Goal: Information Seeking & Learning: Compare options

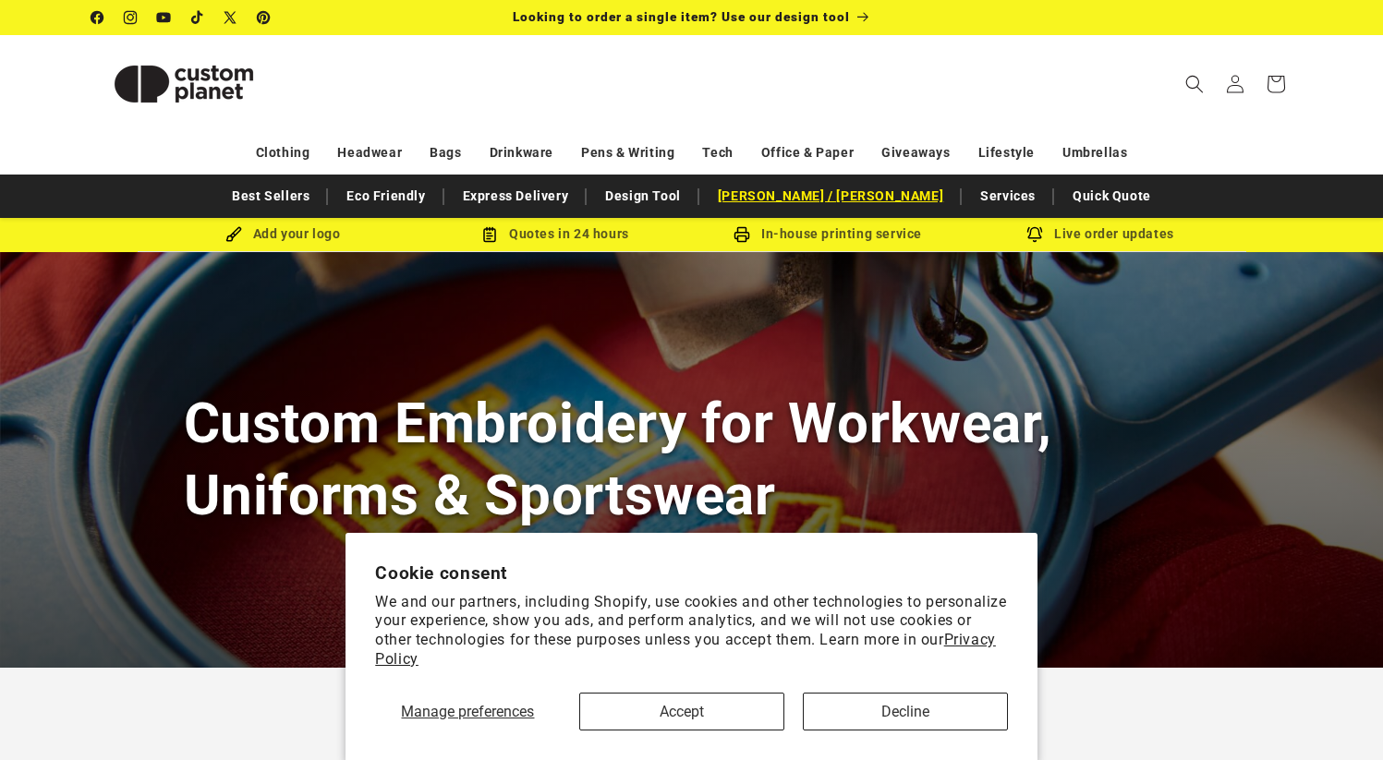
click at [837, 198] on link "[PERSON_NAME] / [PERSON_NAME]" at bounding box center [830, 196] width 244 height 32
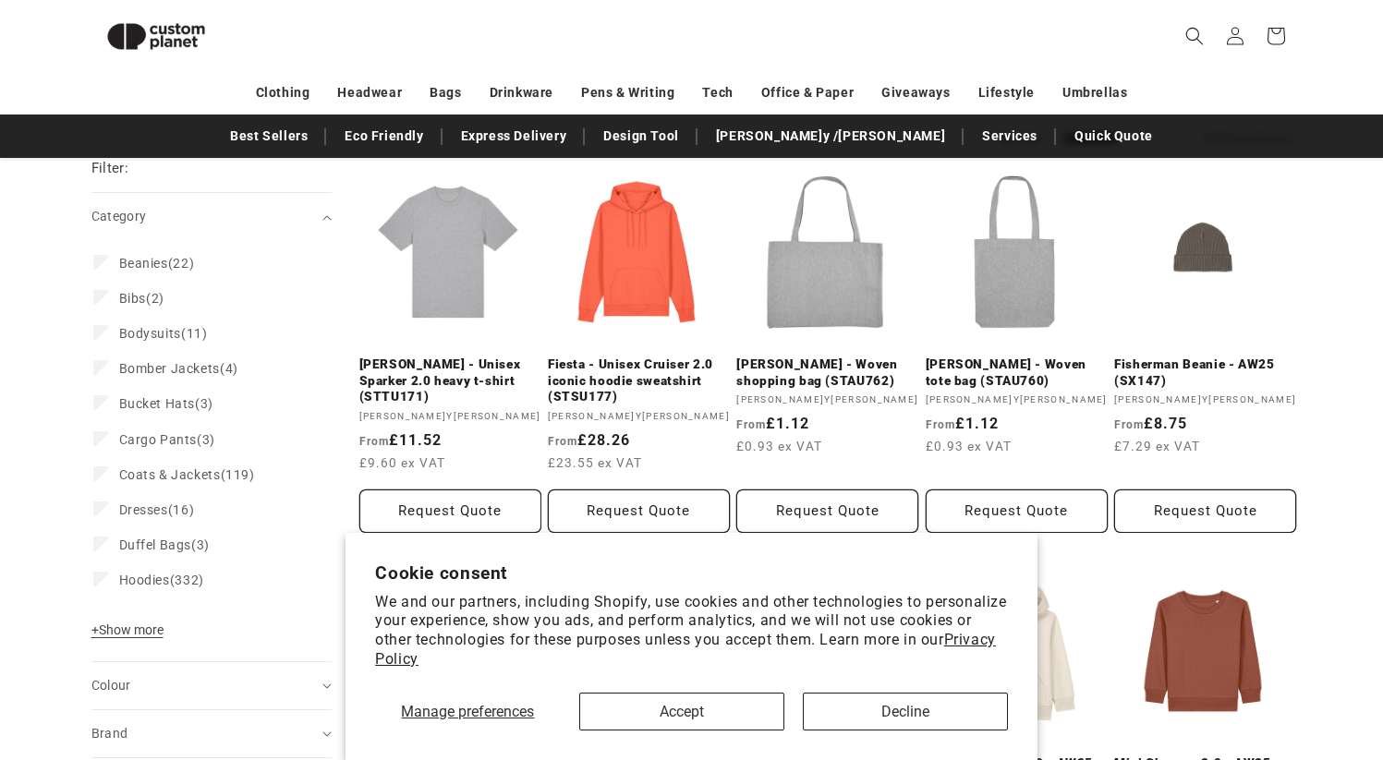
scroll to position [397, 0]
click at [655, 700] on button "Accept" at bounding box center [681, 712] width 205 height 38
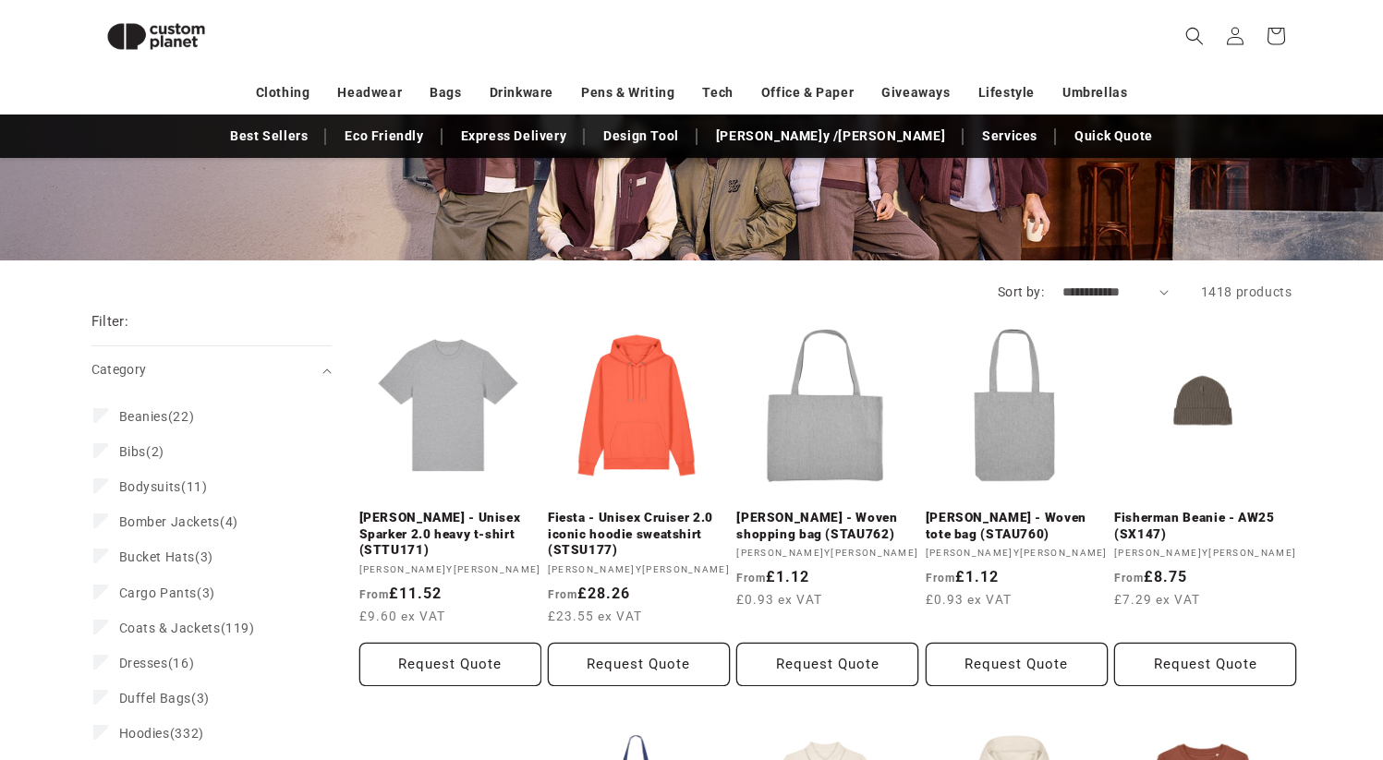
scroll to position [0, 0]
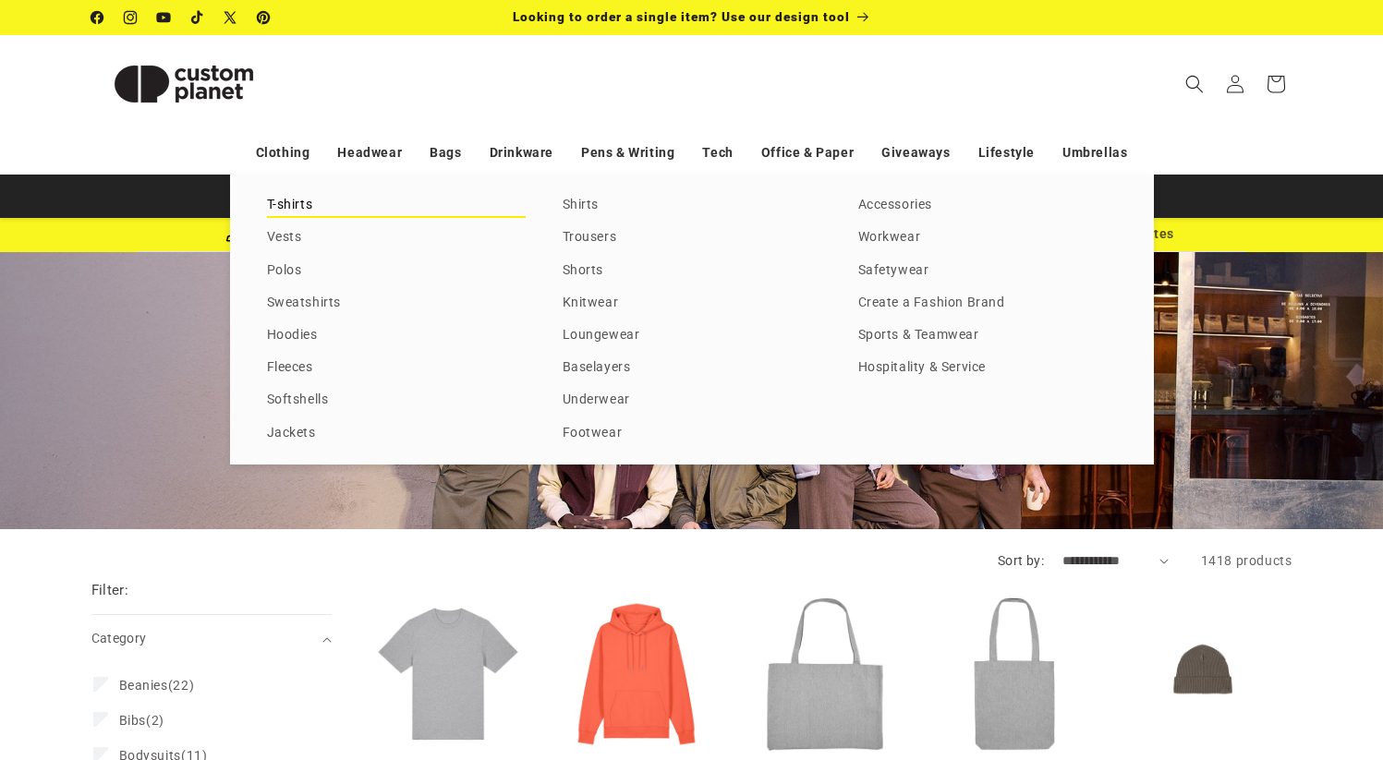
click at [303, 206] on link "T-shirts" at bounding box center [396, 205] width 259 height 25
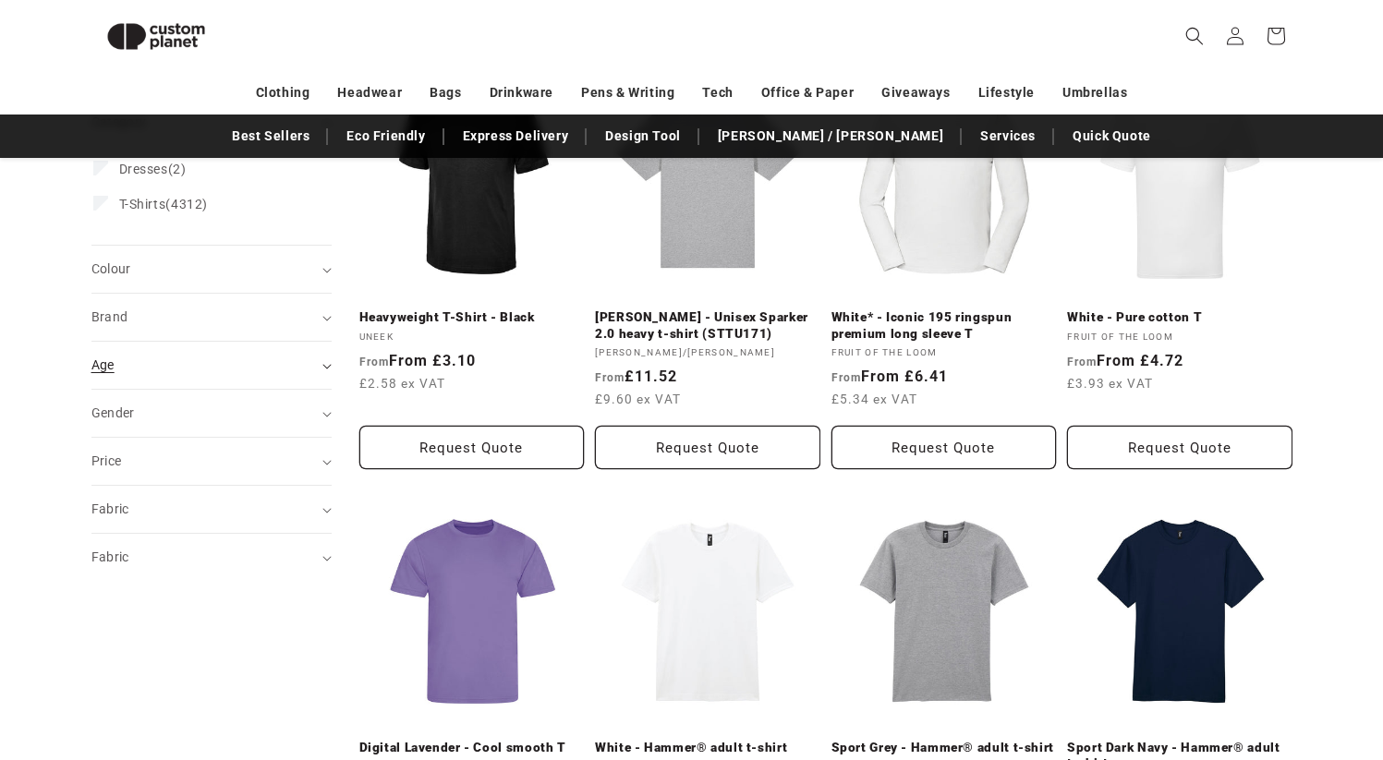
scroll to position [304, 0]
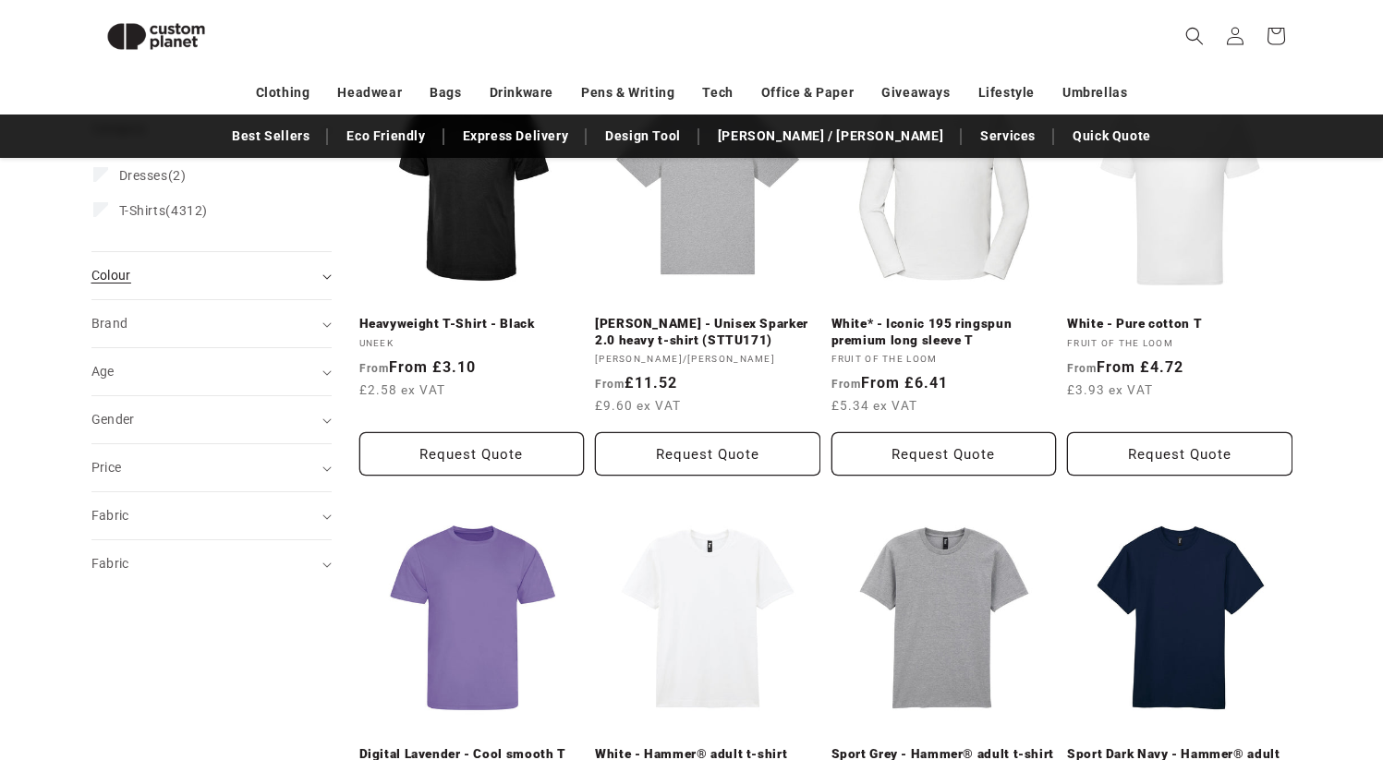
click at [327, 266] on summary "Colour (0)" at bounding box center [211, 275] width 240 height 47
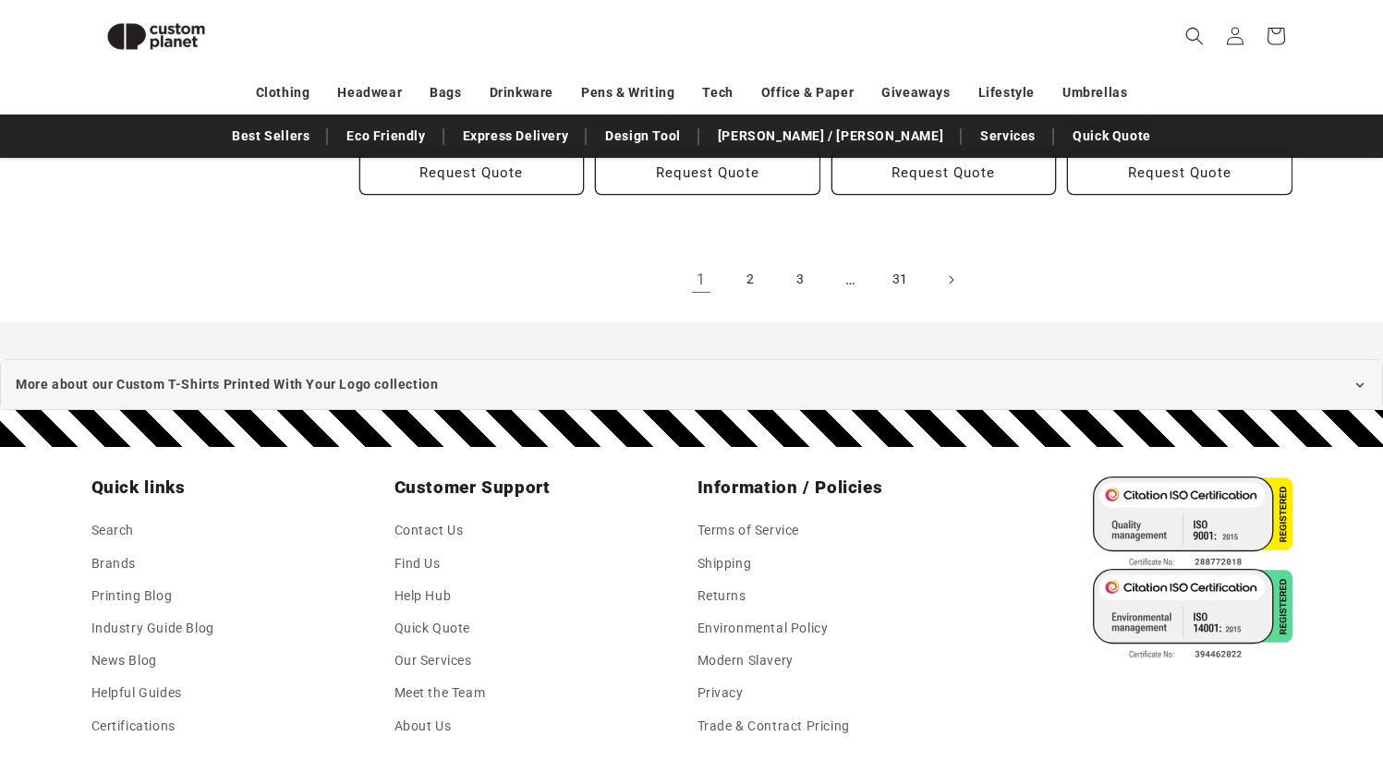
scroll to position [2292, 0]
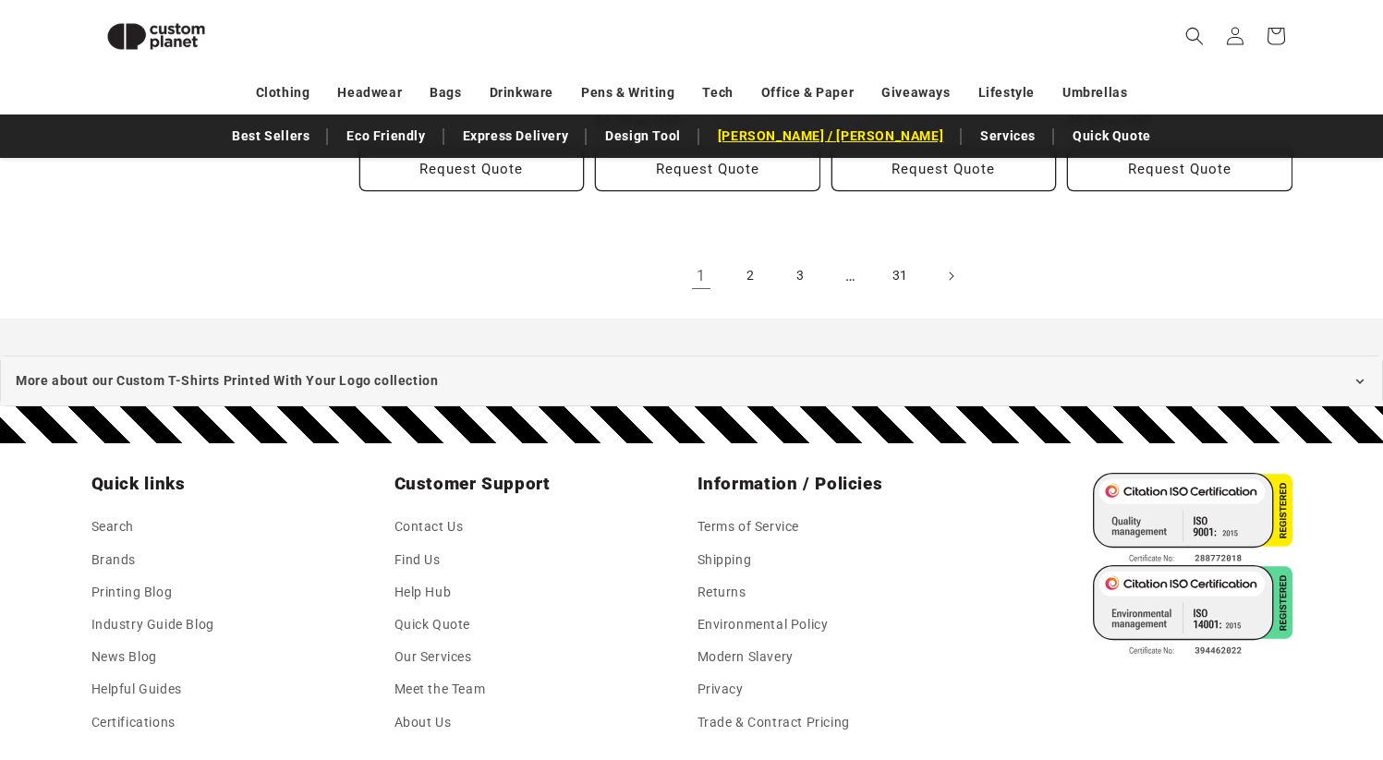
click at [810, 136] on link "[PERSON_NAME] / [PERSON_NAME]" at bounding box center [830, 136] width 244 height 32
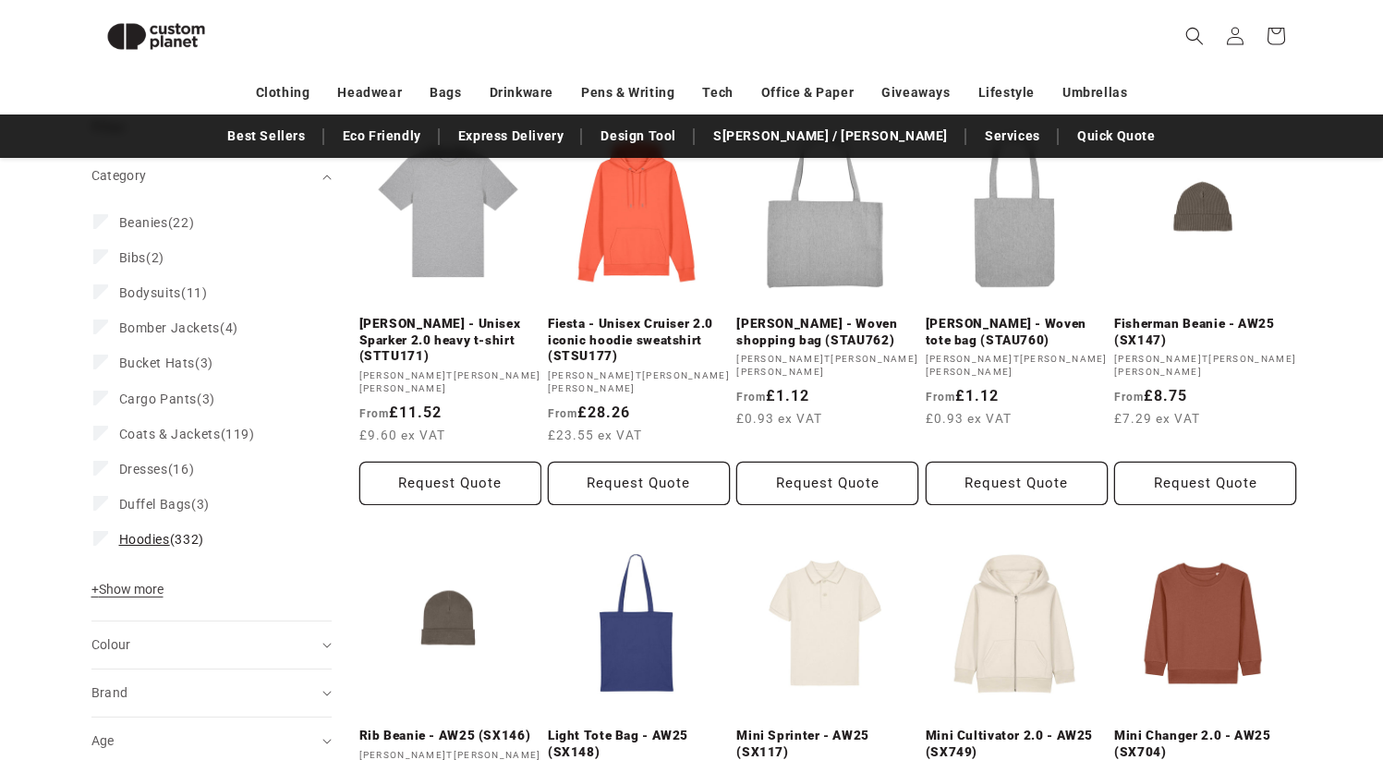
scroll to position [433, 0]
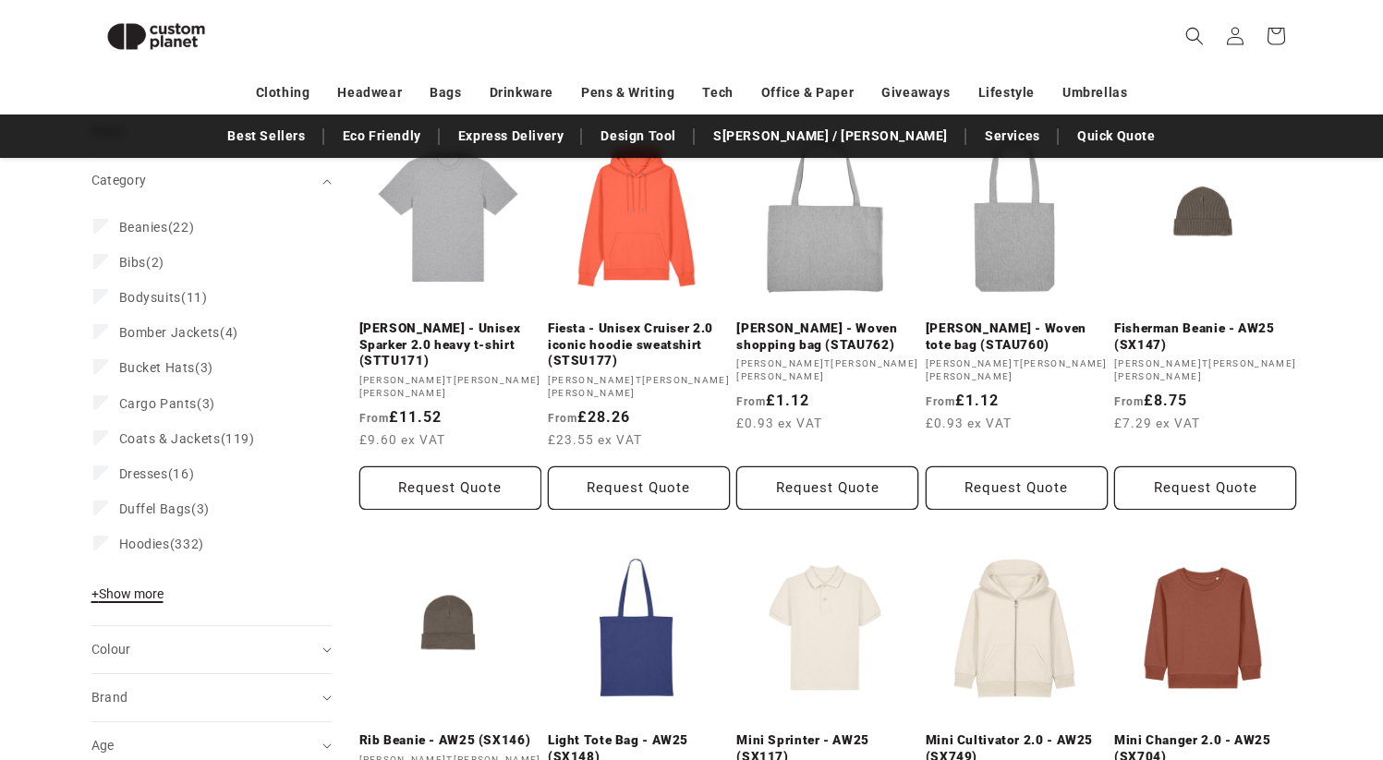
click at [120, 595] on span "+ Show more" at bounding box center [127, 593] width 72 height 15
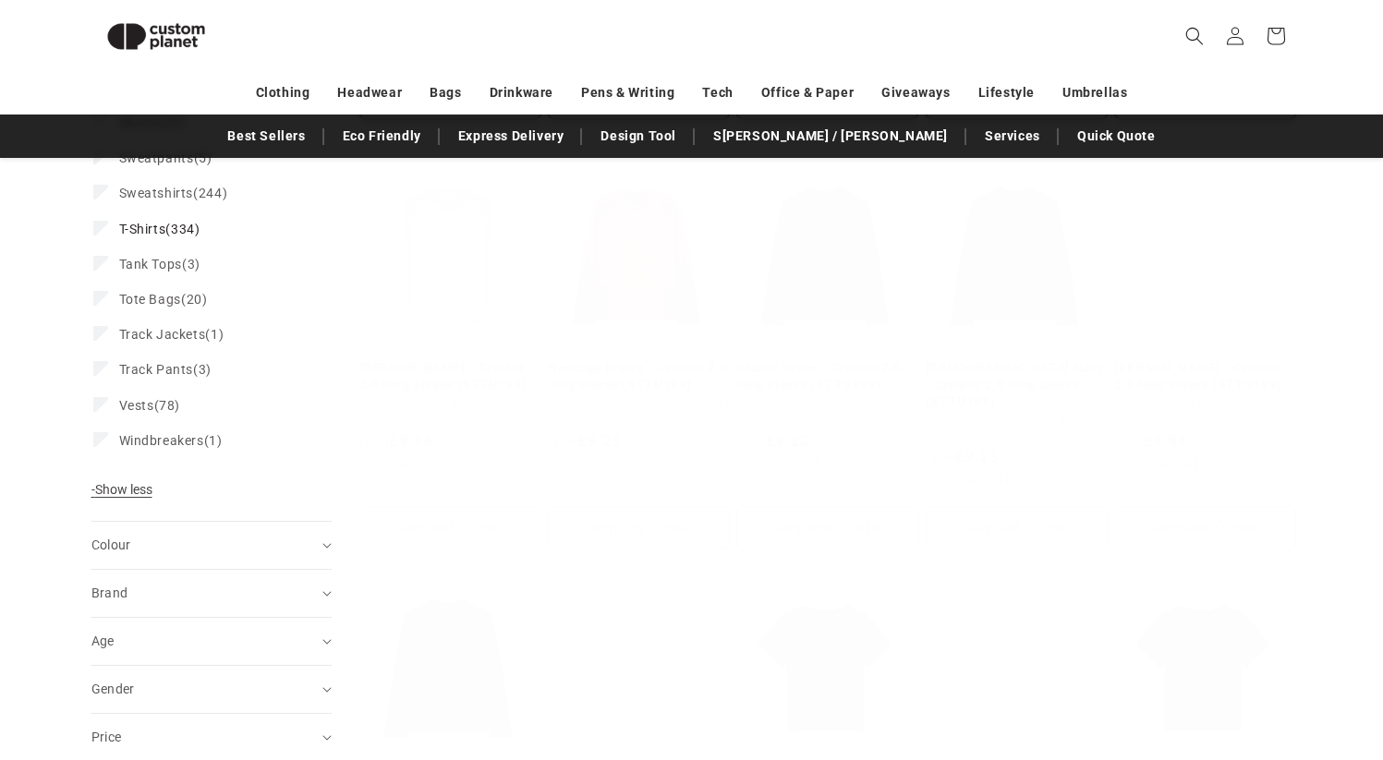
scroll to position [281, 0]
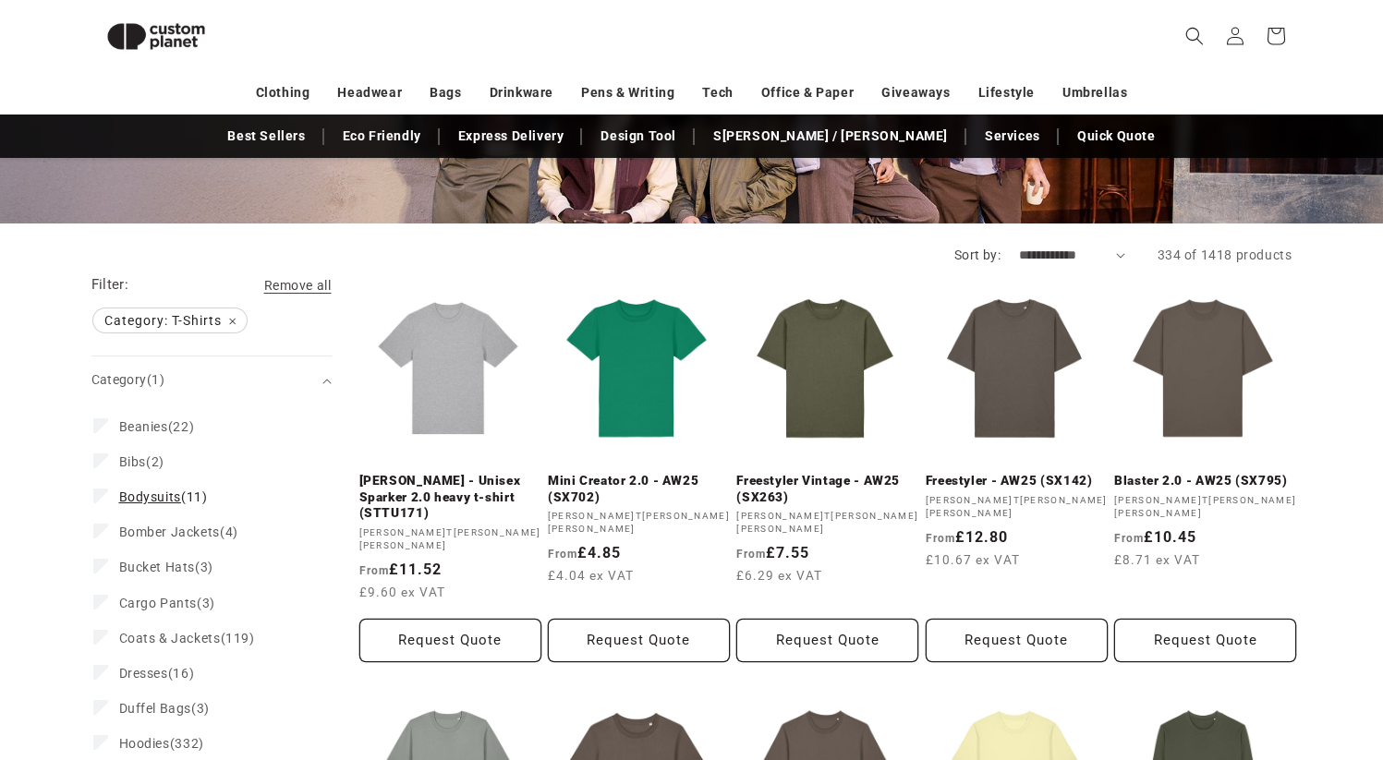
click at [181, 495] on span "Bodysuits (11)" at bounding box center [163, 497] width 89 height 17
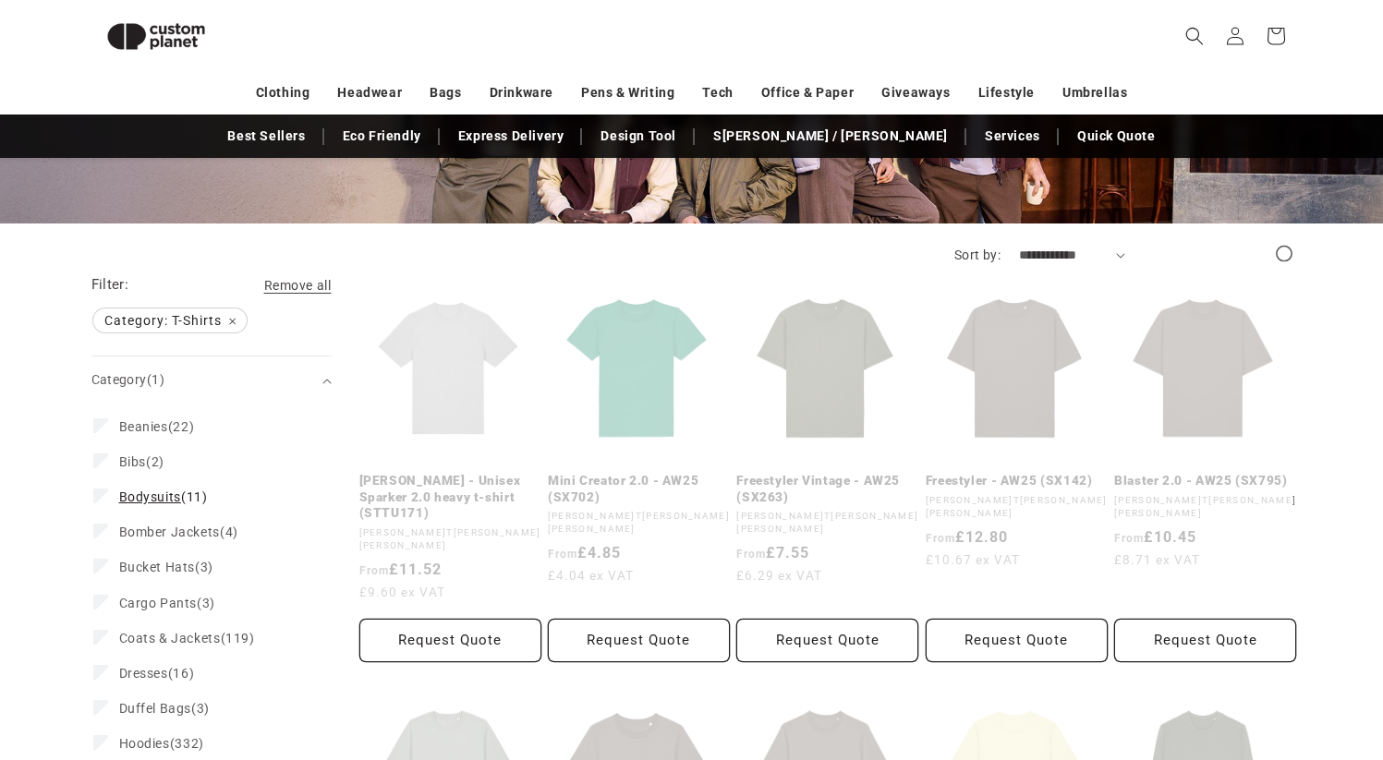
click at [147, 497] on span "Bodysuits" at bounding box center [150, 497] width 62 height 15
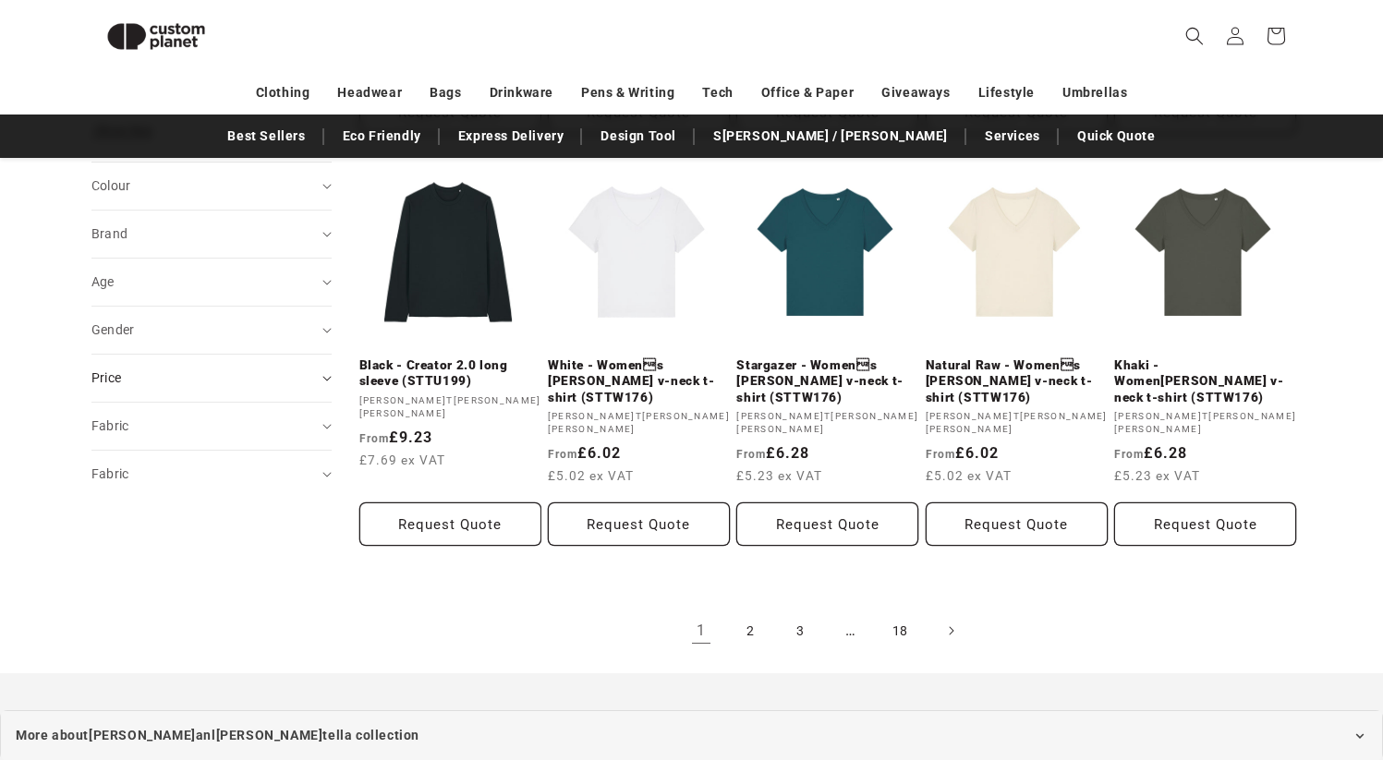
scroll to position [1256, 0]
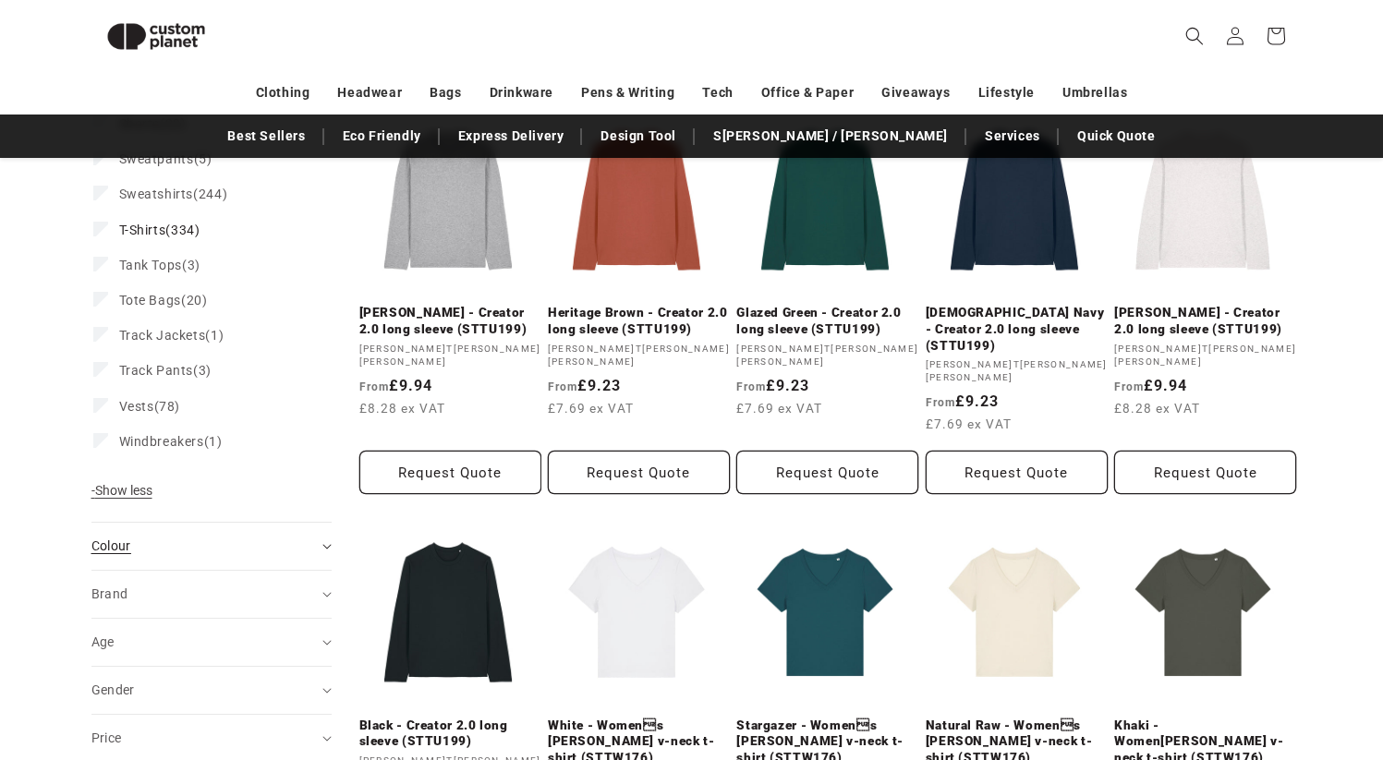
click at [199, 560] on summary "Colour (0)" at bounding box center [211, 546] width 240 height 47
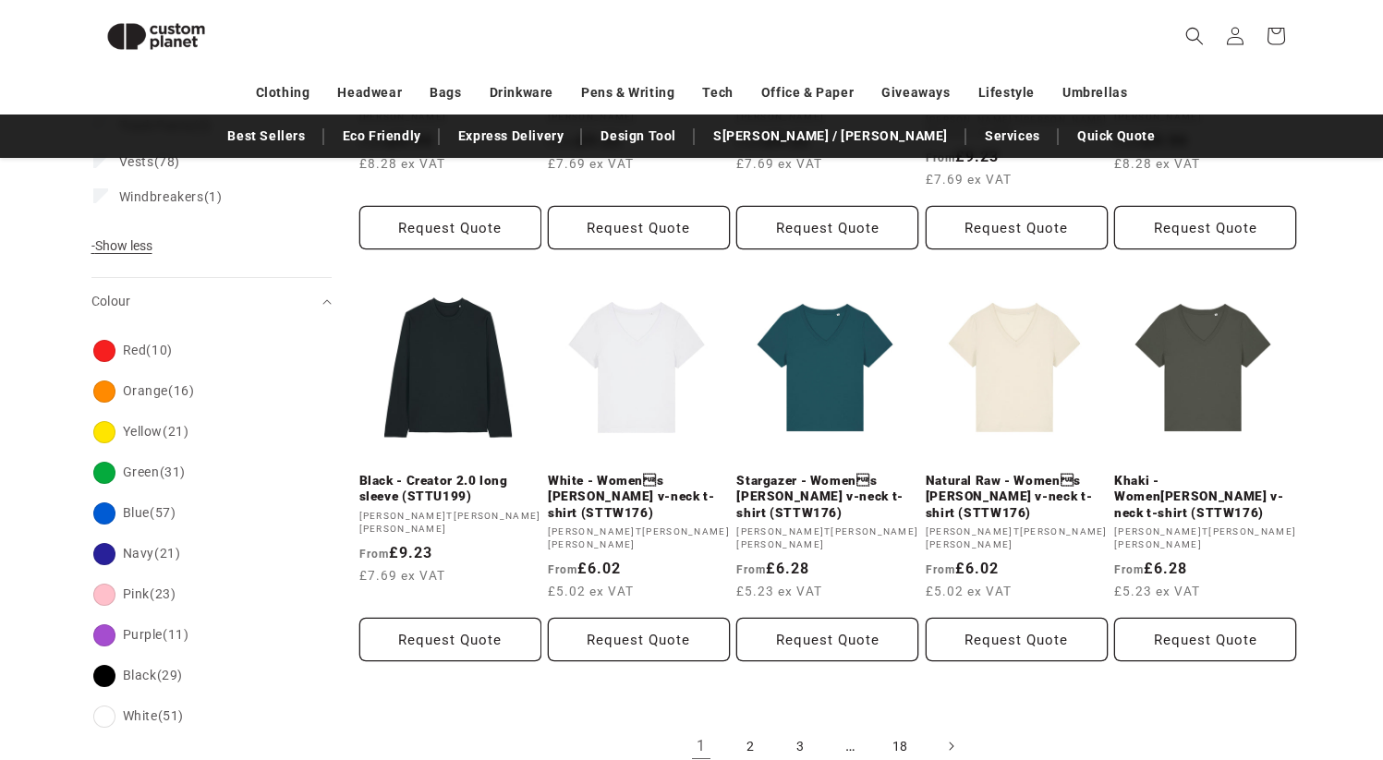
scroll to position [1708, 0]
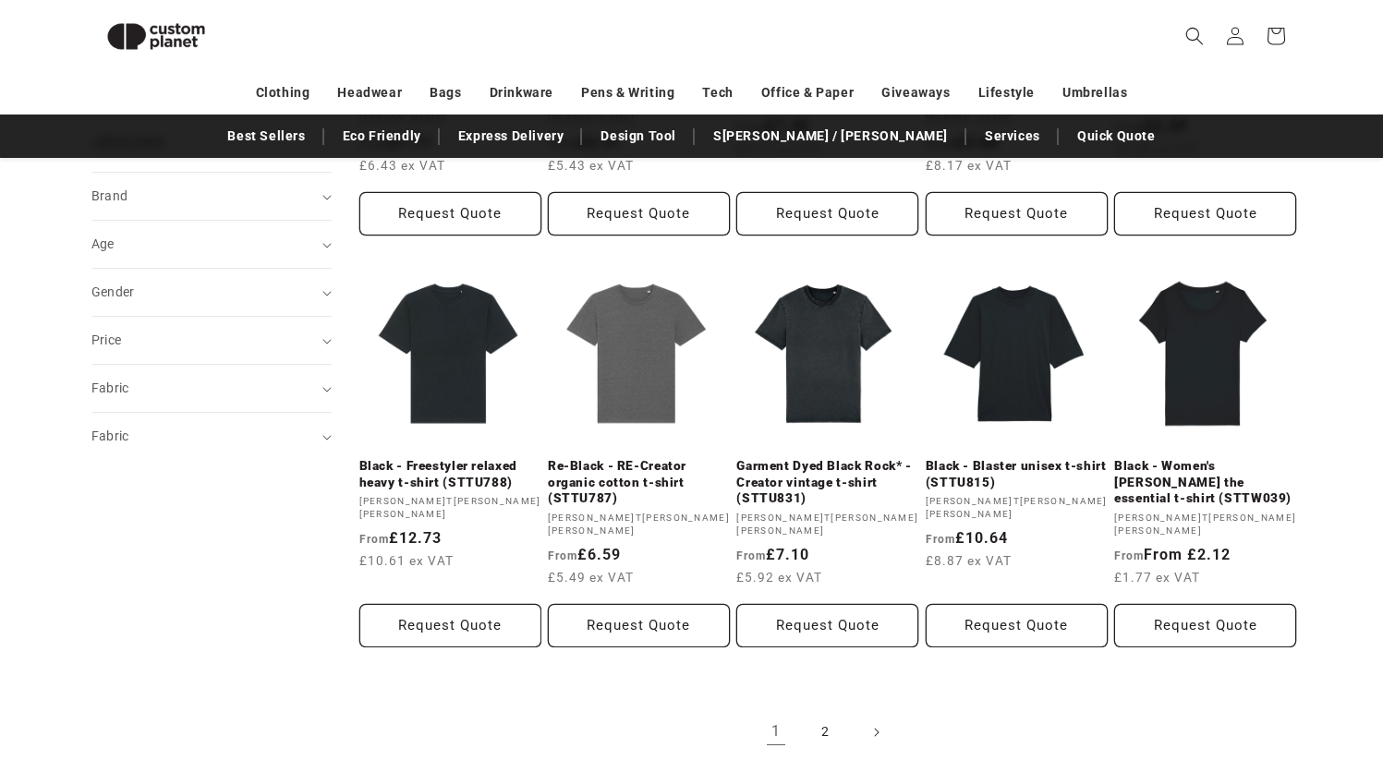
scroll to position [1690, 0]
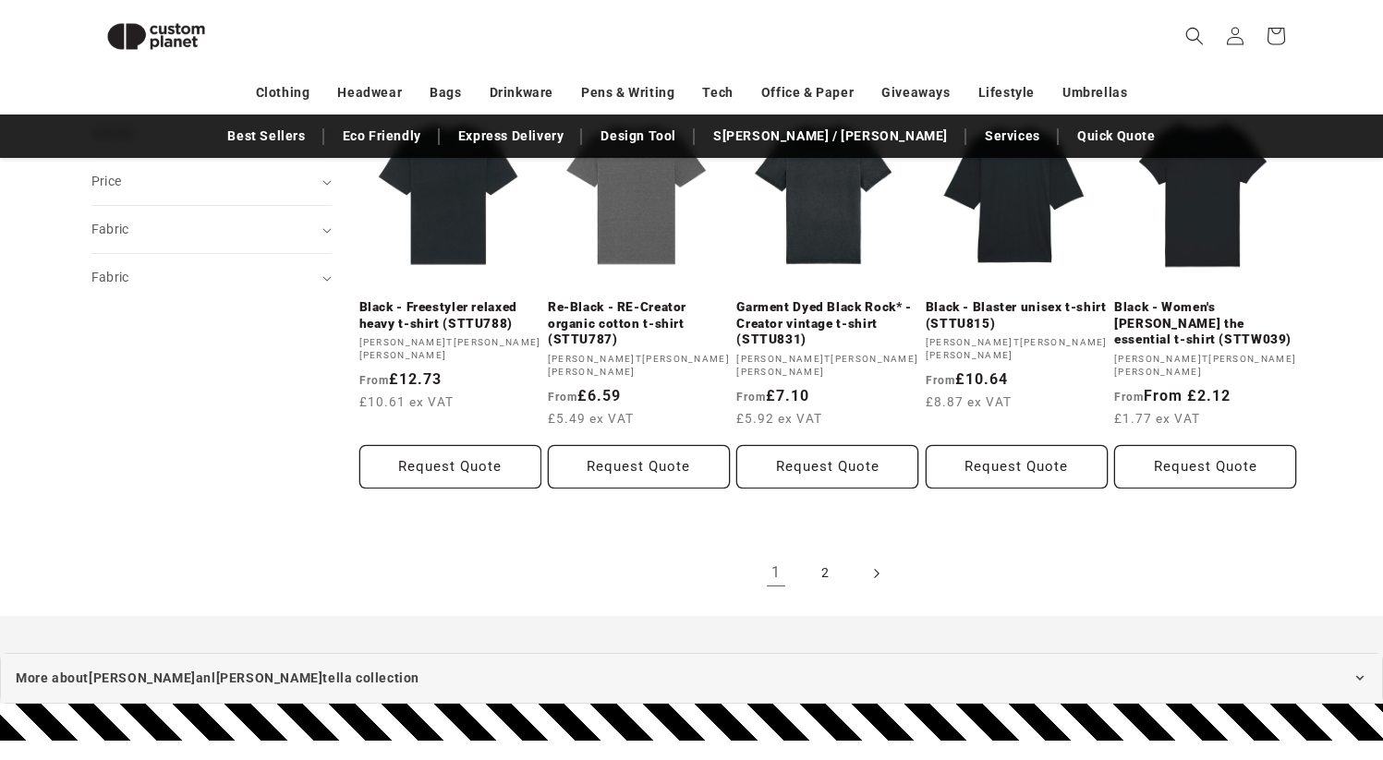
click at [877, 563] on icon "Next page" at bounding box center [876, 572] width 6 height 19
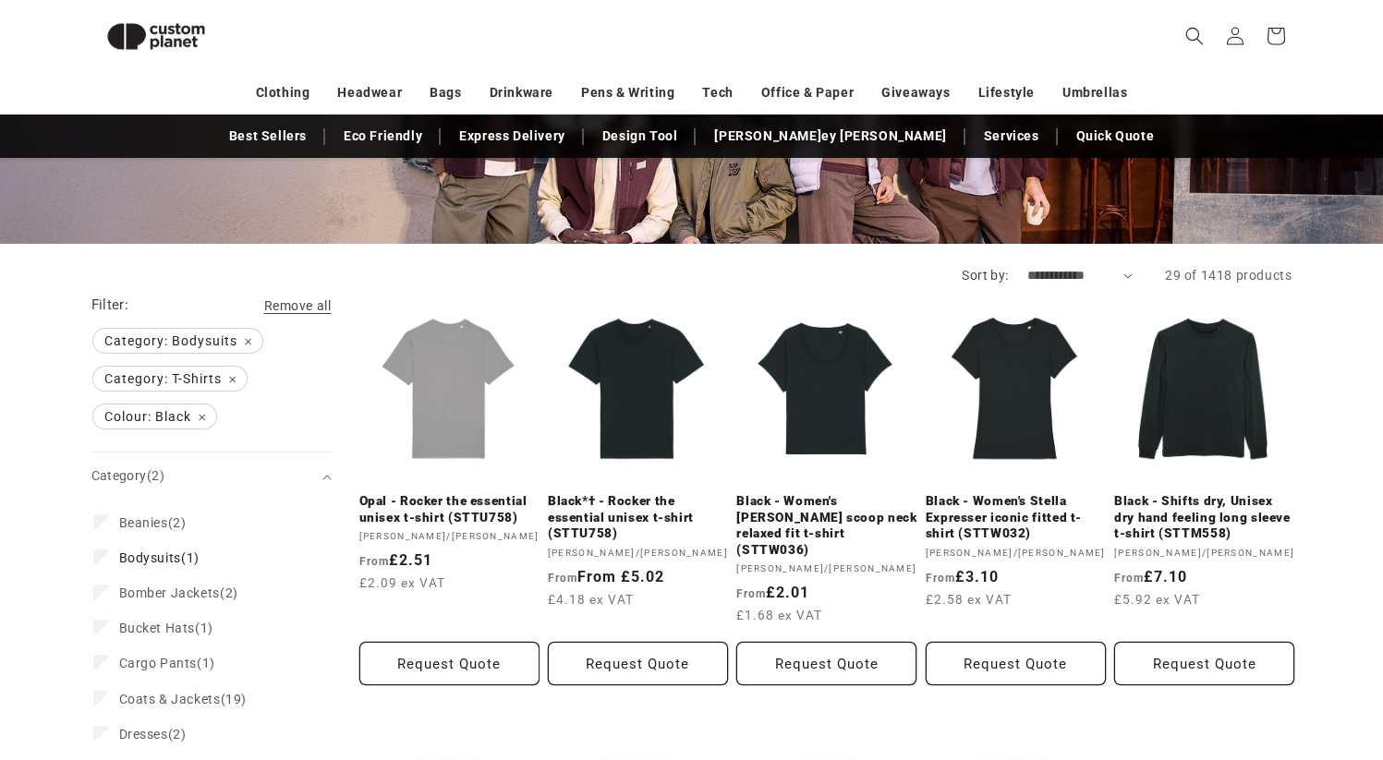
scroll to position [256, 0]
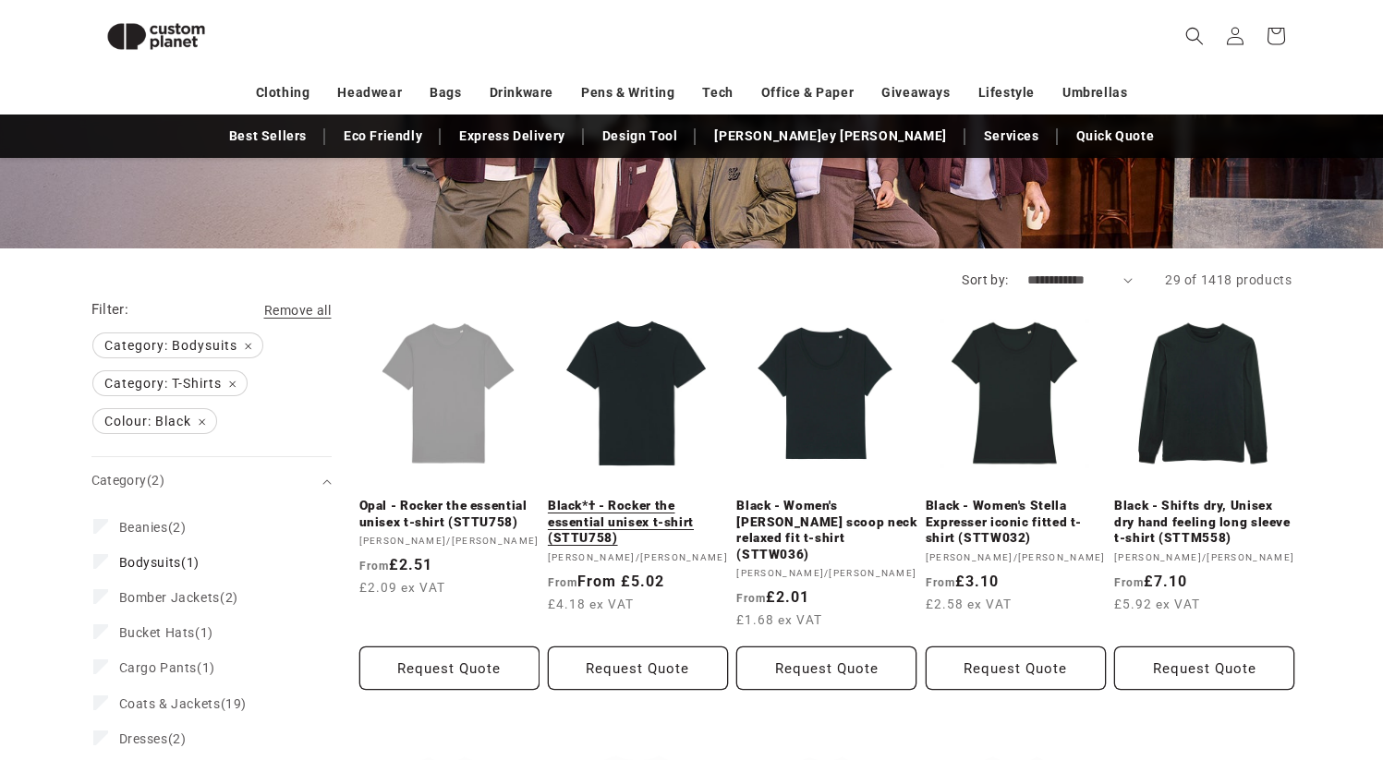
click at [630, 523] on link "Black*† - Rocker the essential unisex t-shirt (STTU758)" at bounding box center [638, 522] width 180 height 49
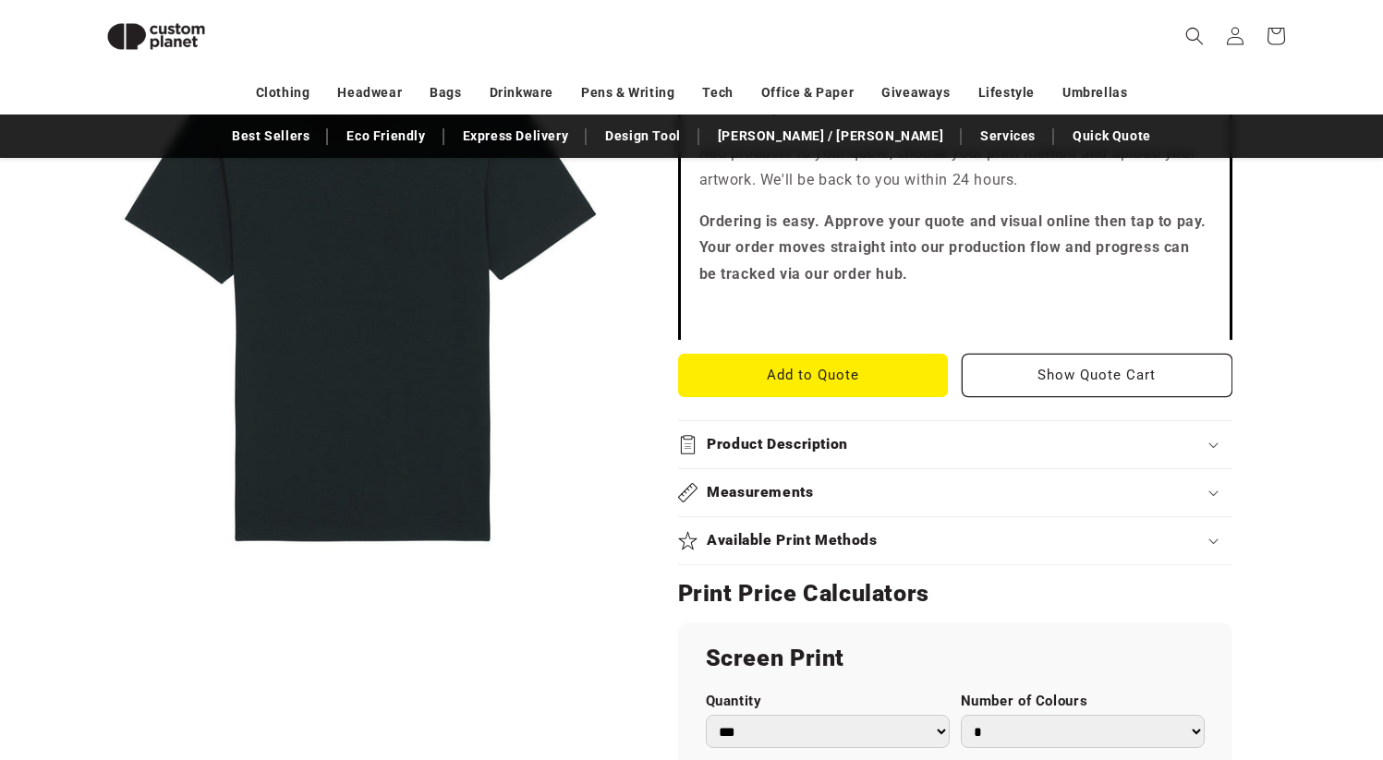
scroll to position [601, 0]
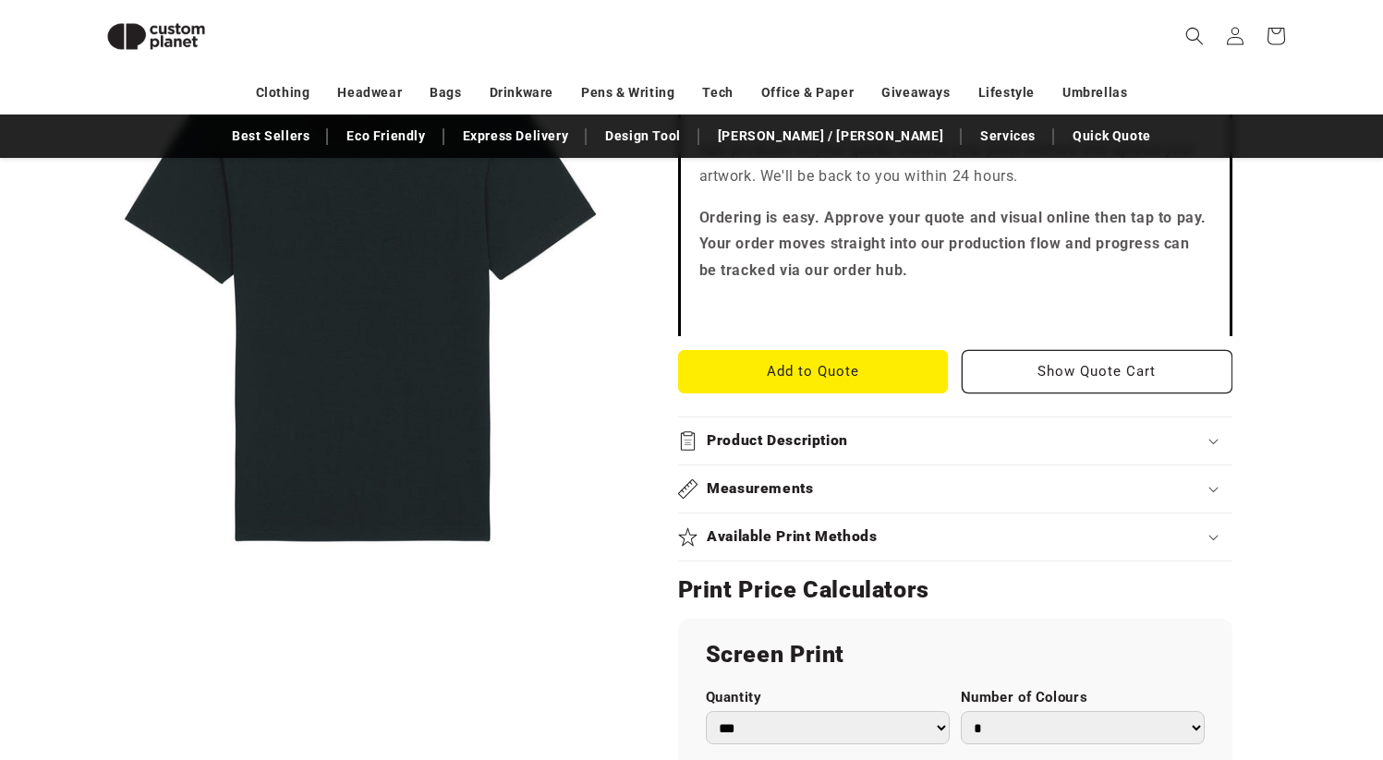
click at [832, 428] on summary "Product Description" at bounding box center [955, 440] width 554 height 47
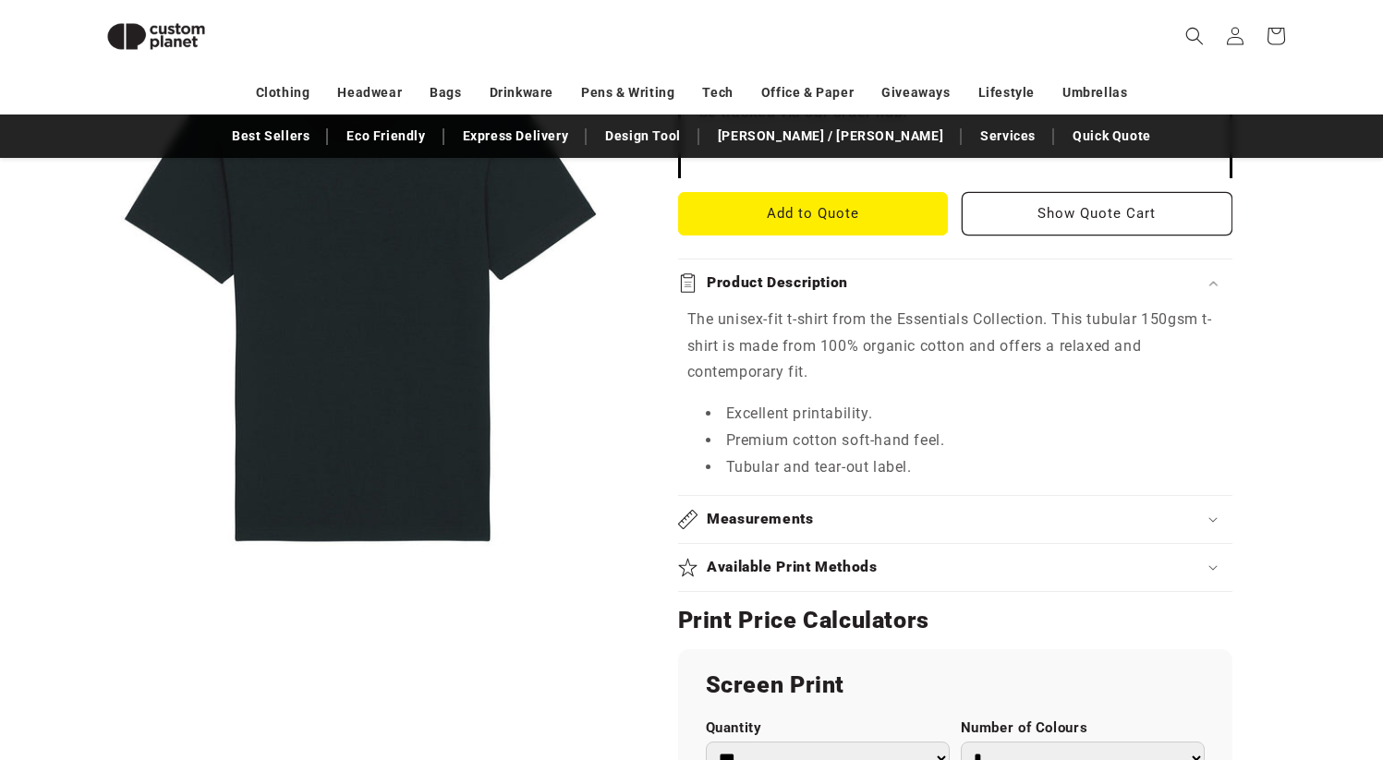
scroll to position [789, 0]
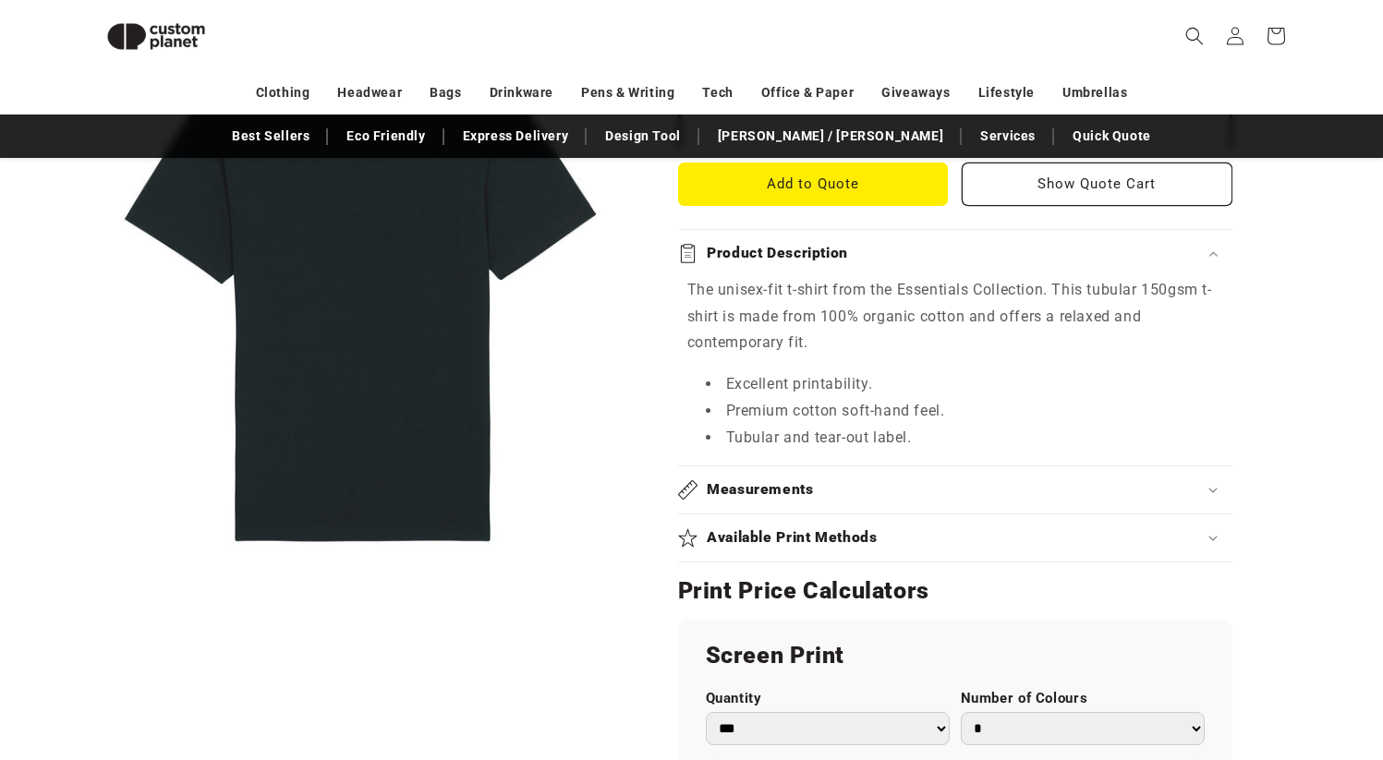
click at [872, 483] on div "Measurements" at bounding box center [955, 489] width 554 height 19
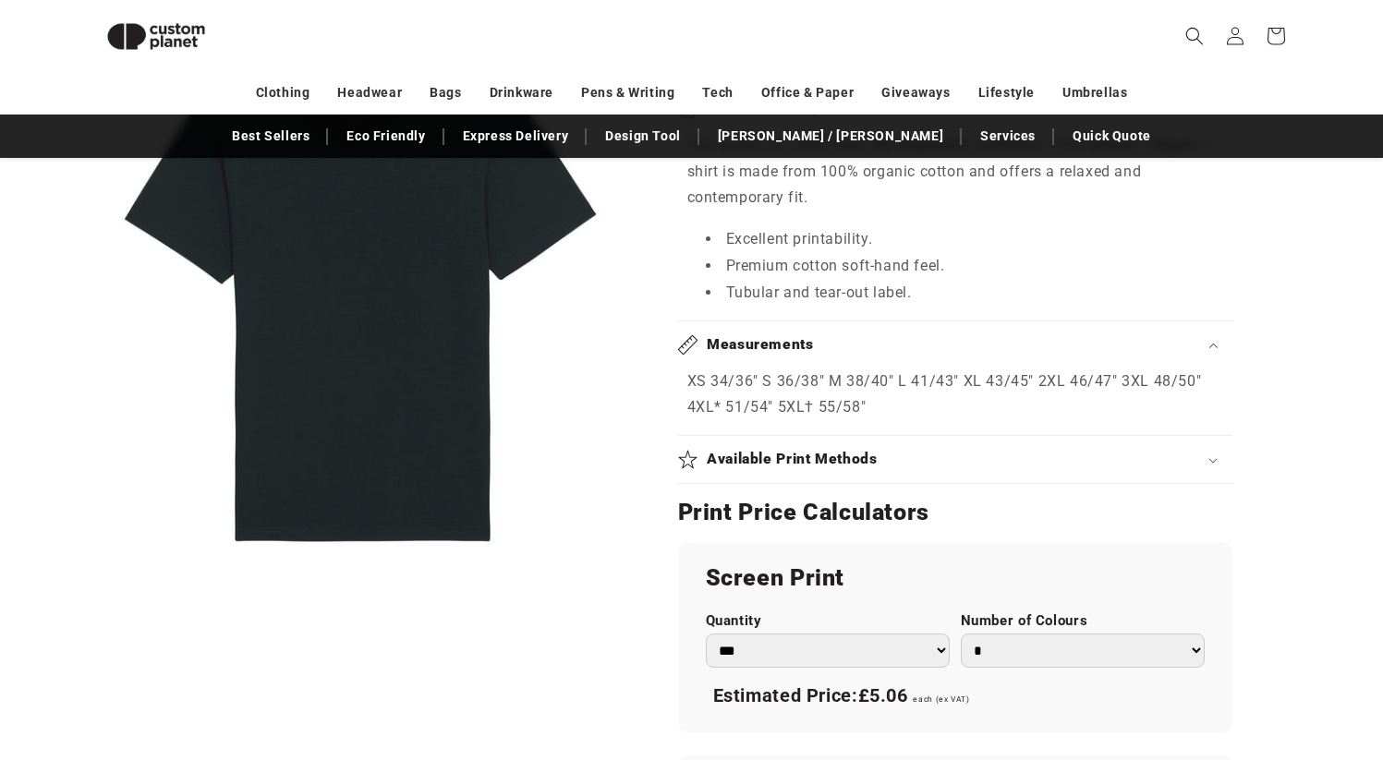
scroll to position [839, 0]
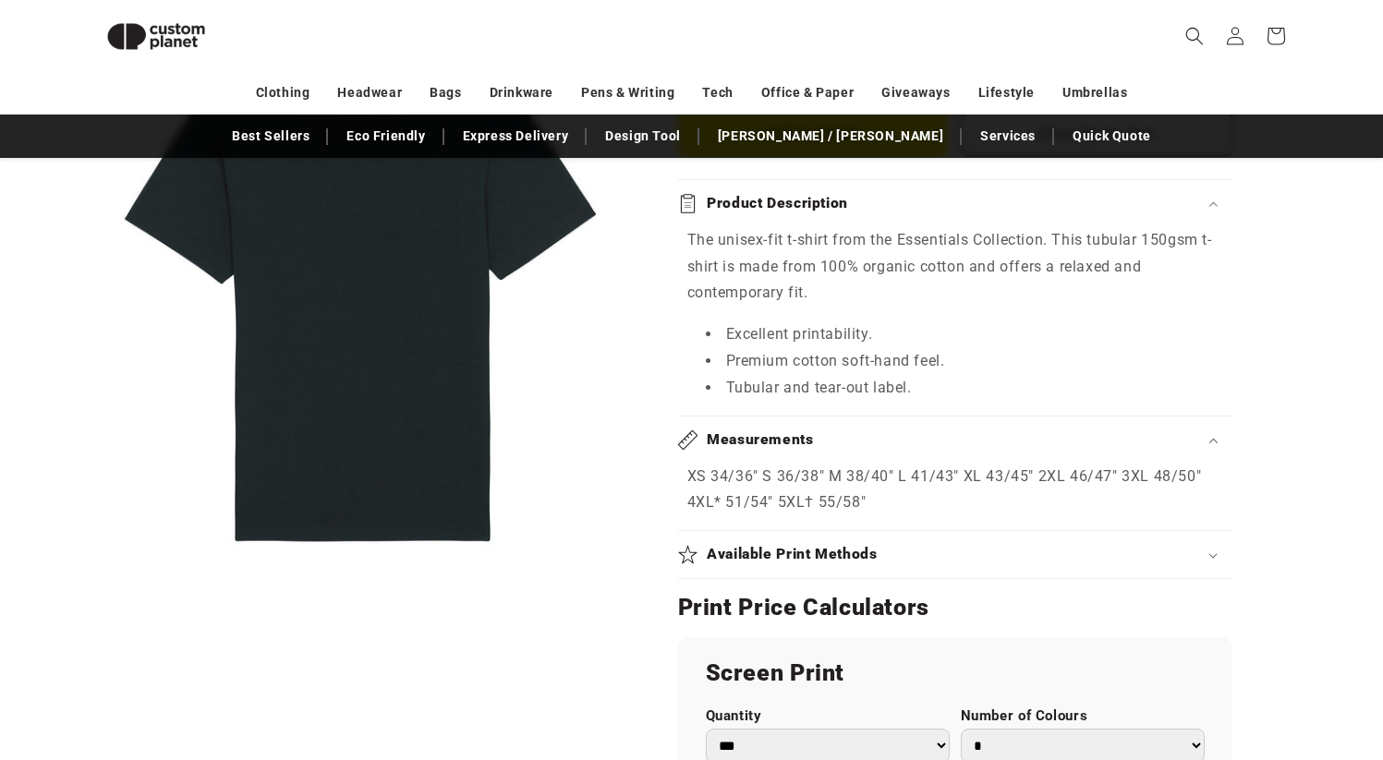
click at [826, 443] on div "Measurements" at bounding box center [955, 439] width 554 height 19
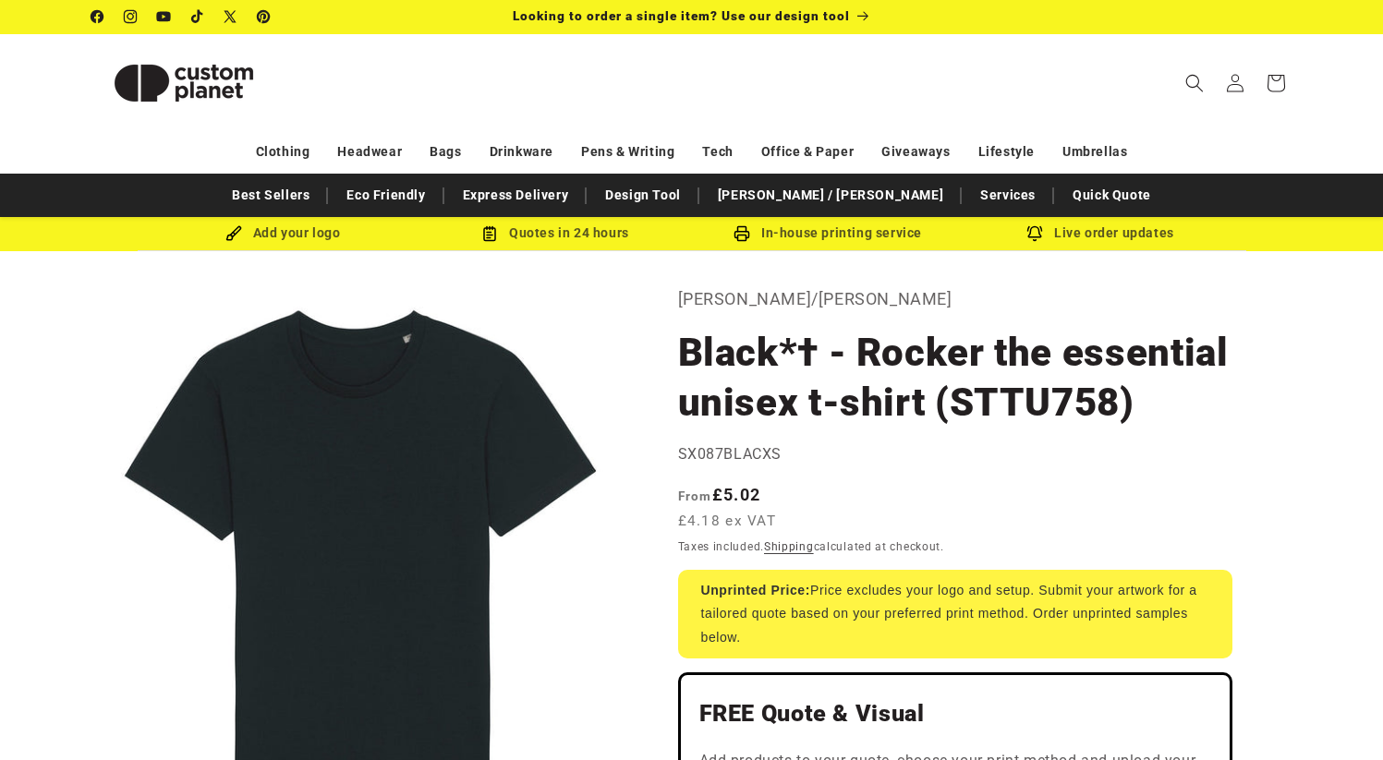
scroll to position [0, 0]
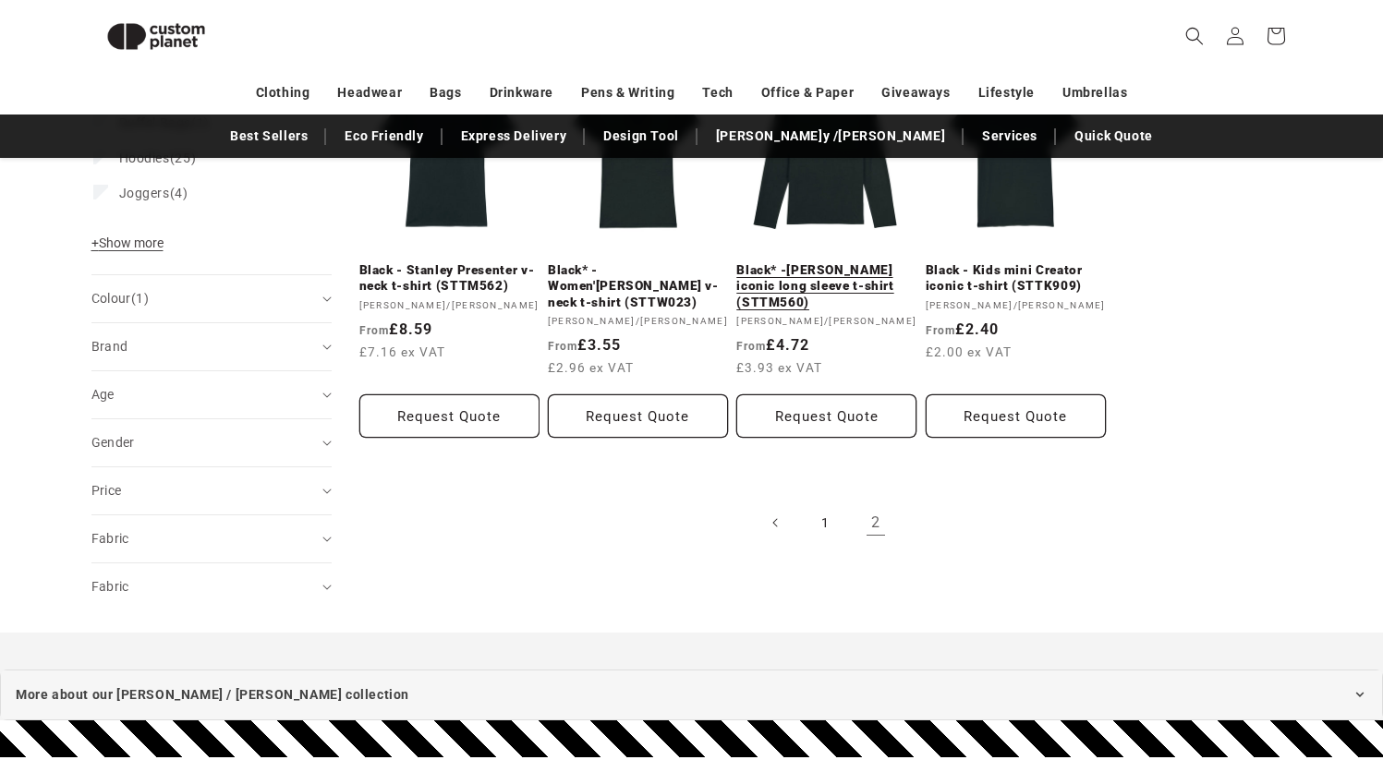
scroll to position [925, 0]
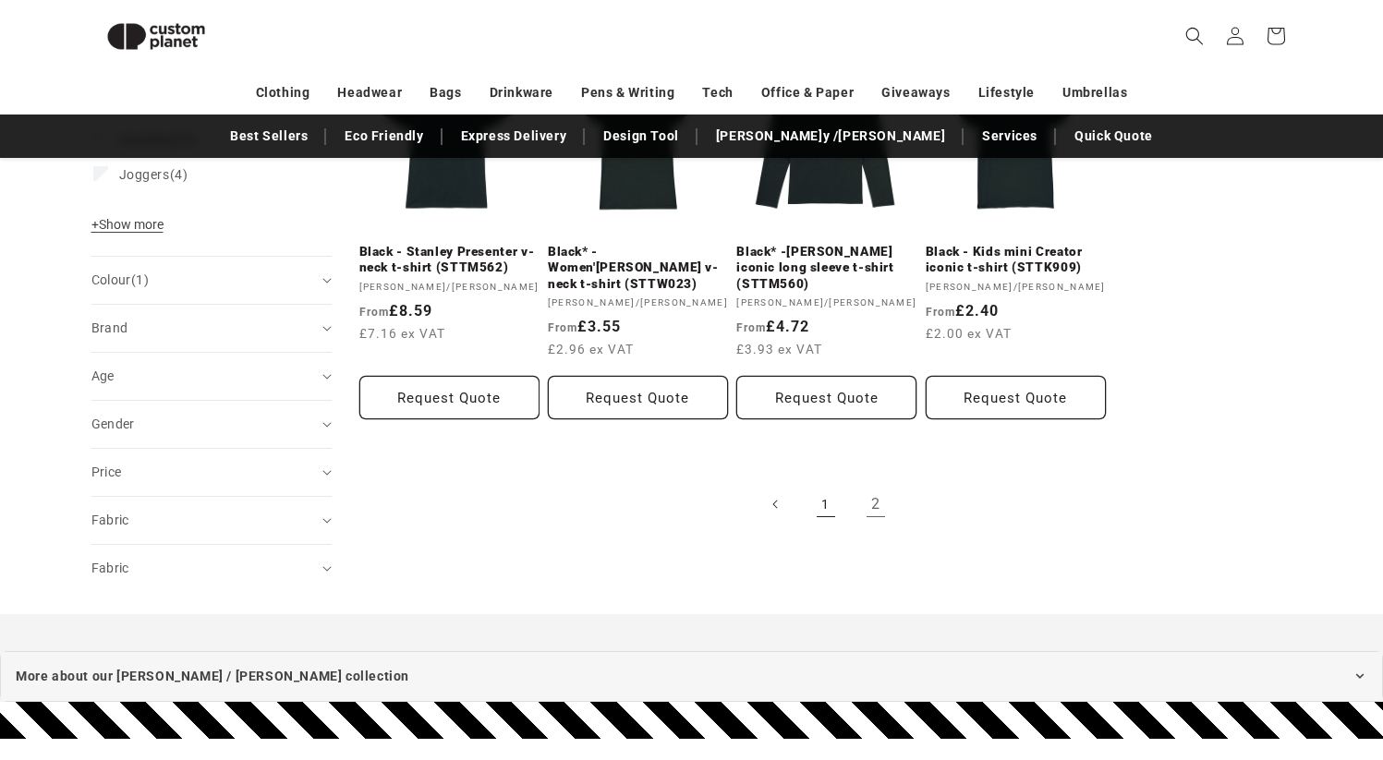
click at [822, 484] on link "1" at bounding box center [825, 504] width 41 height 41
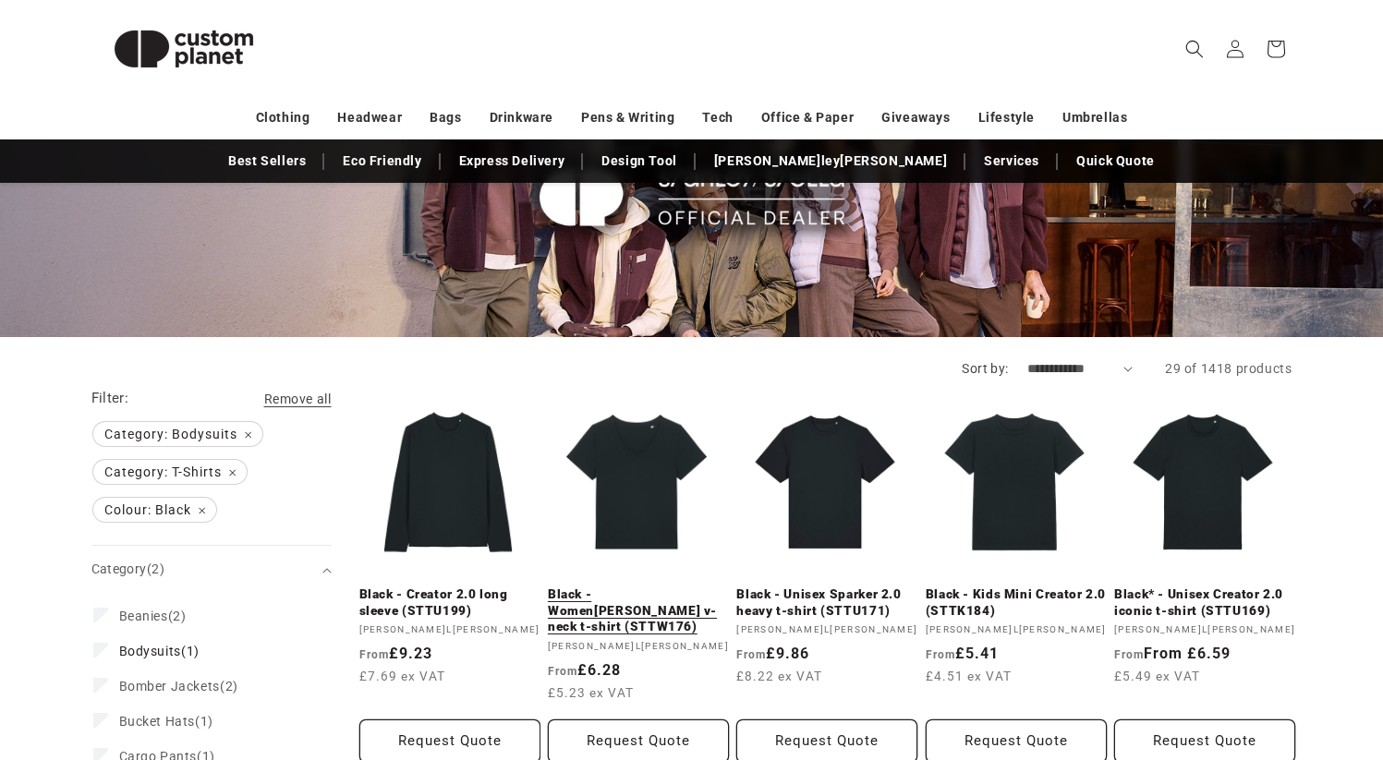
scroll to position [196, 0]
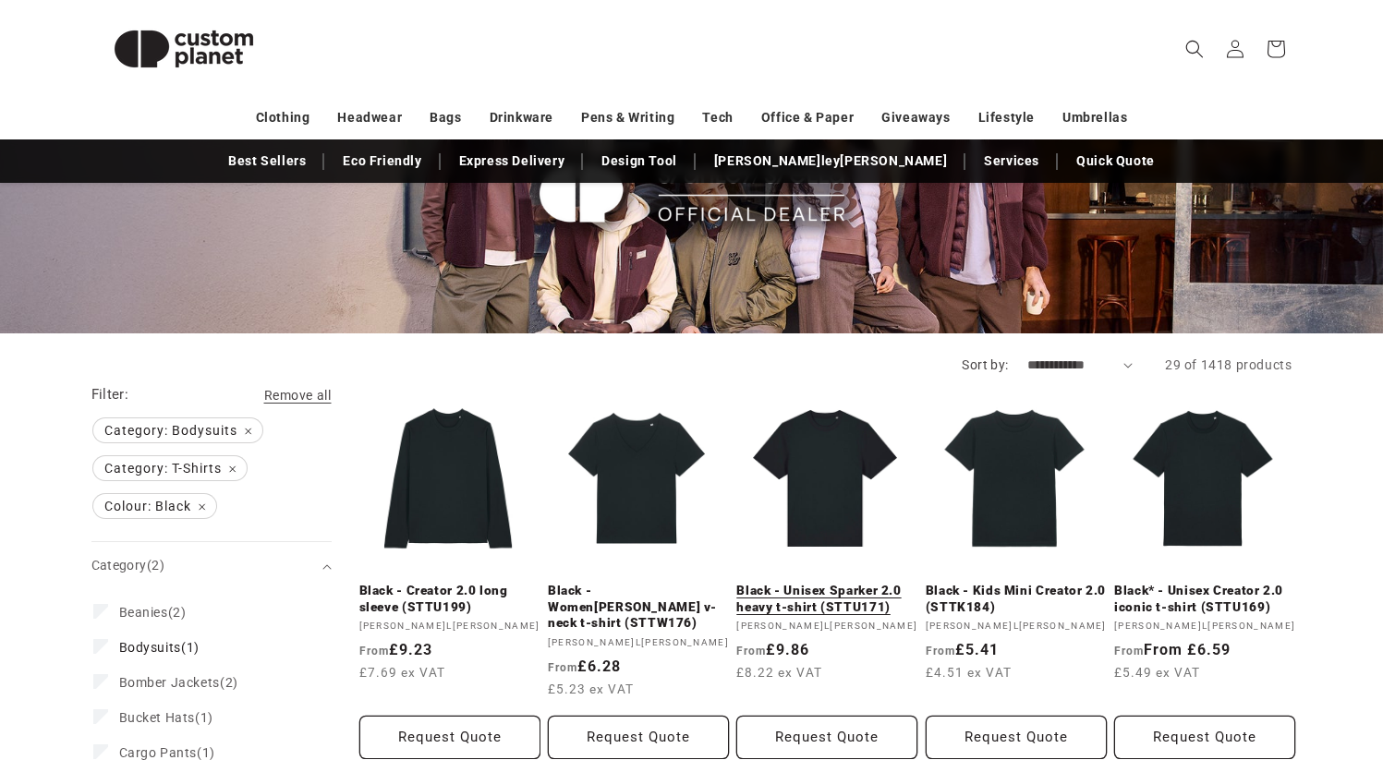
click at [838, 583] on link "Black - Unisex Sparker 2.0 heavy t-shirt (STTU171)" at bounding box center [826, 599] width 181 height 32
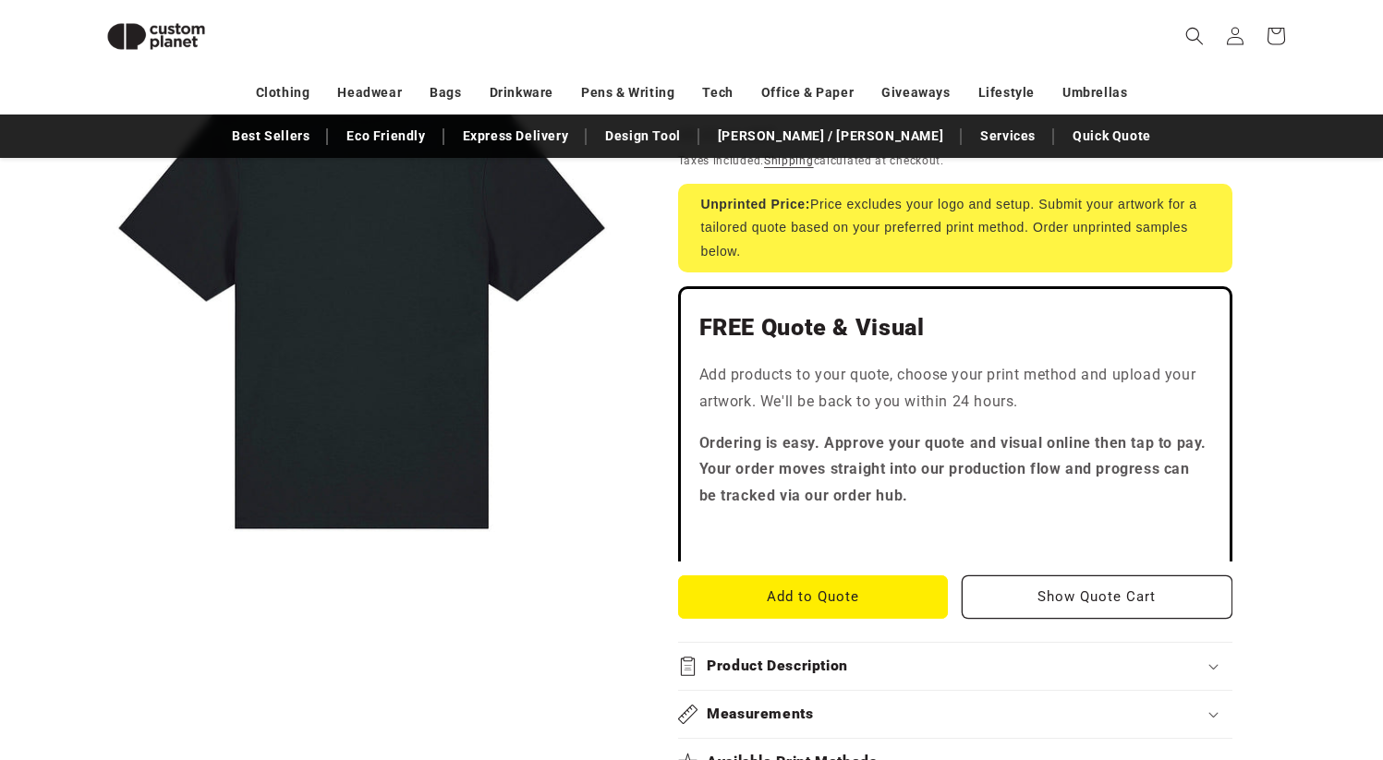
scroll to position [509, 0]
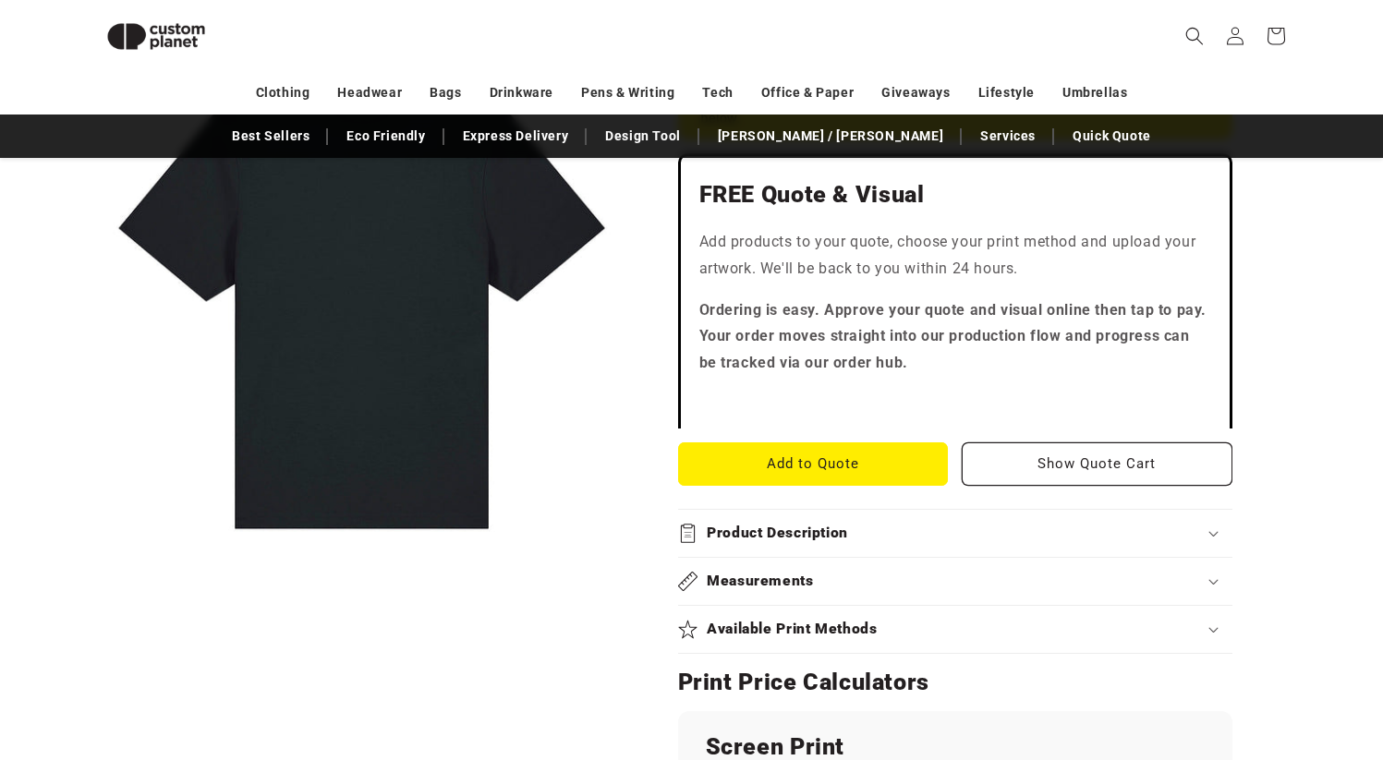
click at [811, 527] on h2 "Product Description" at bounding box center [777, 533] width 141 height 19
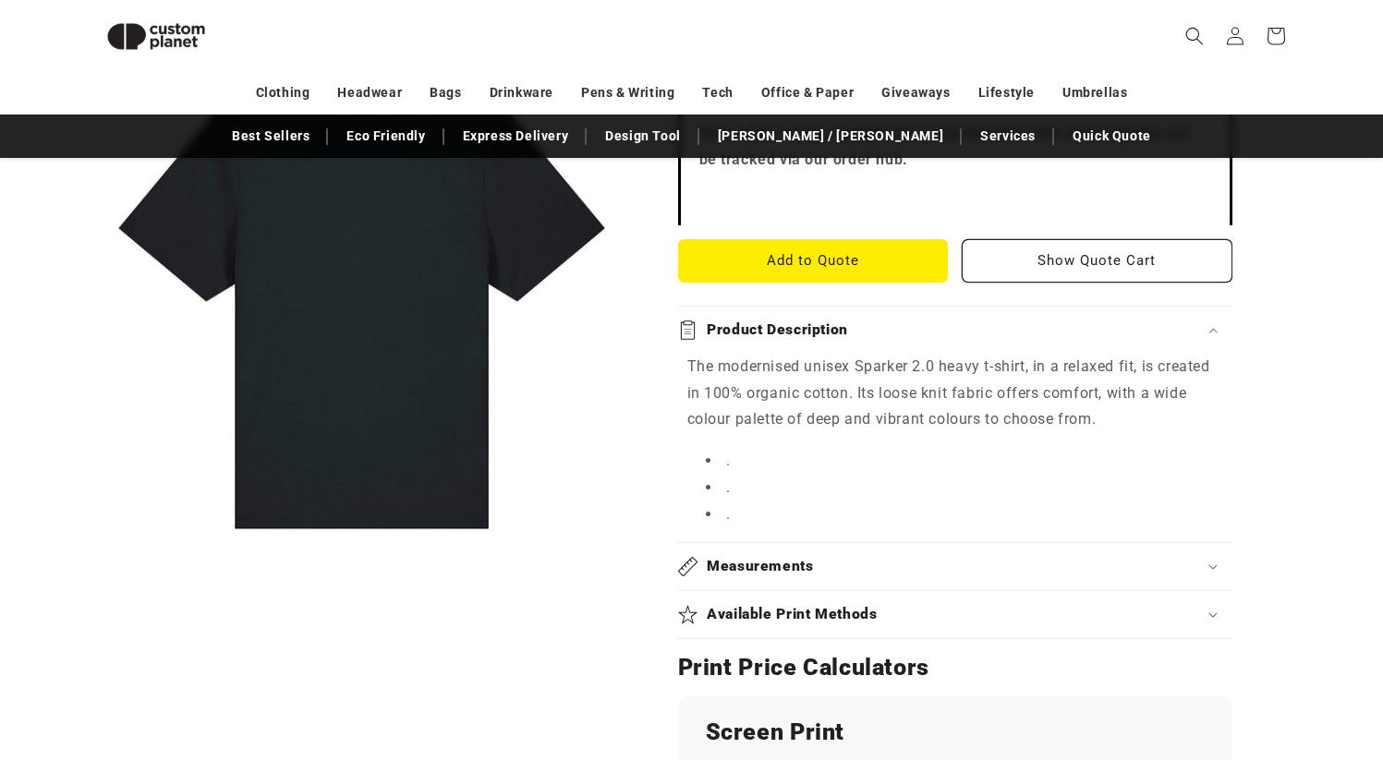
scroll to position [722, 0]
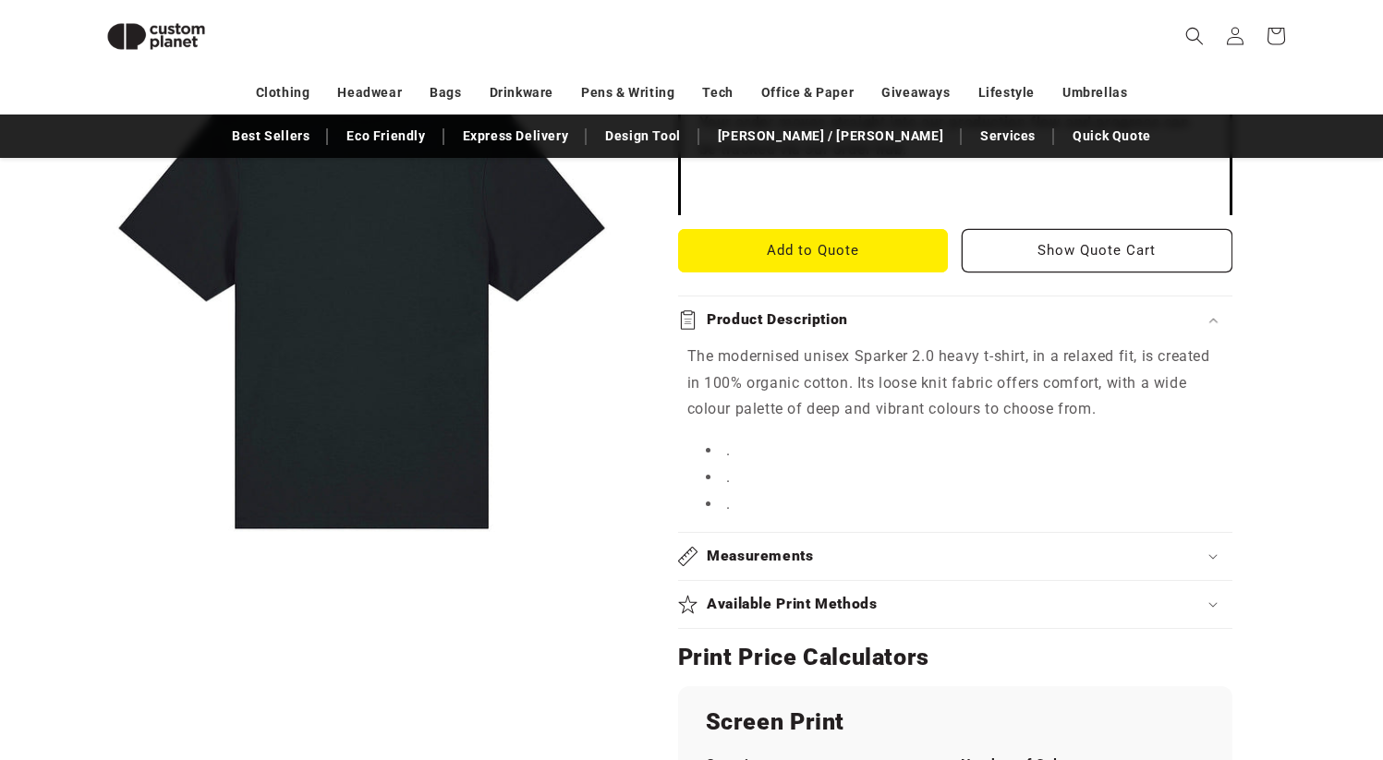
click at [837, 569] on summary "Measurements" at bounding box center [955, 556] width 554 height 47
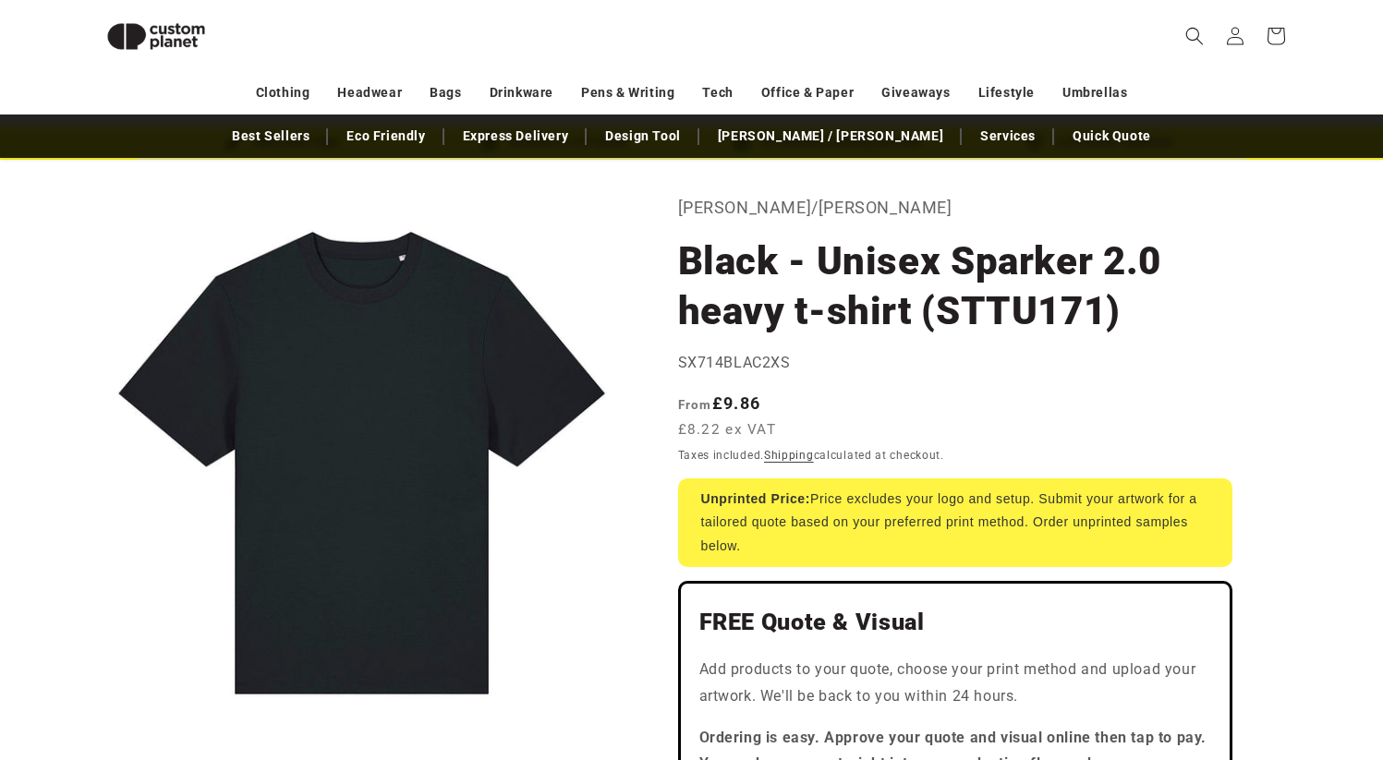
scroll to position [0, 0]
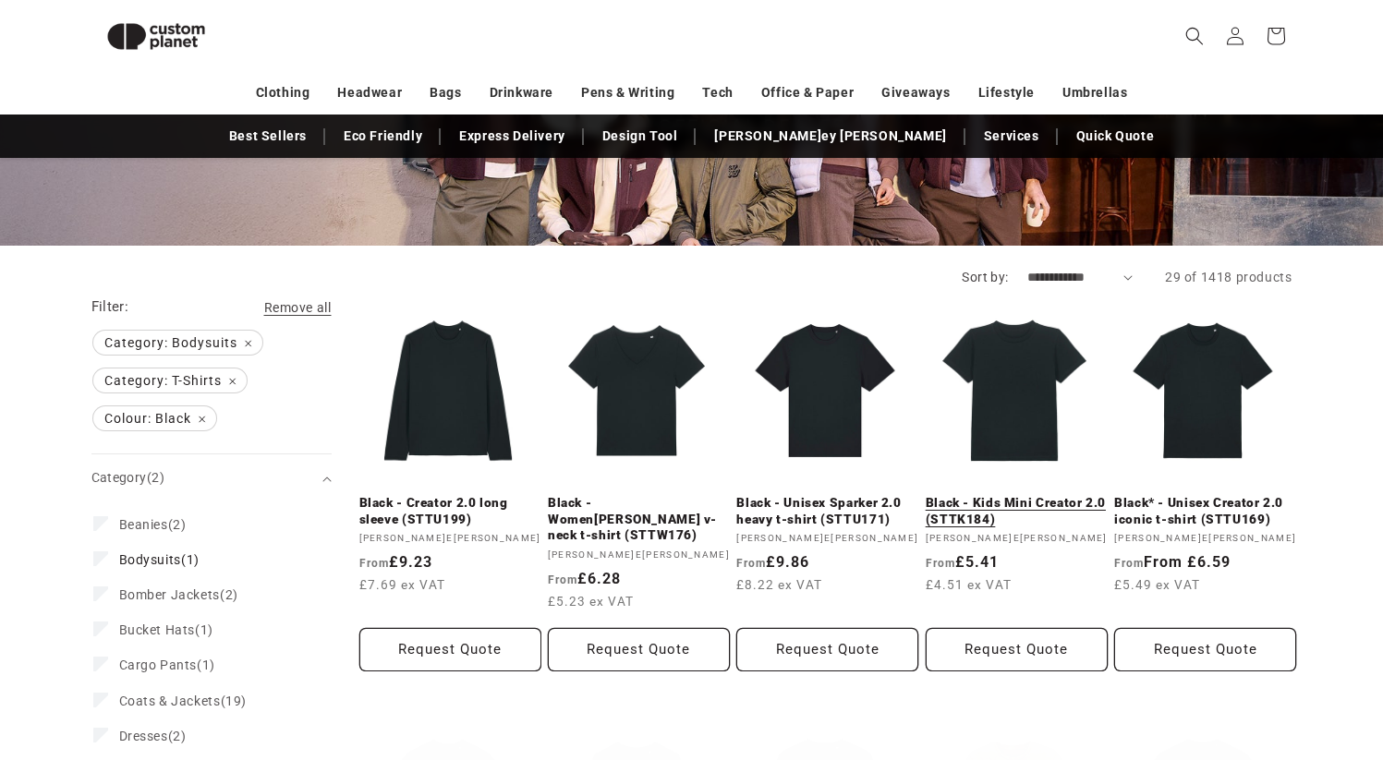
scroll to position [296, 0]
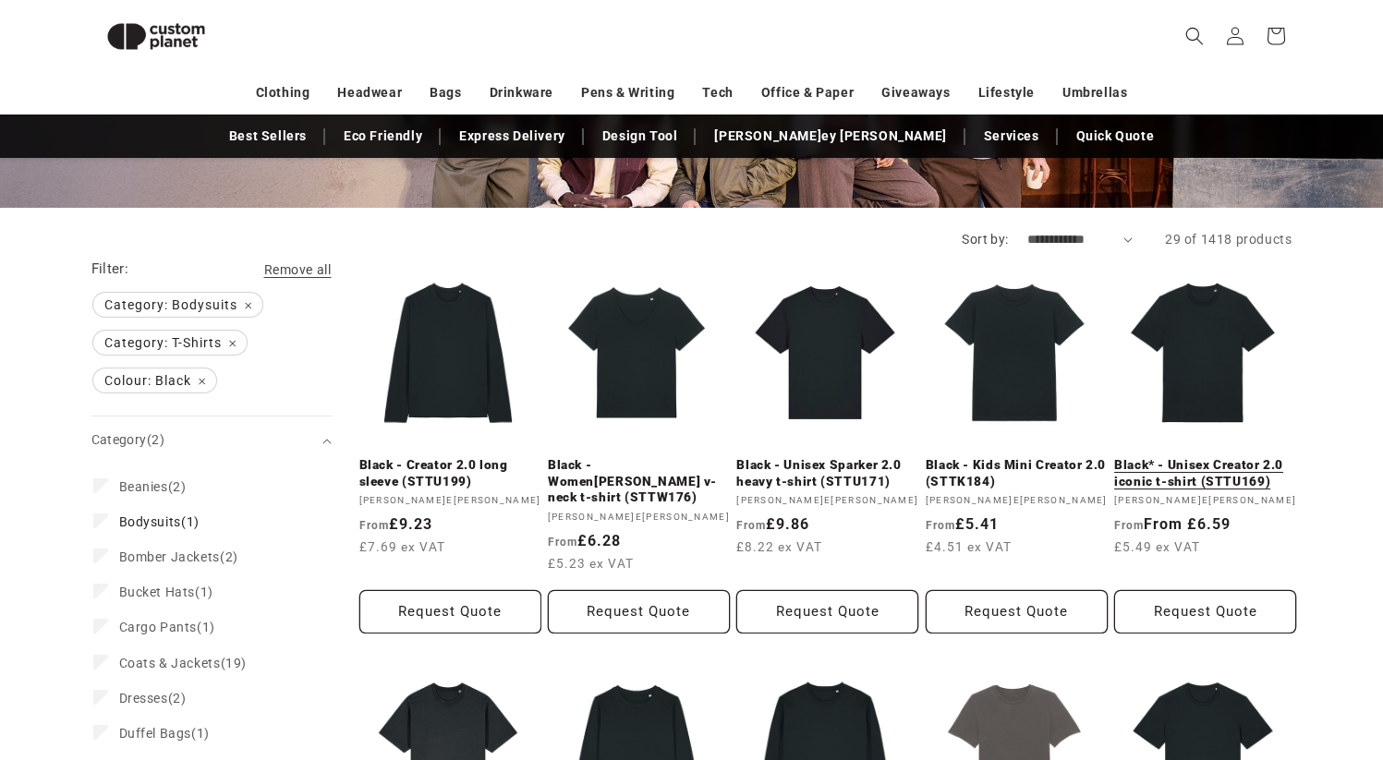
click at [1207, 479] on link "Black* - Unisex Creator 2.0 iconic t-shirt (STTU169)" at bounding box center [1205, 473] width 182 height 32
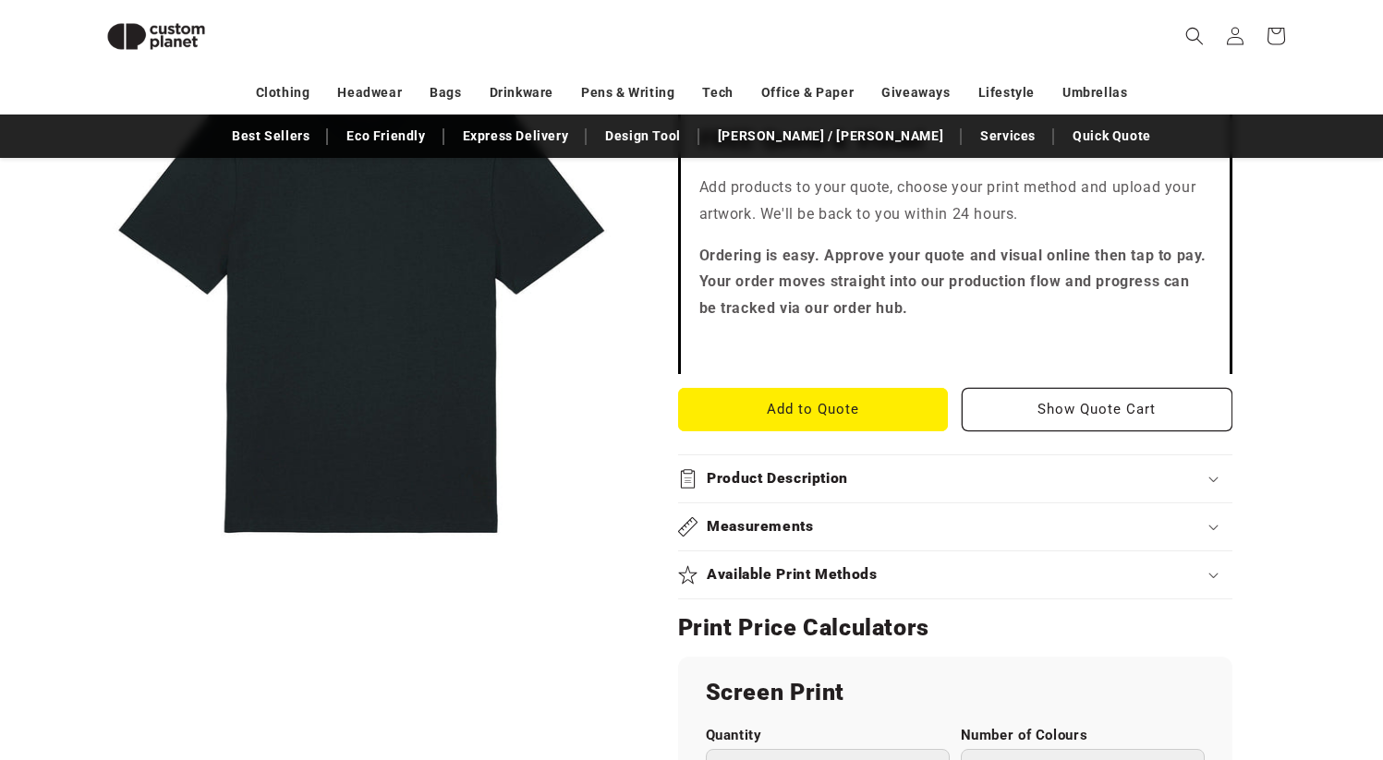
scroll to position [575, 0]
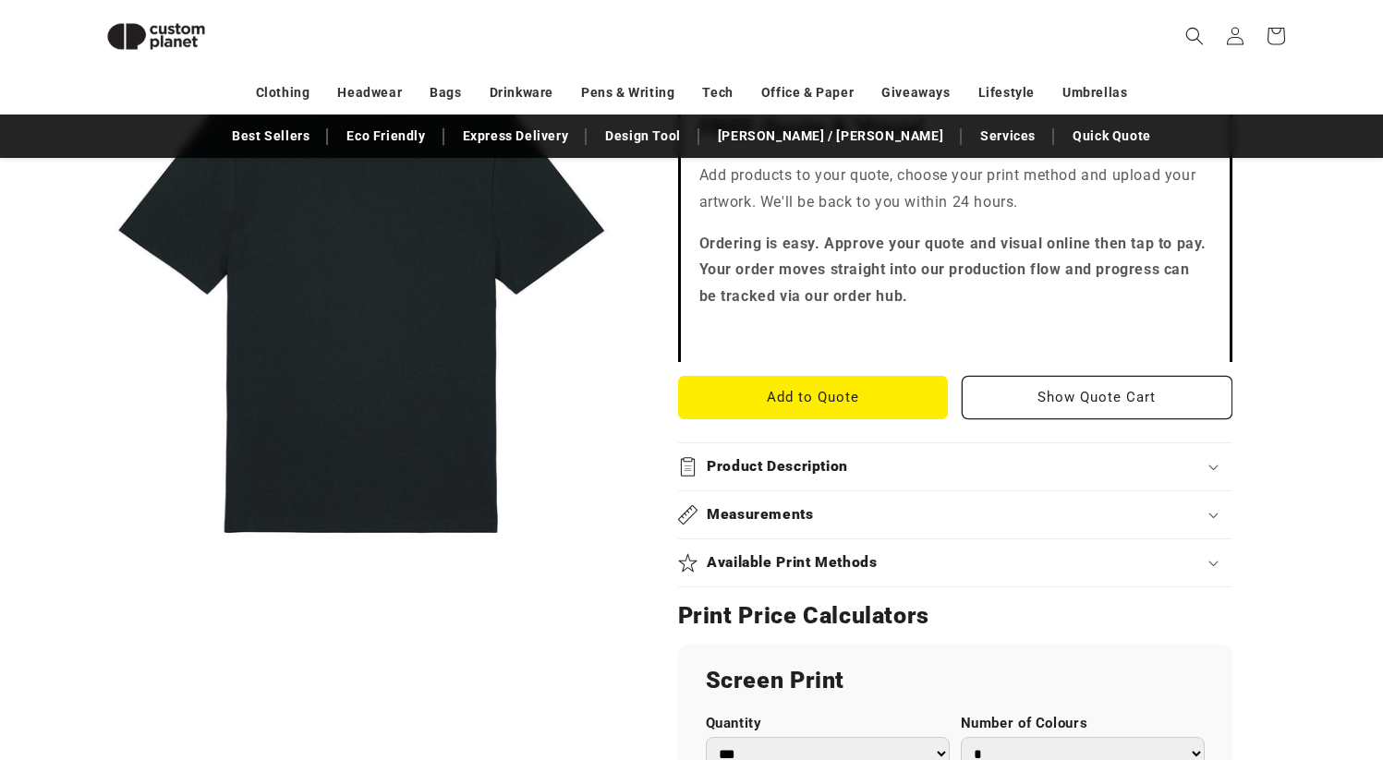
click at [807, 474] on h2 "Product Description" at bounding box center [777, 466] width 141 height 19
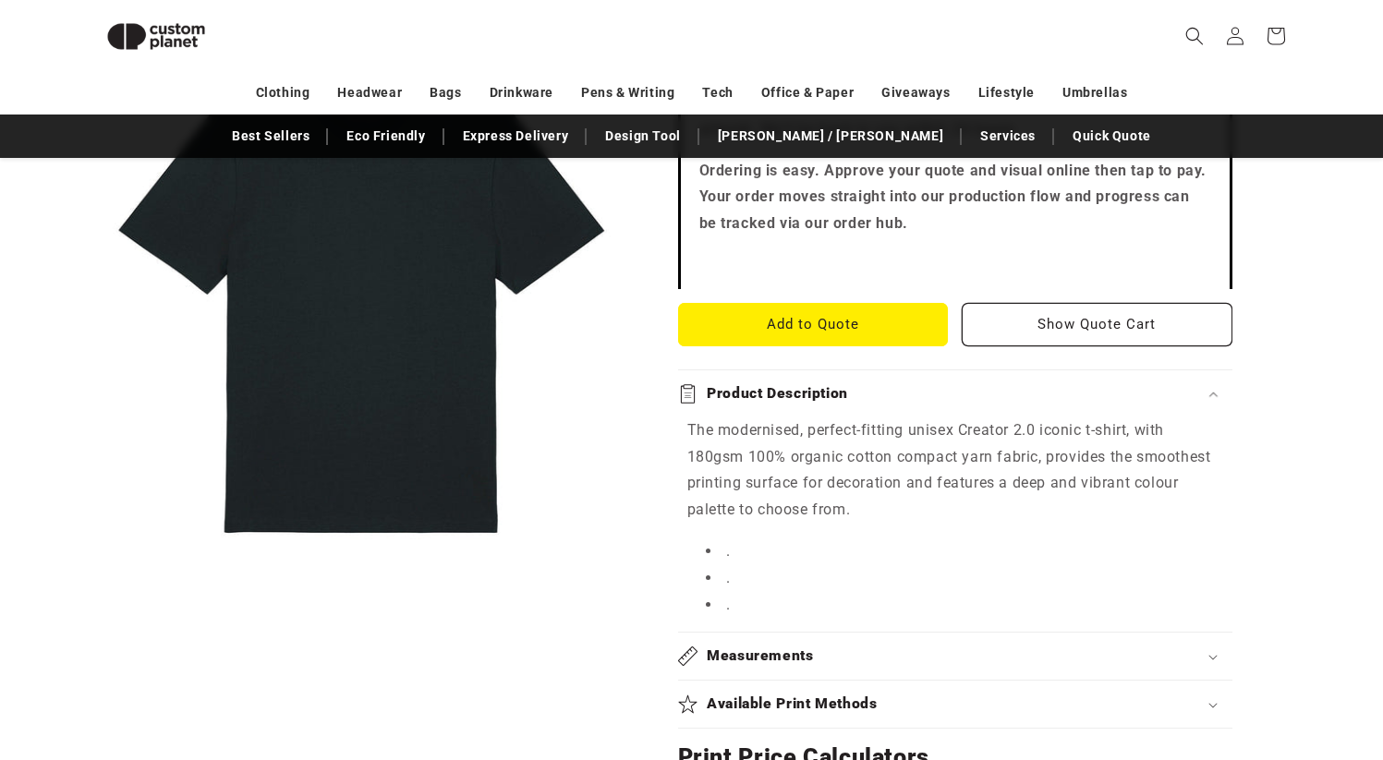
scroll to position [901, 0]
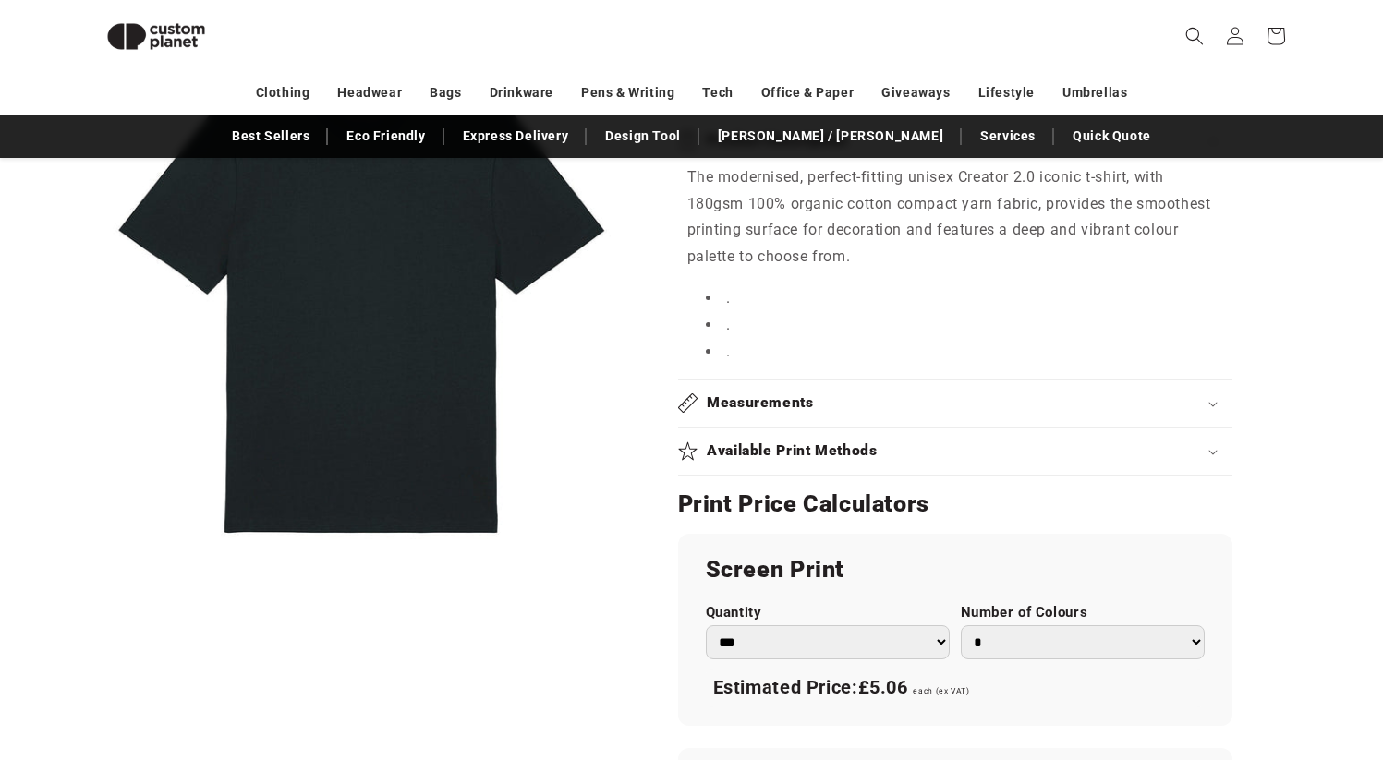
click at [806, 413] on h2 "Measurements" at bounding box center [760, 402] width 107 height 19
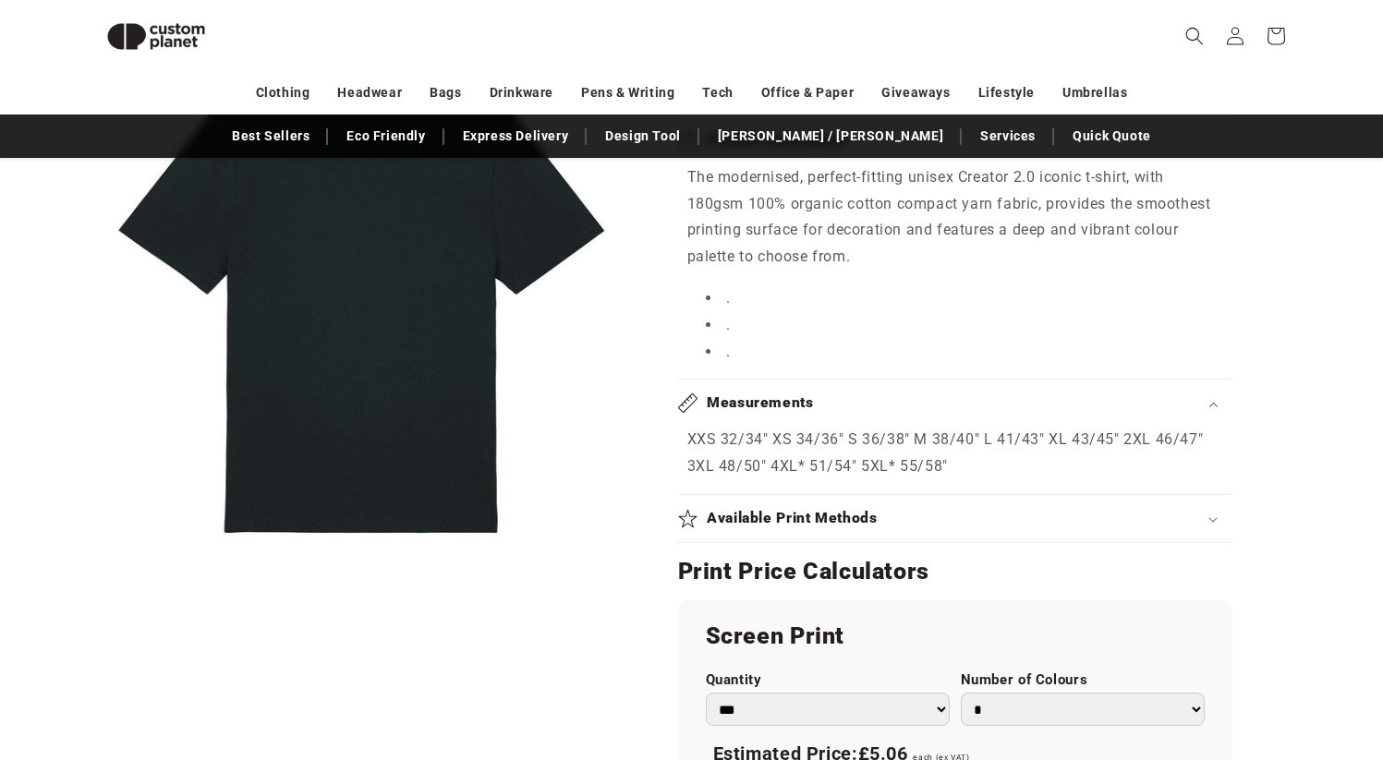
click at [823, 404] on div "Measurements" at bounding box center [955, 402] width 554 height 19
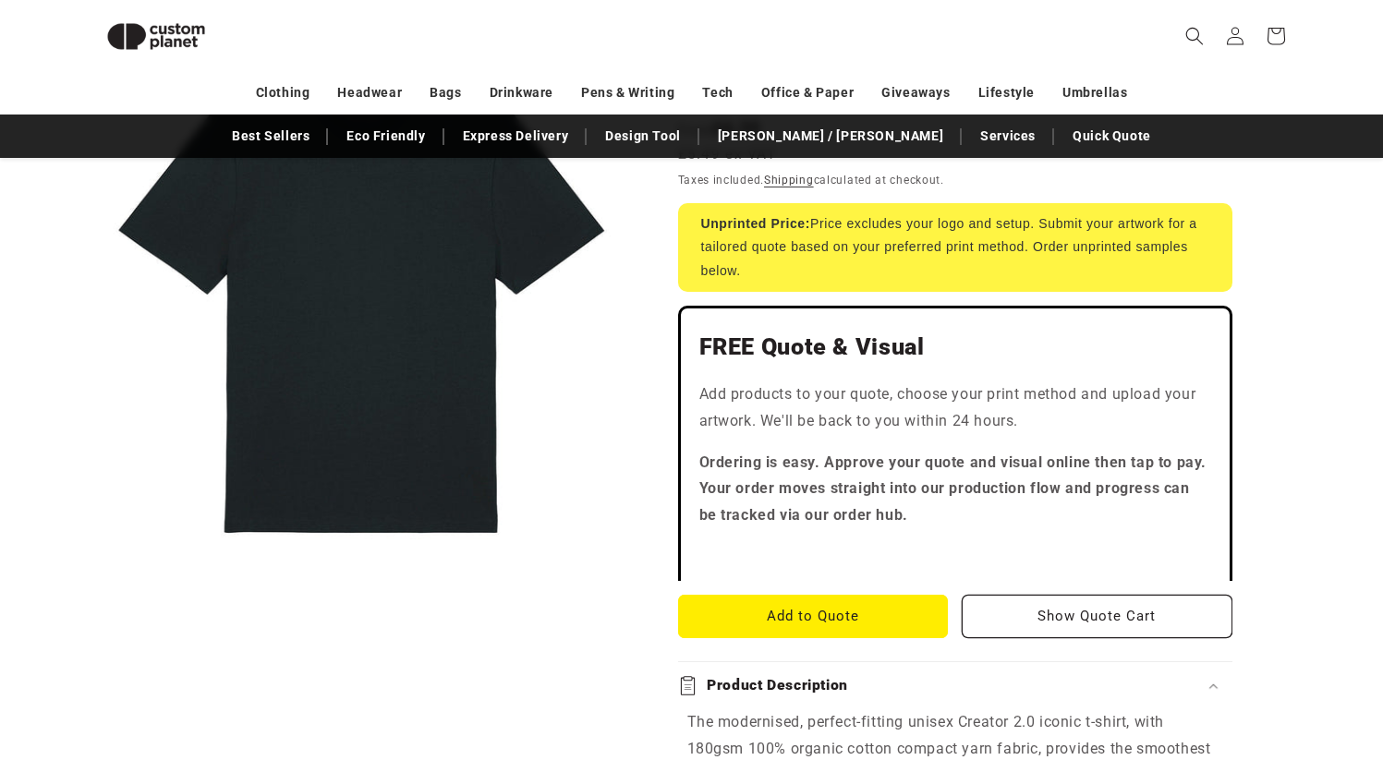
scroll to position [34, 0]
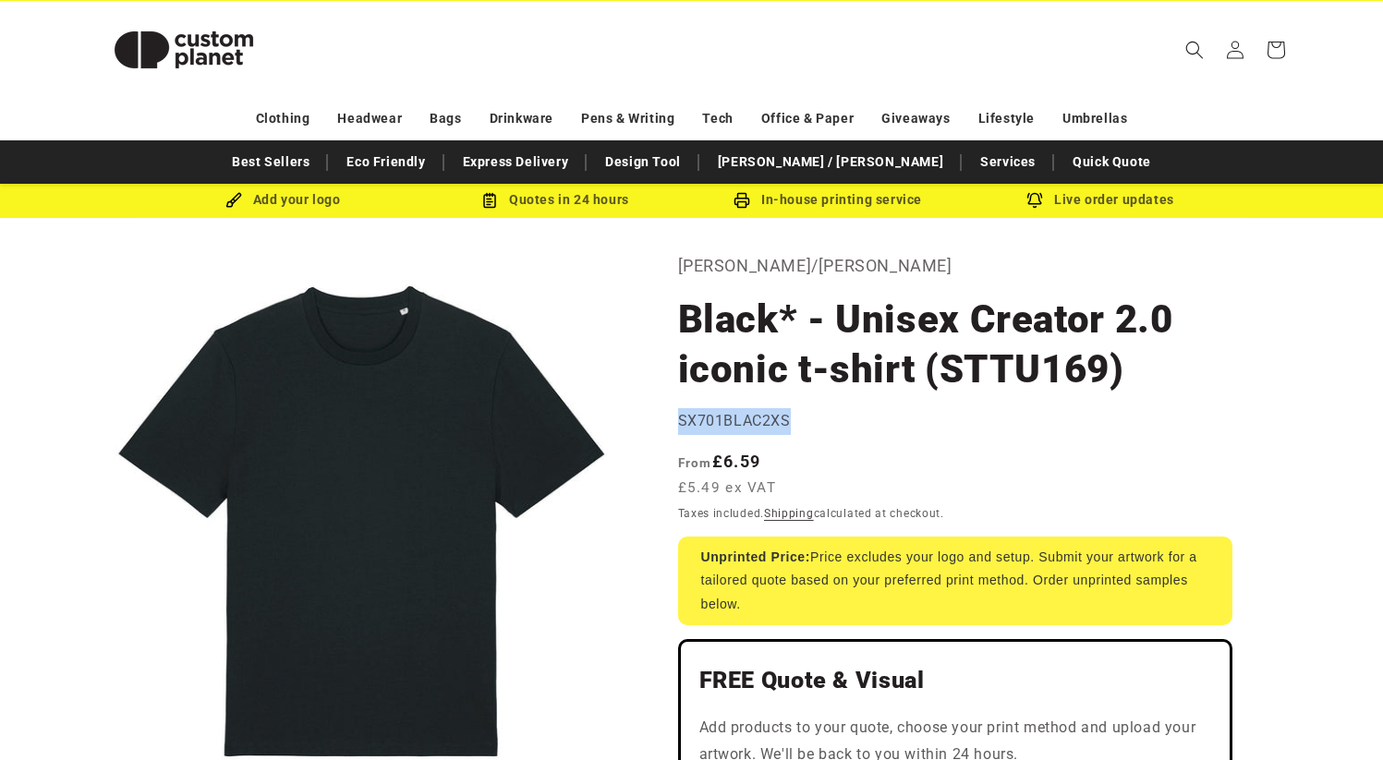
drag, startPoint x: 789, startPoint y: 421, endPoint x: 674, endPoint y: 421, distance: 114.5
copy span "SX701BLAC2XS"
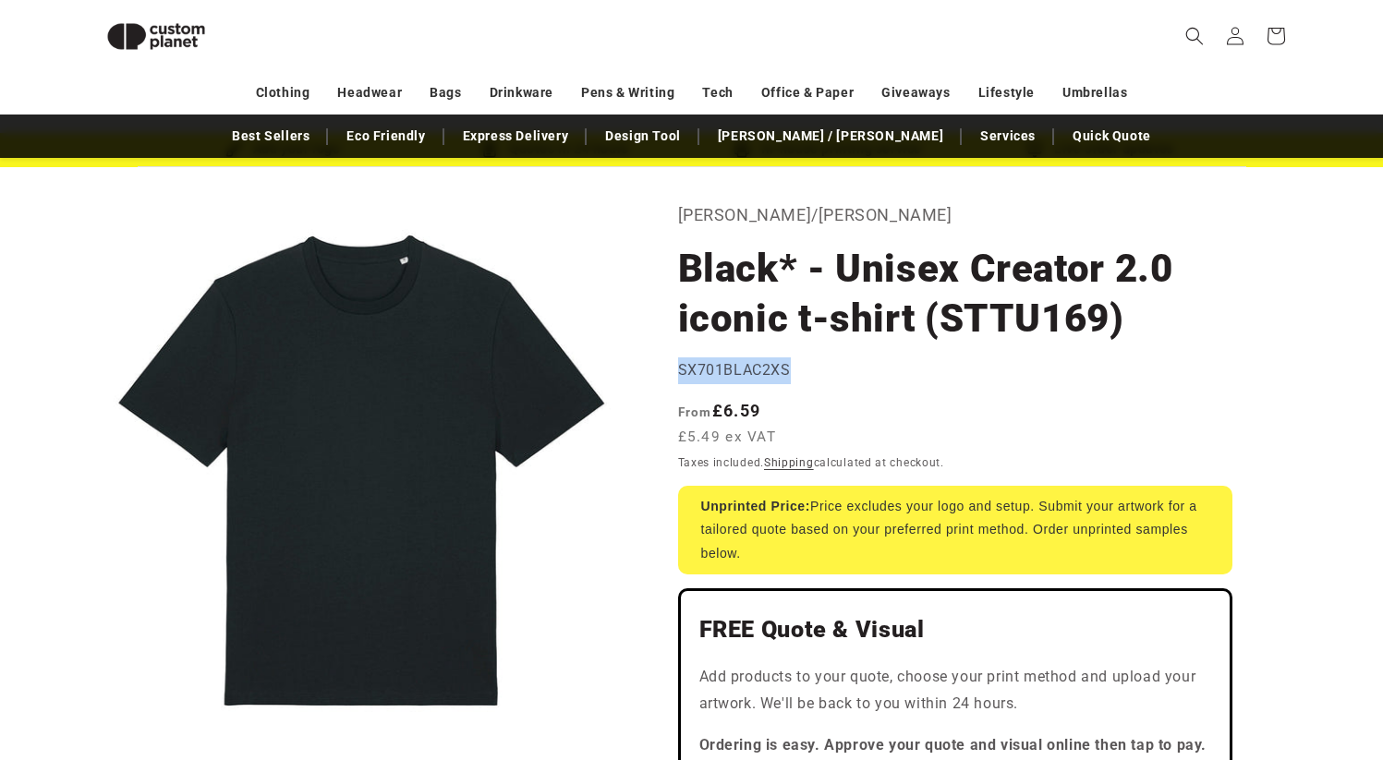
scroll to position [56, 0]
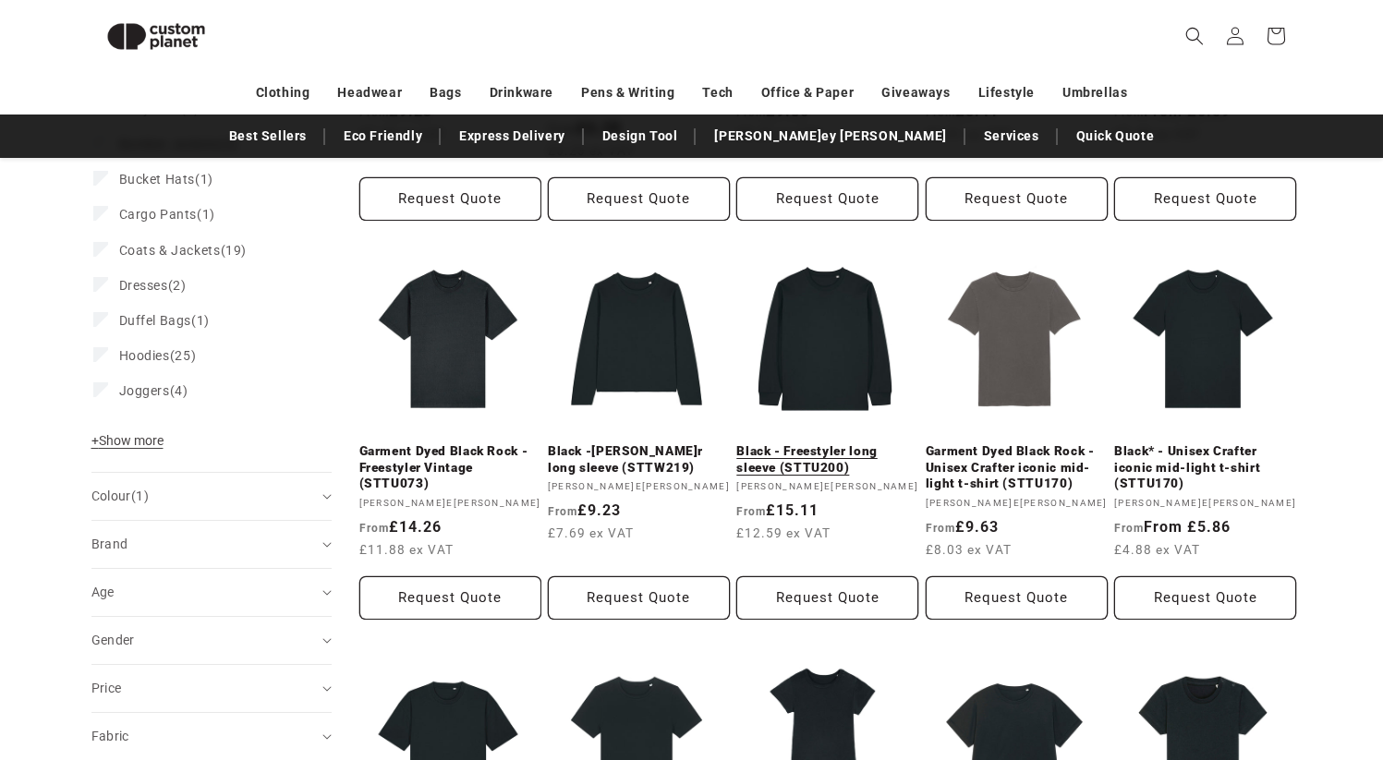
scroll to position [768, 0]
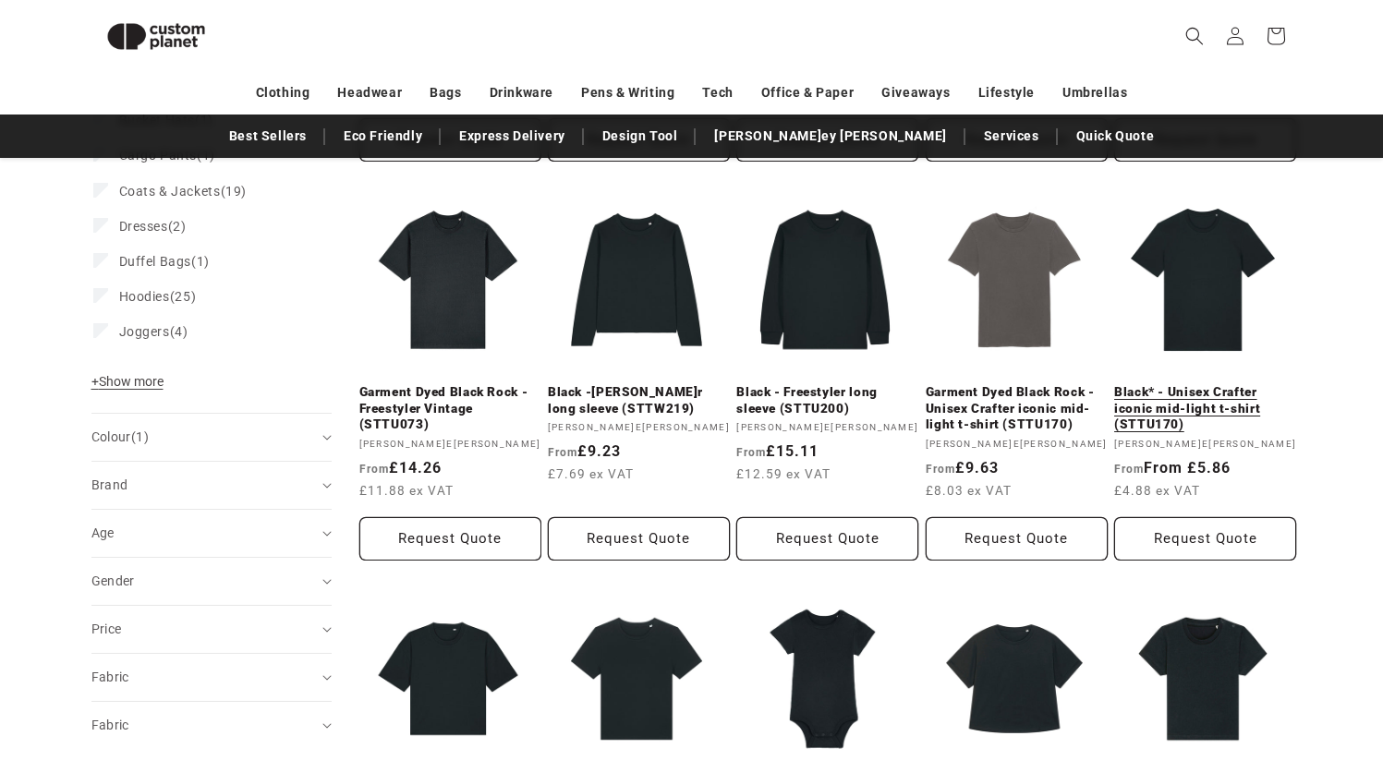
click at [1229, 407] on link "Black* - Unisex Crafter iconic mid-light t-shirt (STTU170)" at bounding box center [1205, 408] width 182 height 49
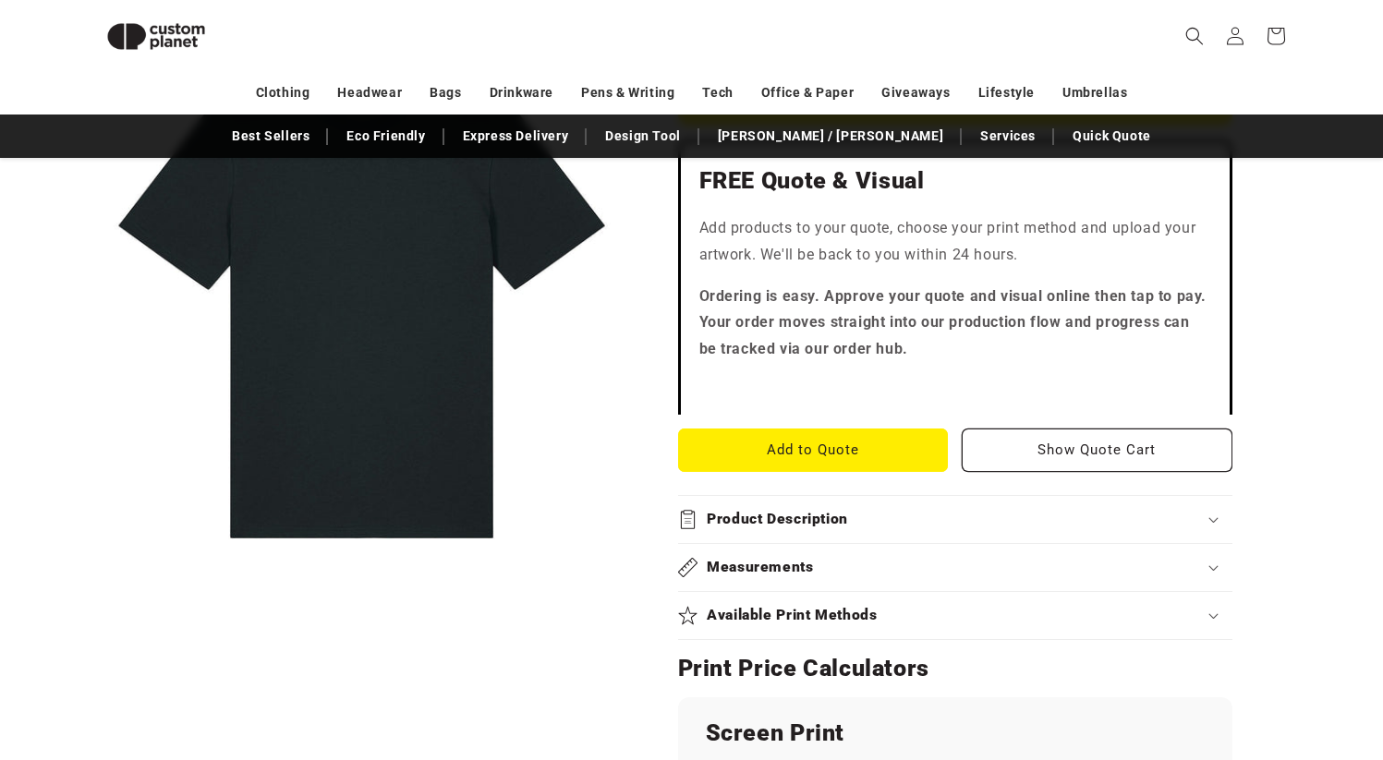
scroll to position [524, 0]
click at [825, 532] on summary "Product Description" at bounding box center [955, 518] width 554 height 47
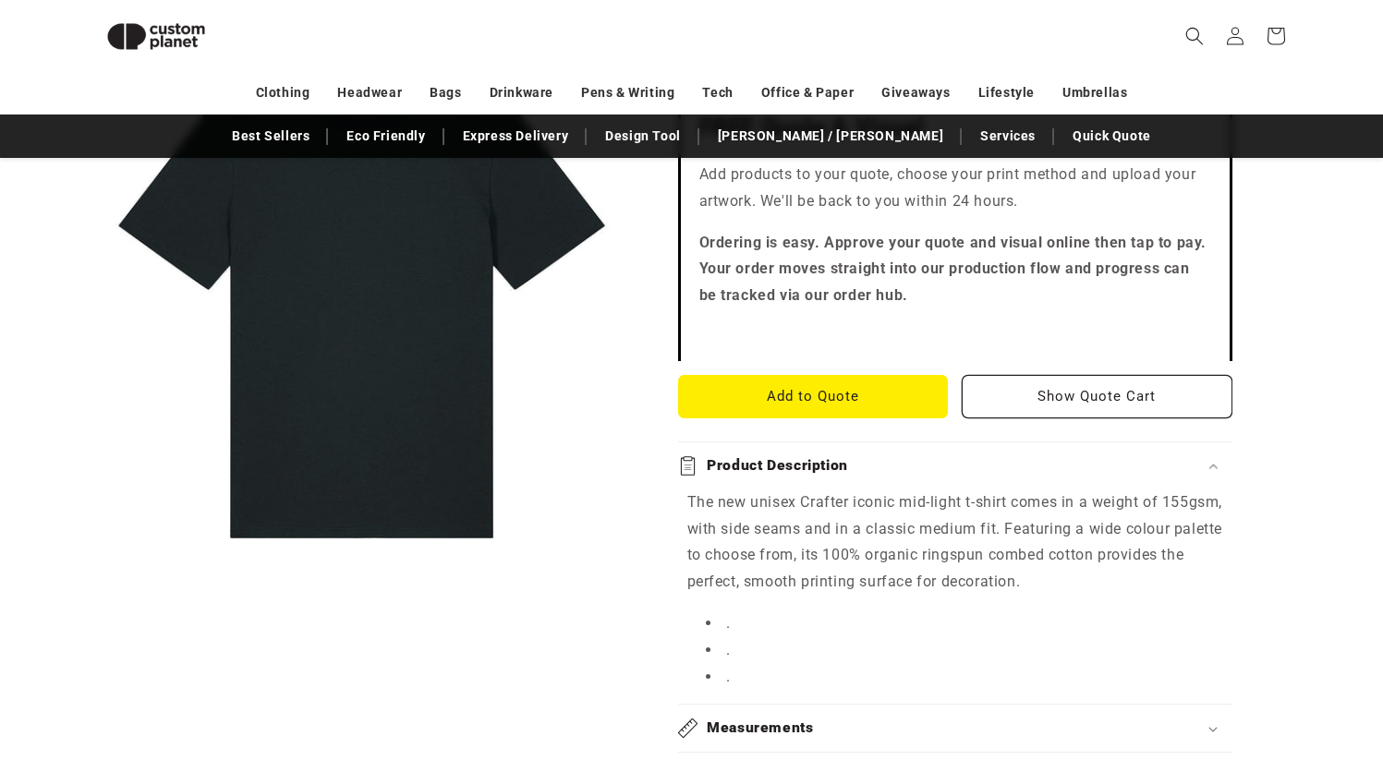
scroll to position [930, 0]
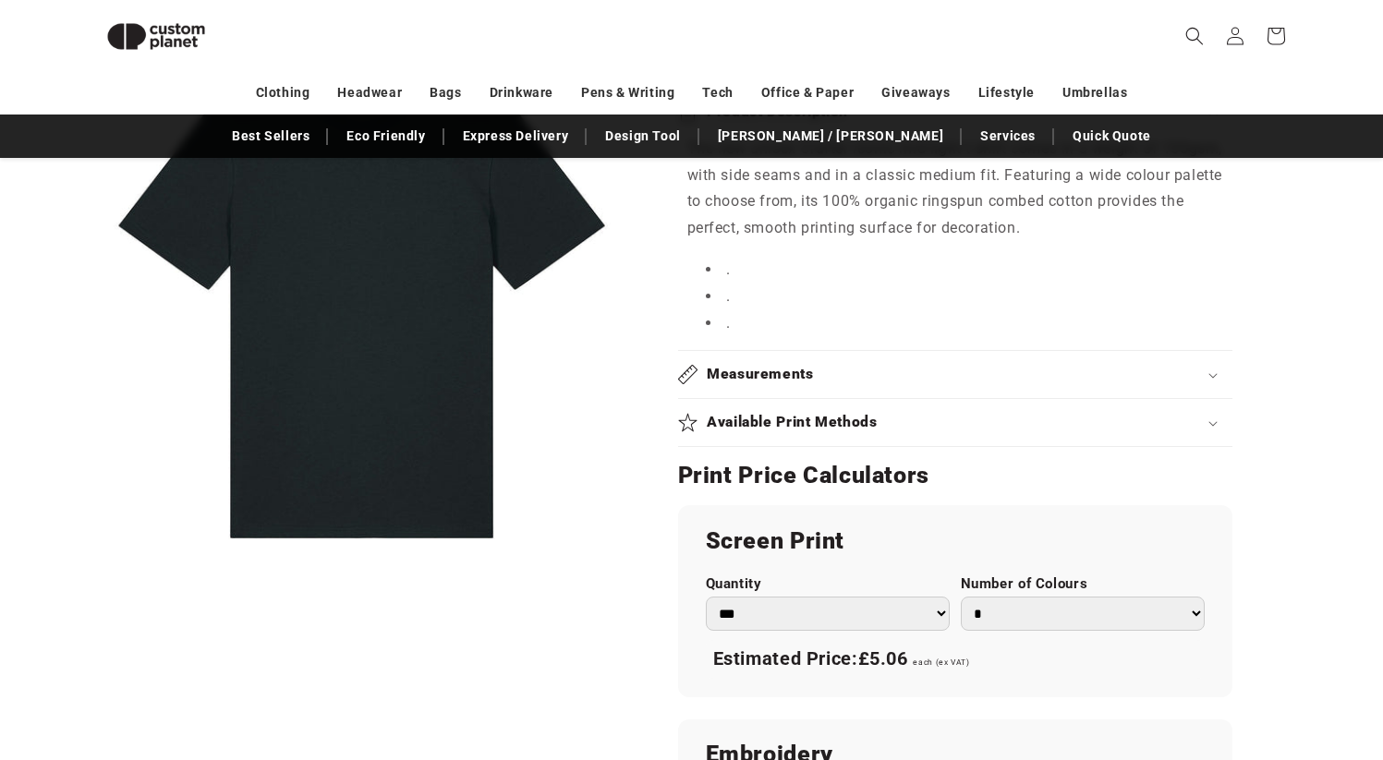
click at [786, 382] on h2 "Measurements" at bounding box center [760, 374] width 107 height 19
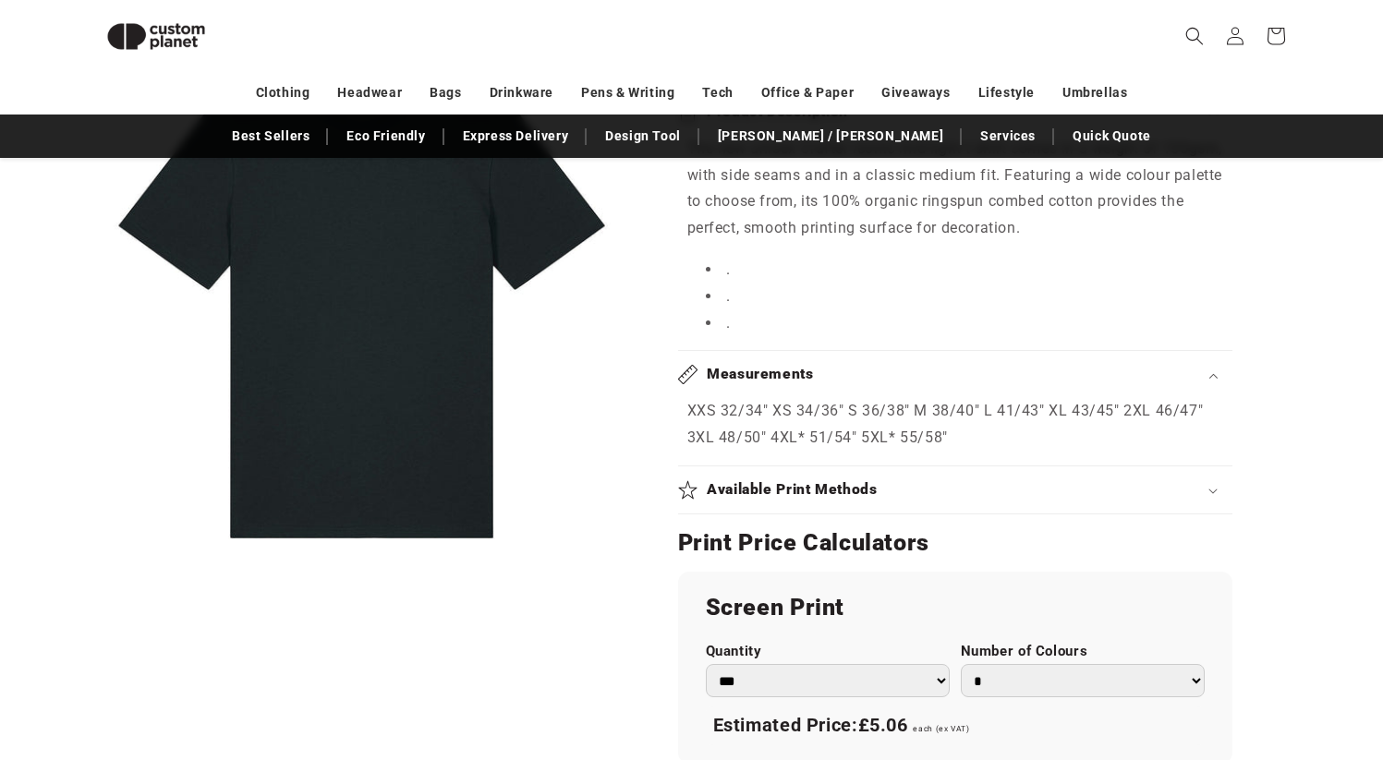
click at [792, 378] on h2 "Measurements" at bounding box center [760, 374] width 107 height 19
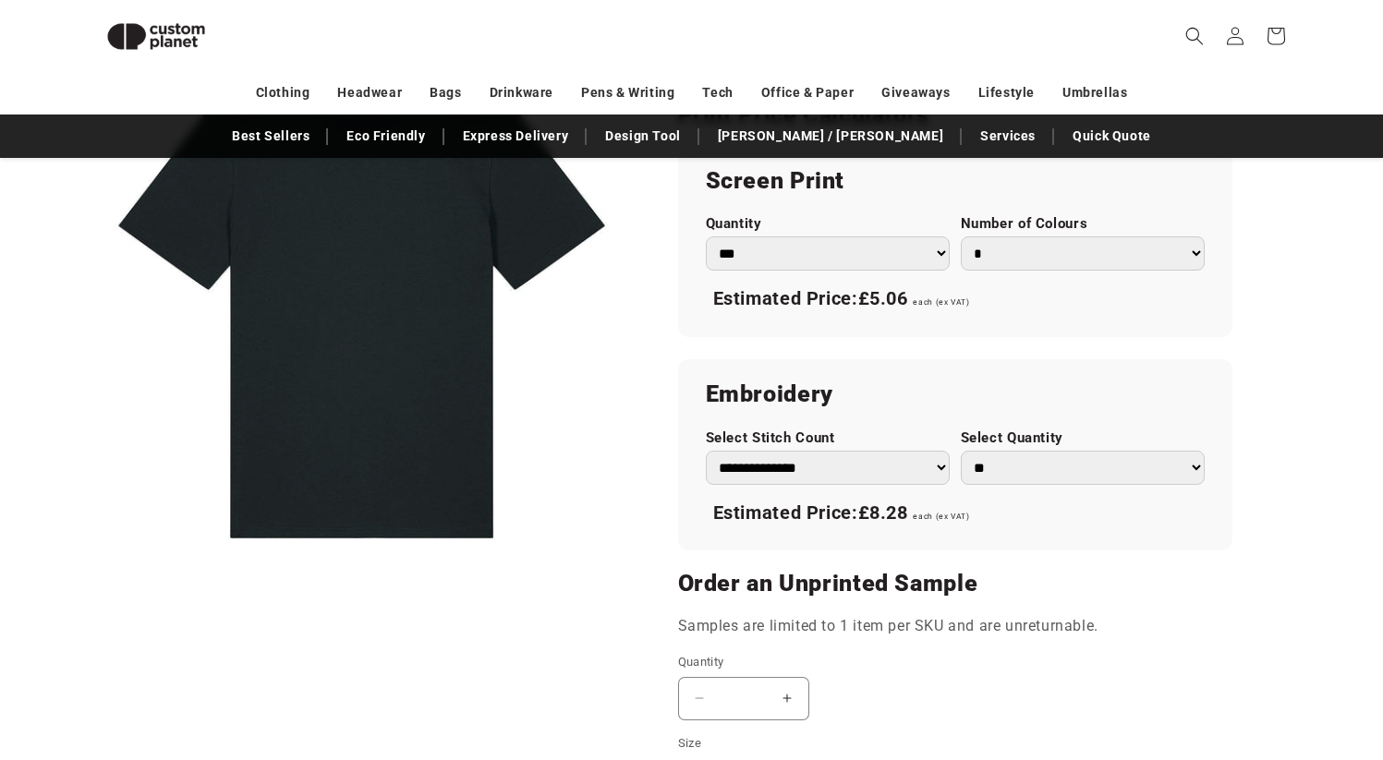
scroll to position [1291, 0]
click at [902, 462] on select "**********" at bounding box center [828, 467] width 244 height 34
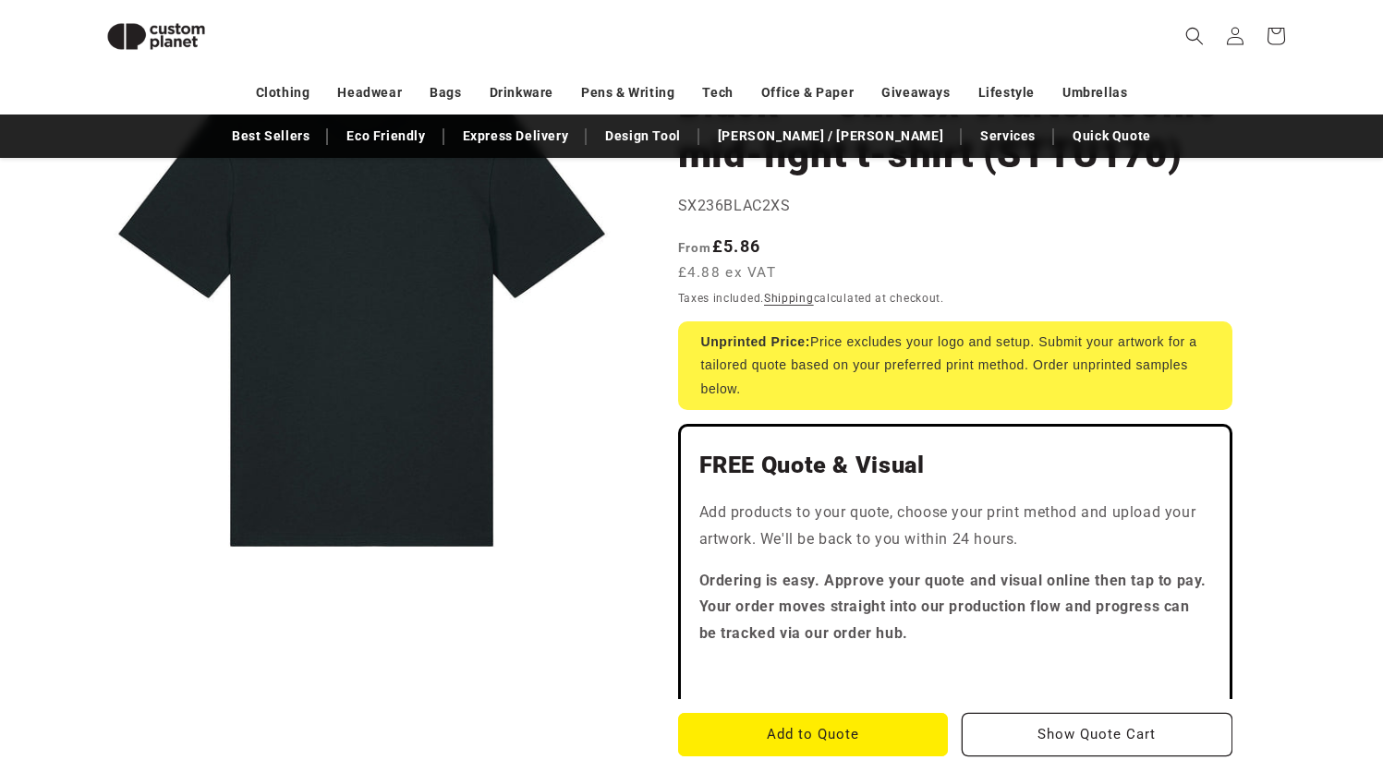
scroll to position [79, 0]
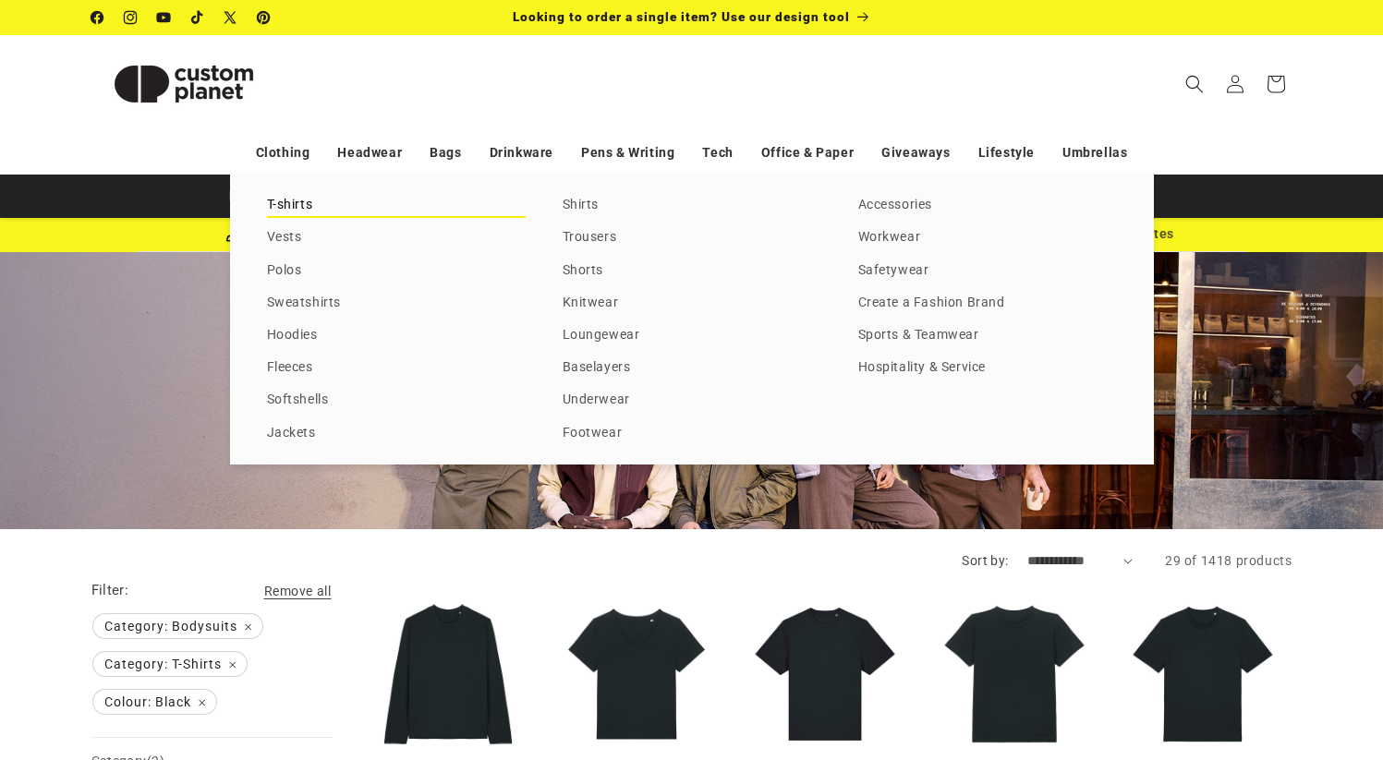
click at [297, 207] on link "T-shirts" at bounding box center [396, 205] width 259 height 25
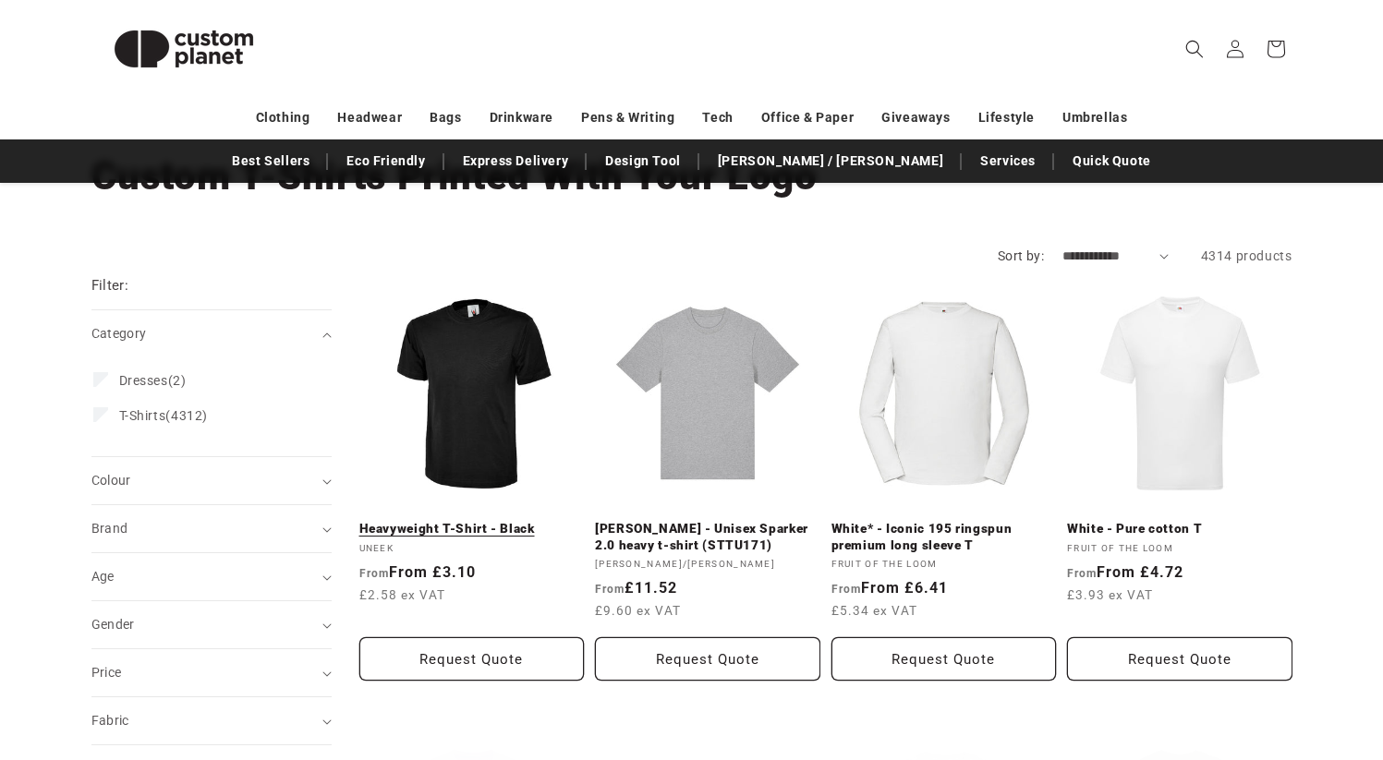
scroll to position [138, 0]
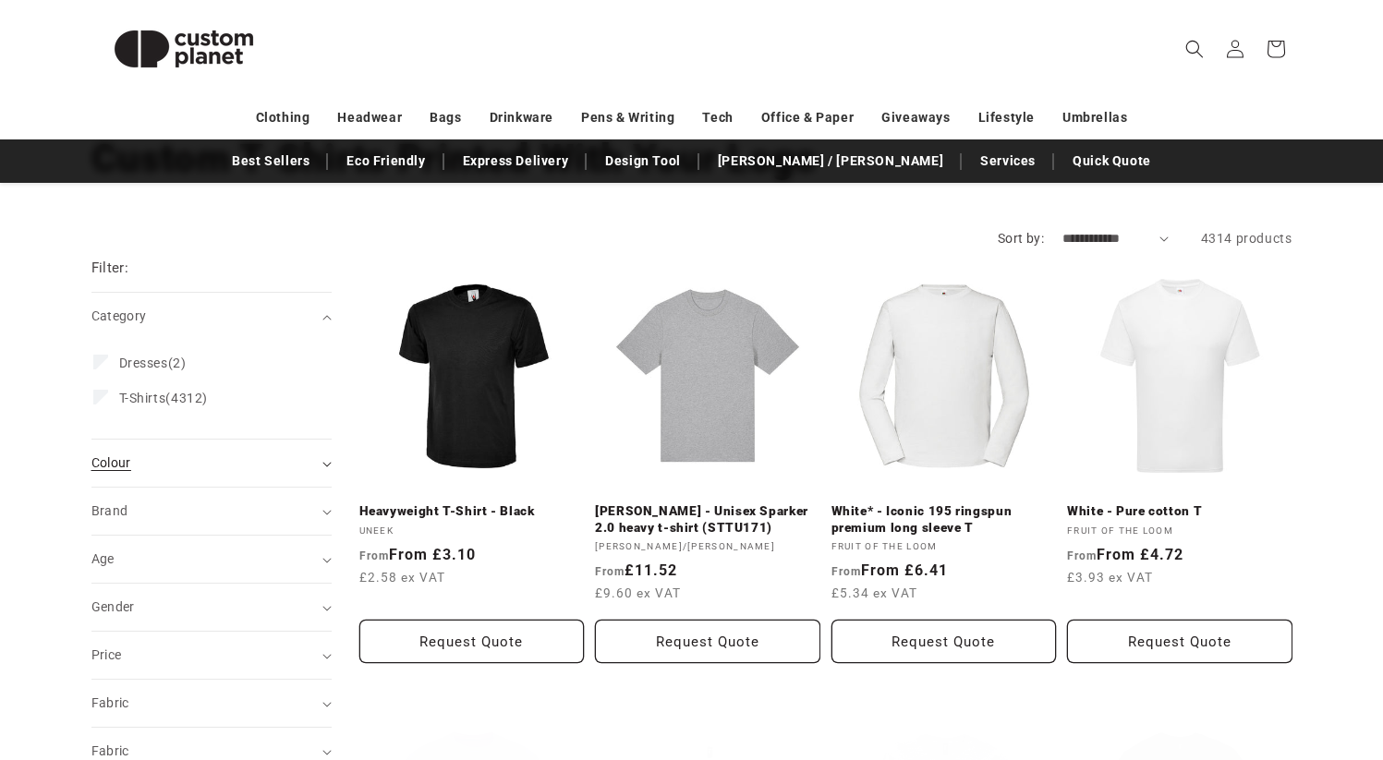
click at [200, 470] on div "Colour (0)" at bounding box center [203, 462] width 224 height 19
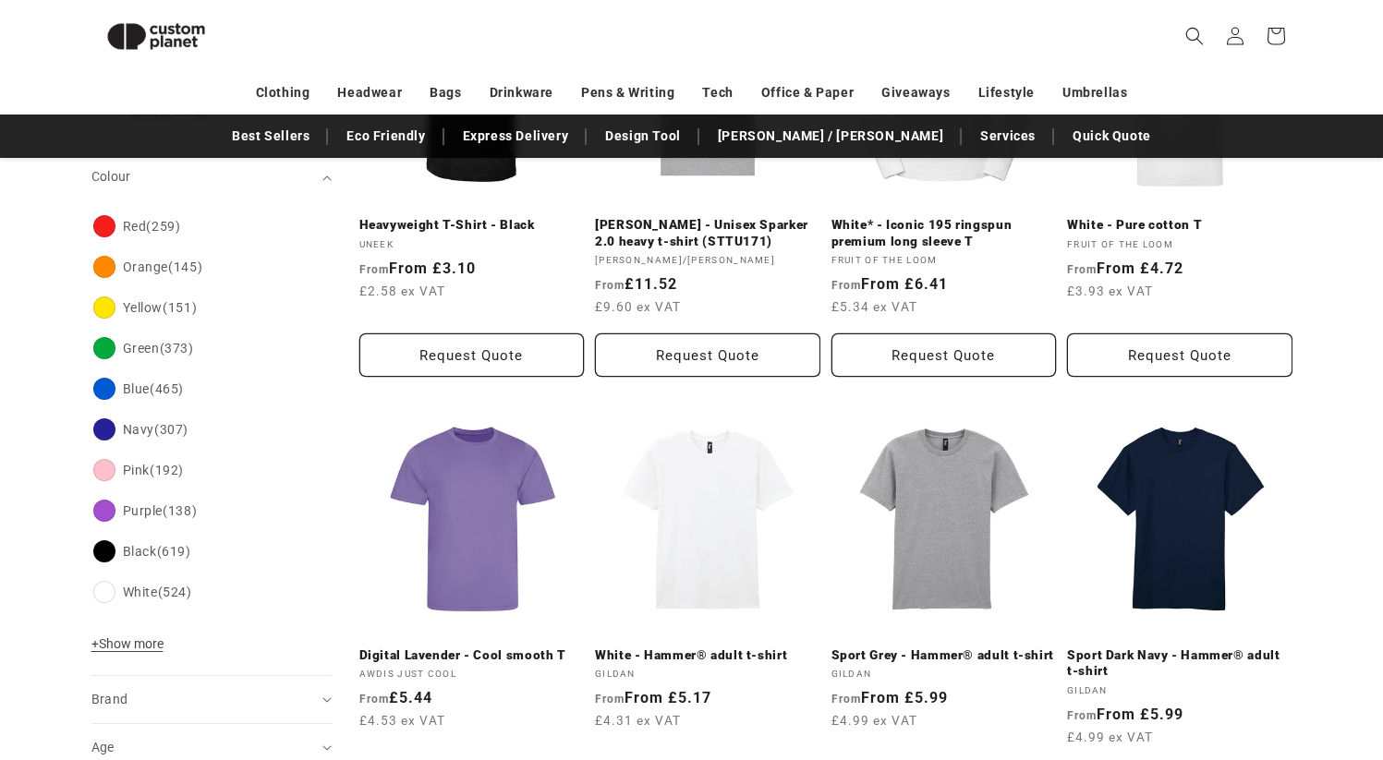
scroll to position [395, 0]
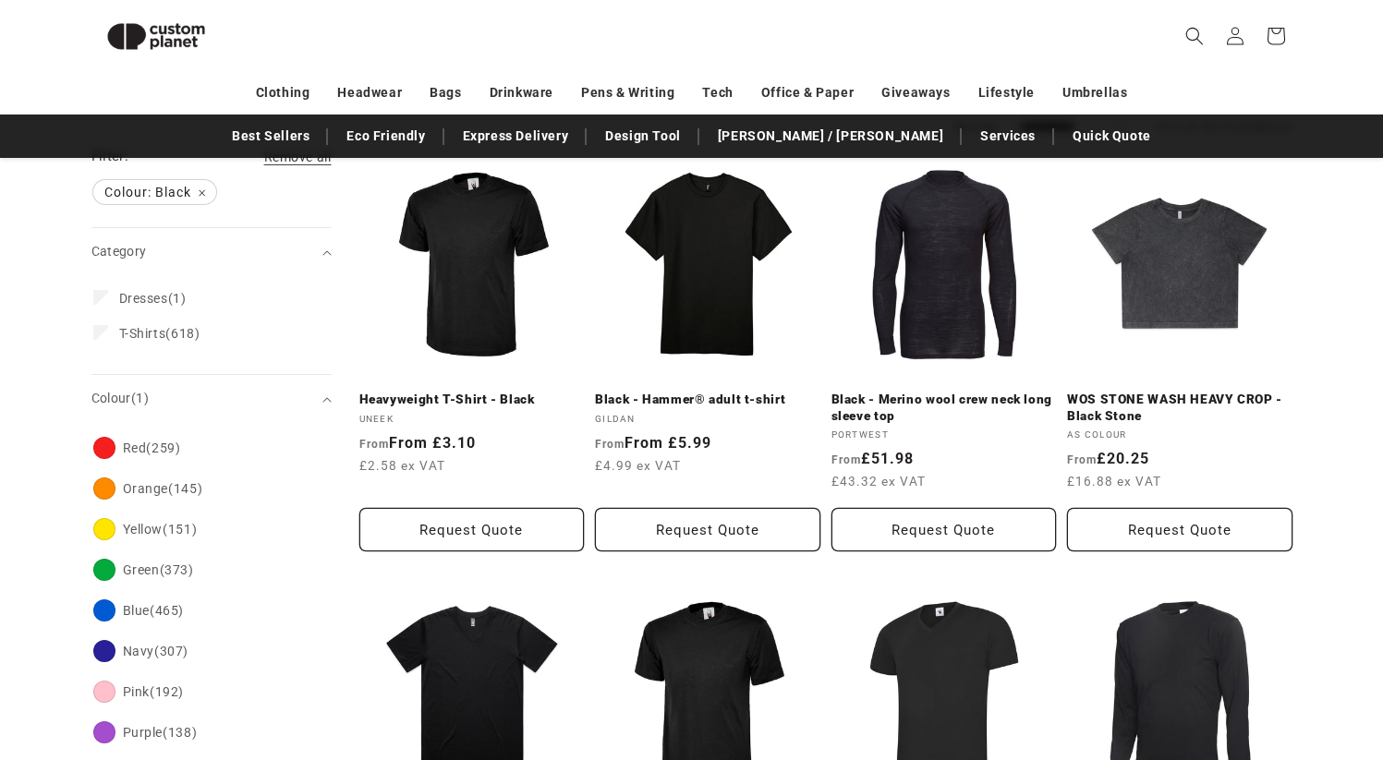
scroll to position [222, 0]
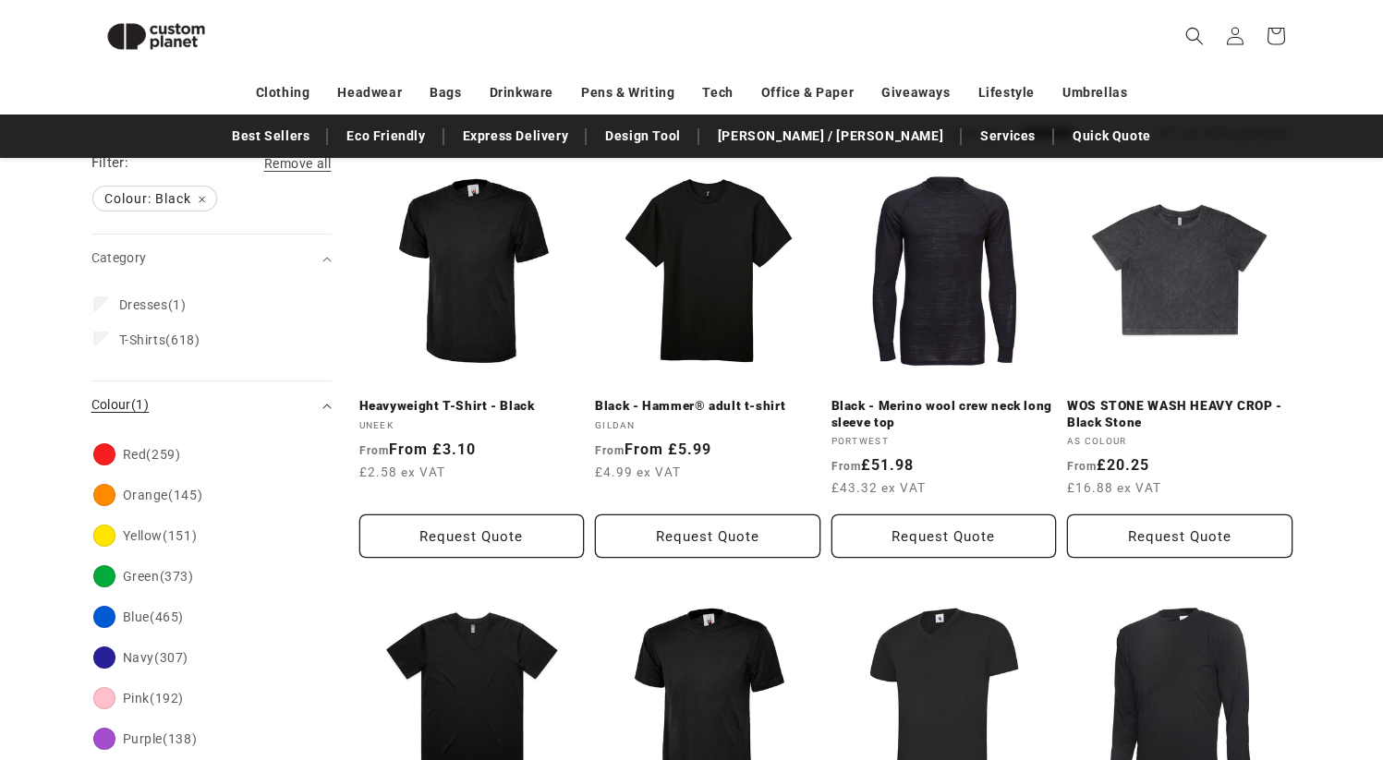
click at [248, 410] on div "Colour (1)" at bounding box center [203, 404] width 224 height 19
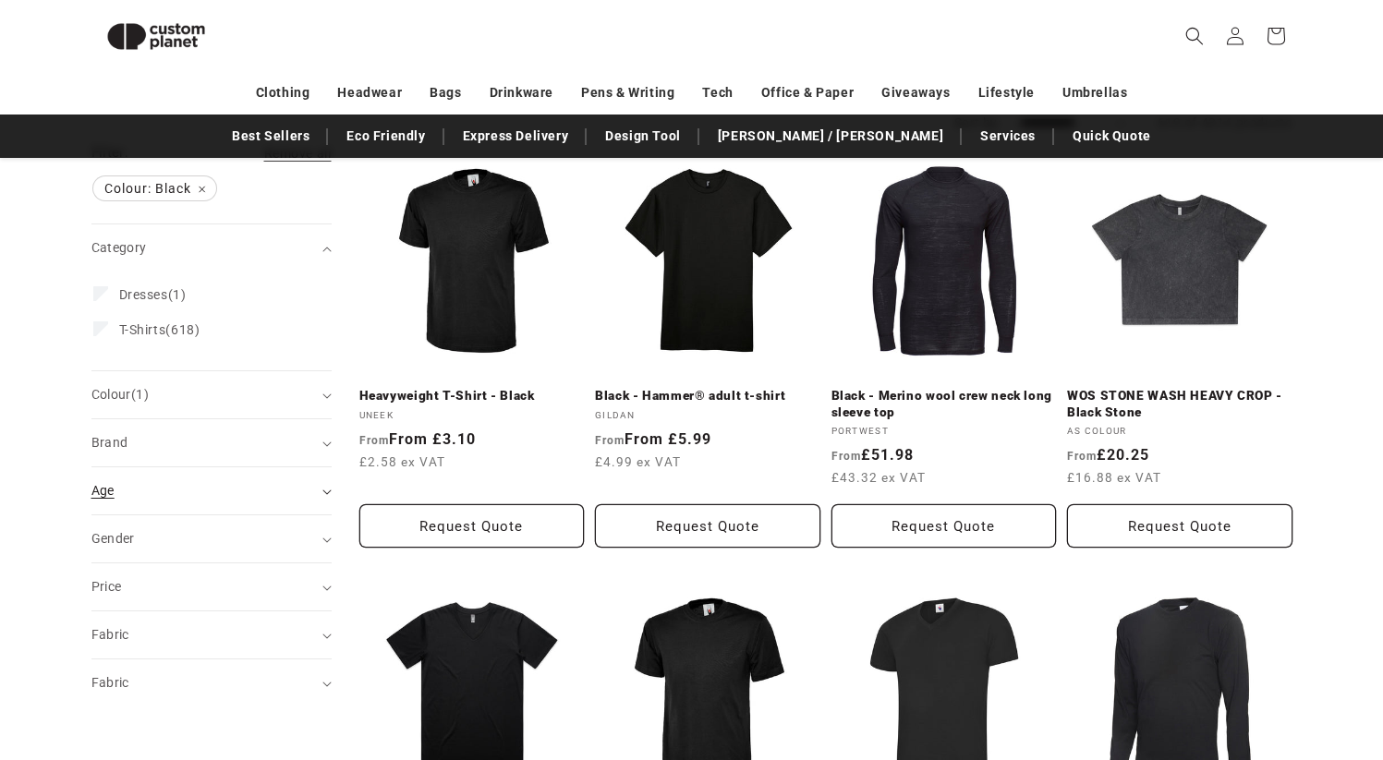
scroll to position [269, 0]
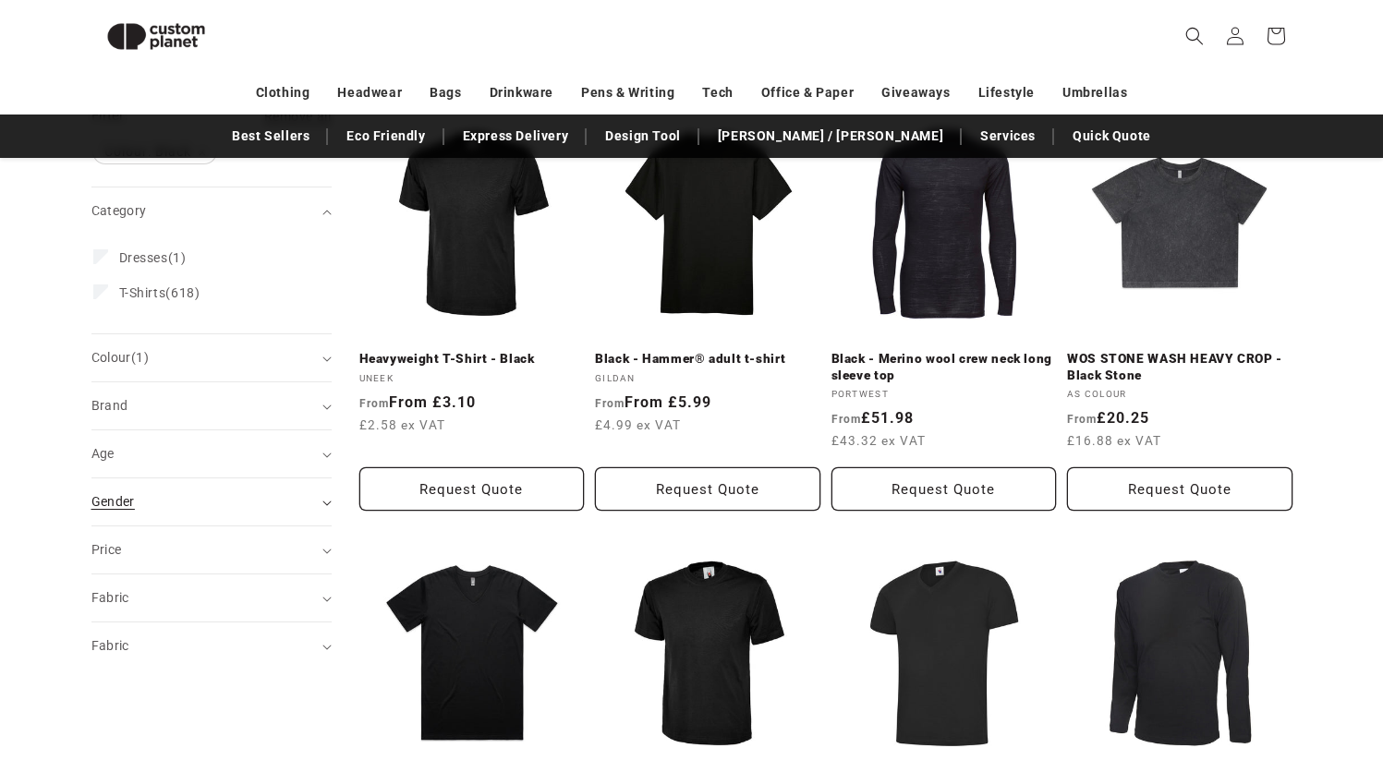
click at [242, 506] on div "Gender (0)" at bounding box center [203, 501] width 224 height 19
click at [165, 496] on div "Gender (0)" at bounding box center [203, 501] width 224 height 19
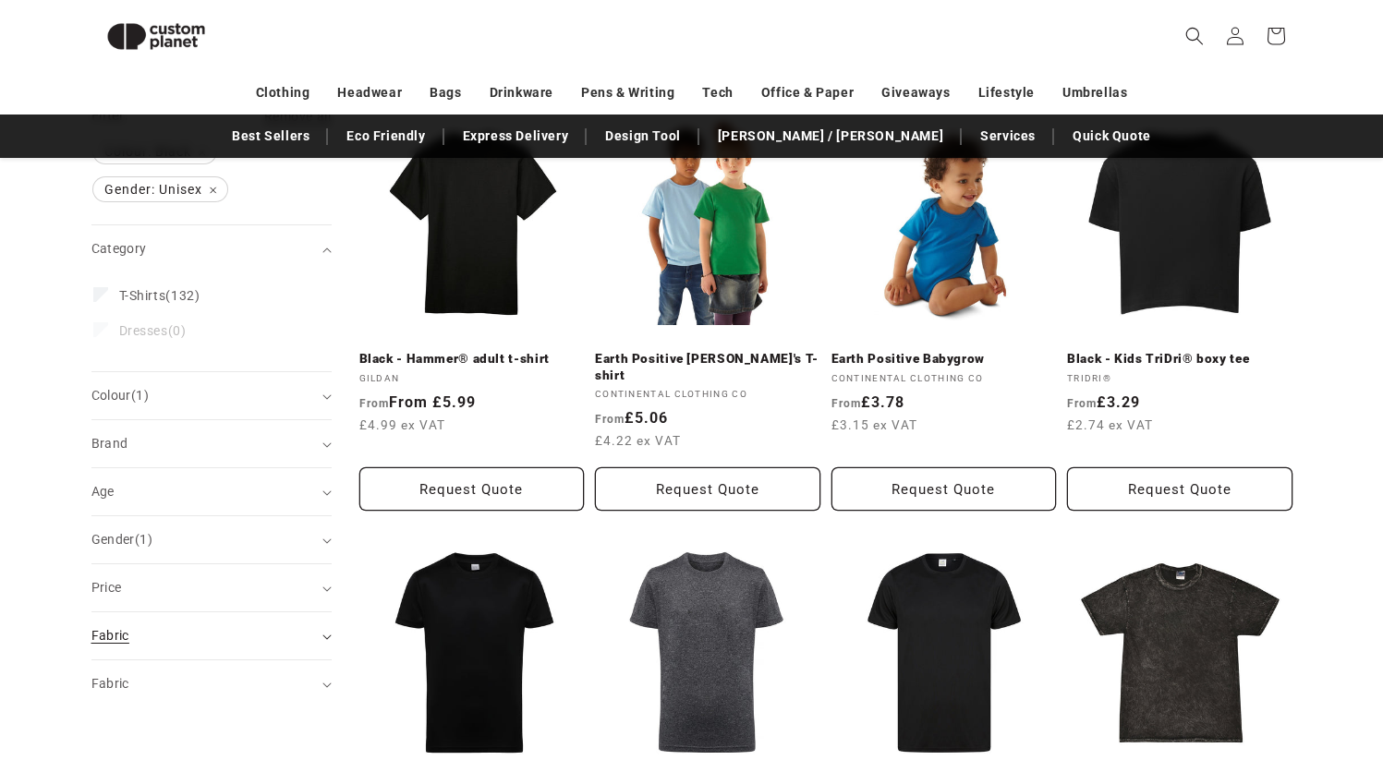
click at [236, 634] on div "Fabric (0)" at bounding box center [203, 635] width 224 height 19
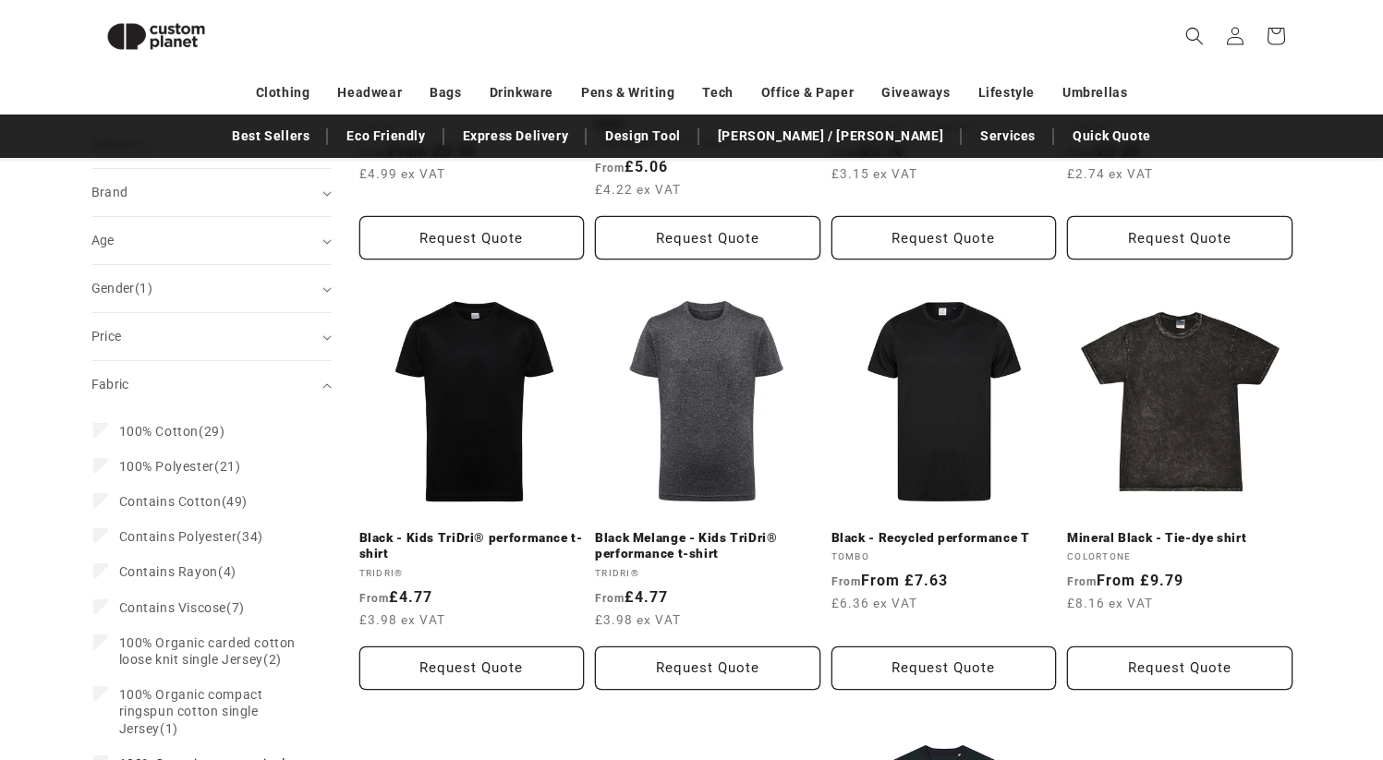
scroll to position [670, 0]
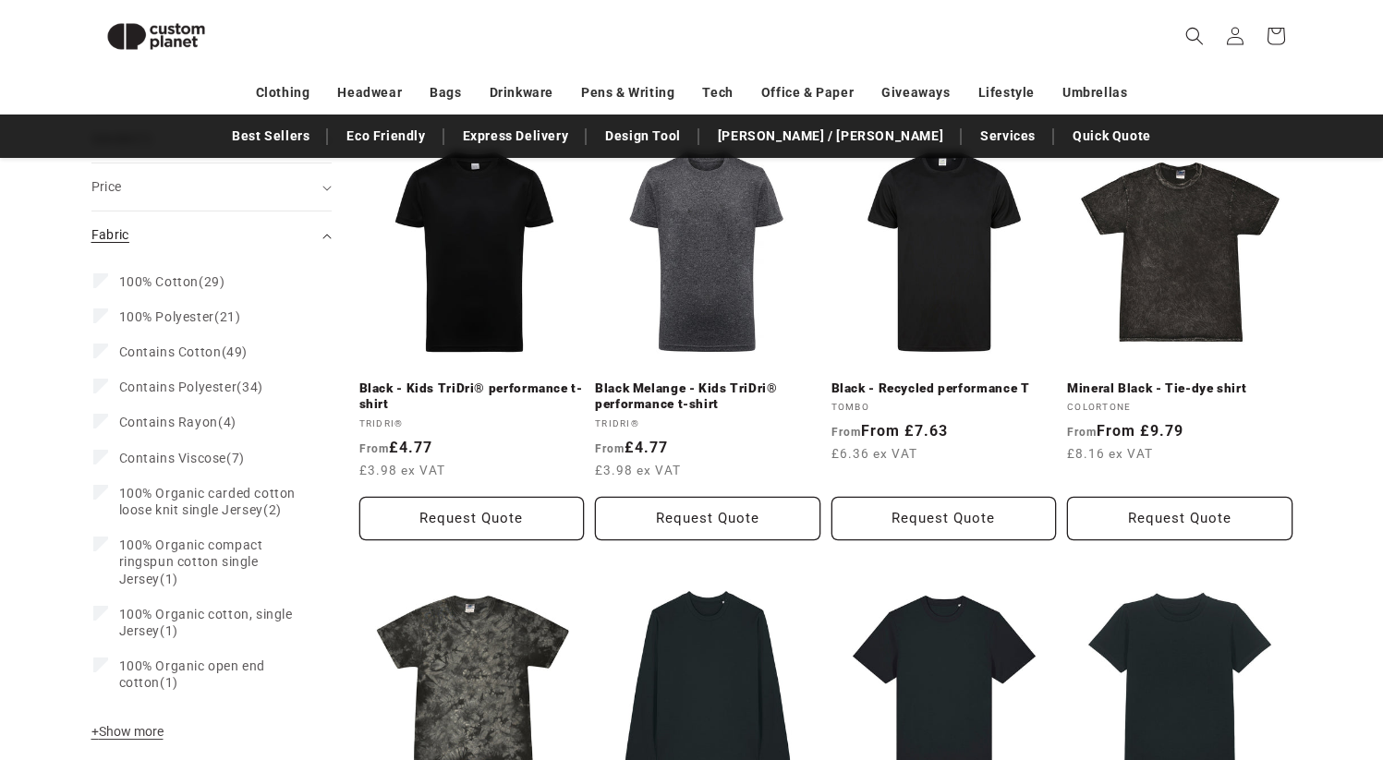
click at [185, 224] on summary "Fabric (0)" at bounding box center [211, 235] width 240 height 47
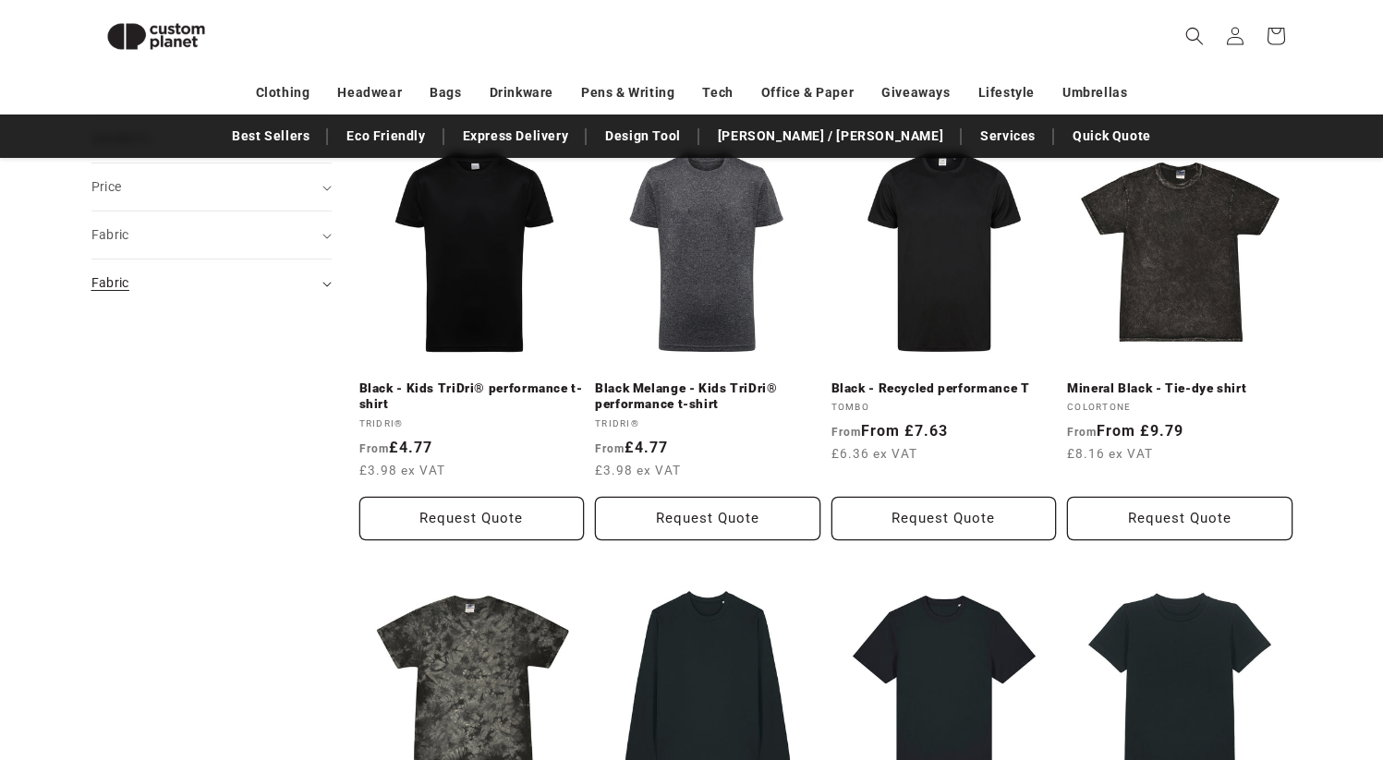
click at [203, 285] on div "Fabric (0)" at bounding box center [203, 282] width 224 height 19
click at [203, 291] on div "Fabric (0)" at bounding box center [203, 282] width 224 height 19
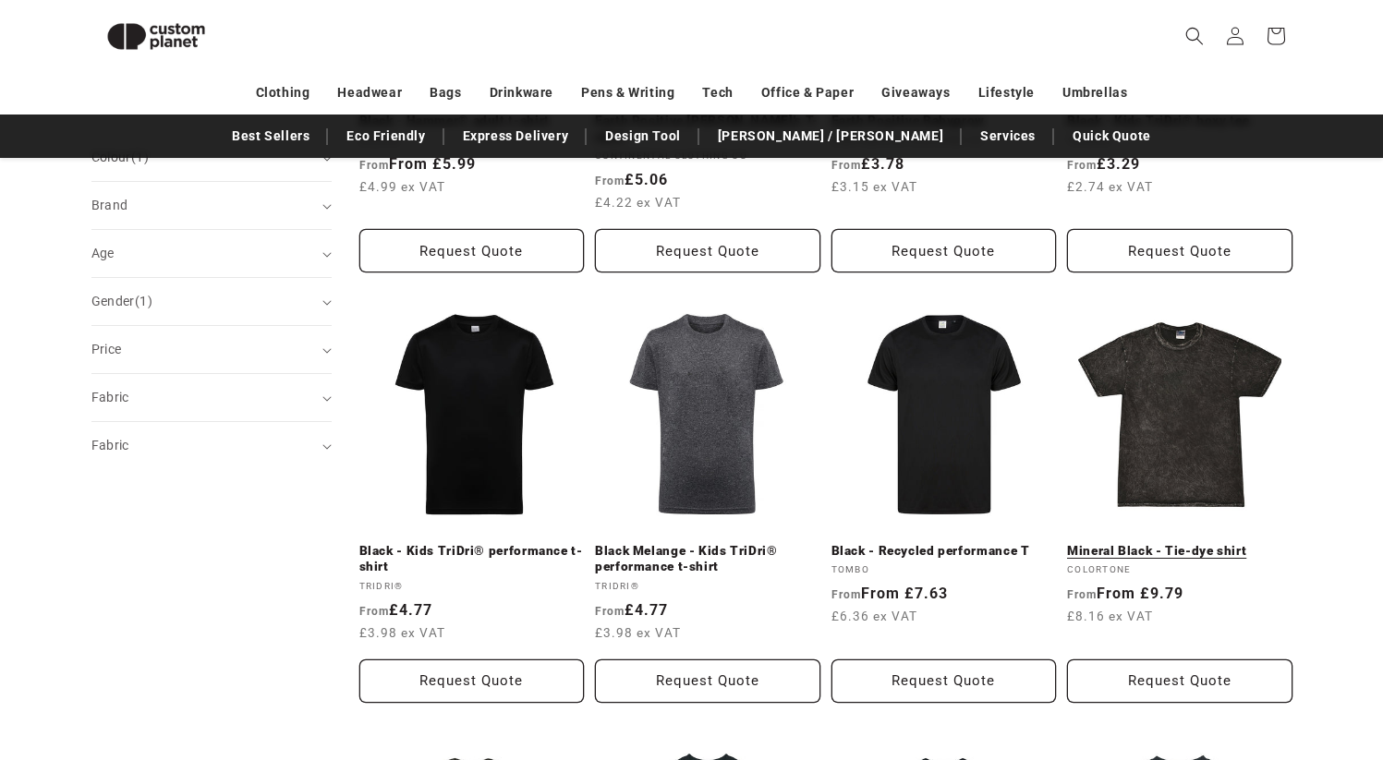
scroll to position [510, 0]
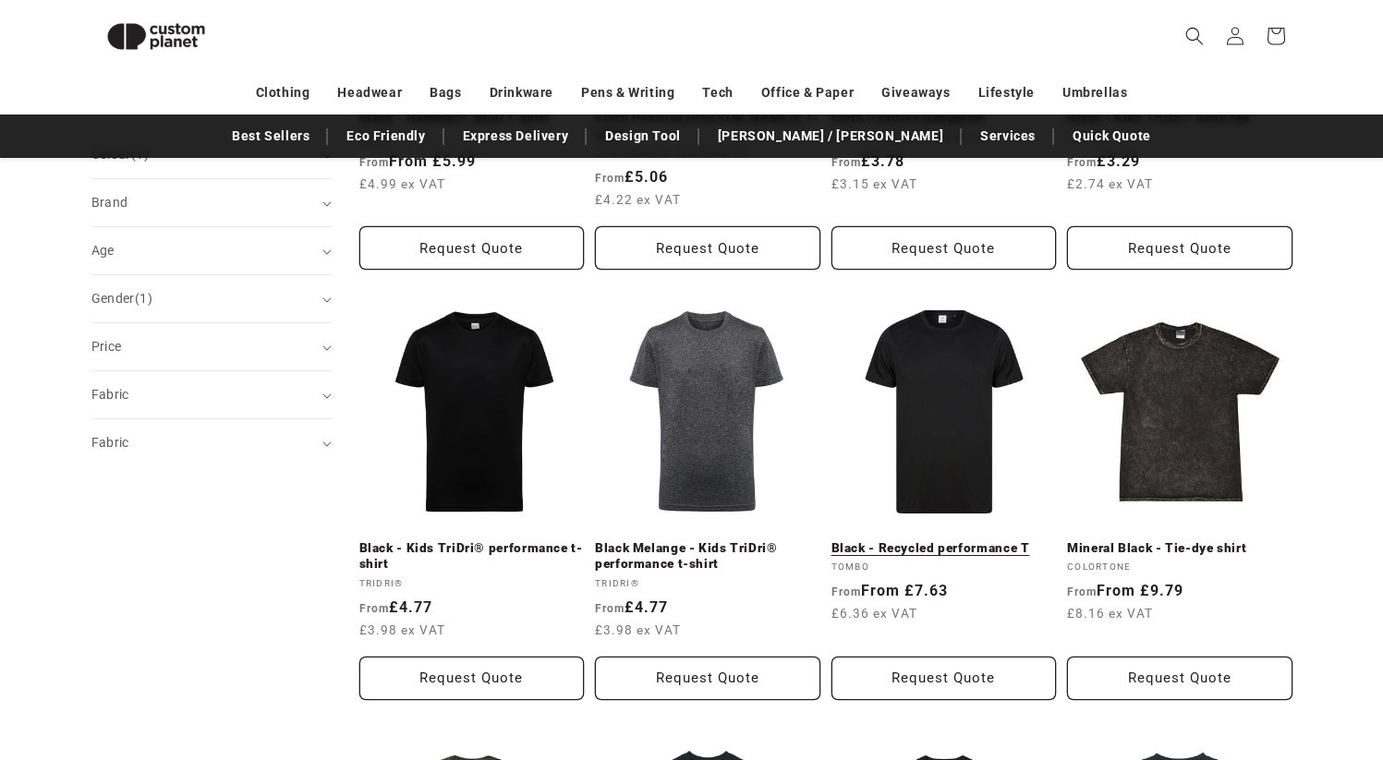
click at [939, 540] on link "Black - Recycled performance T" at bounding box center [943, 548] width 225 height 17
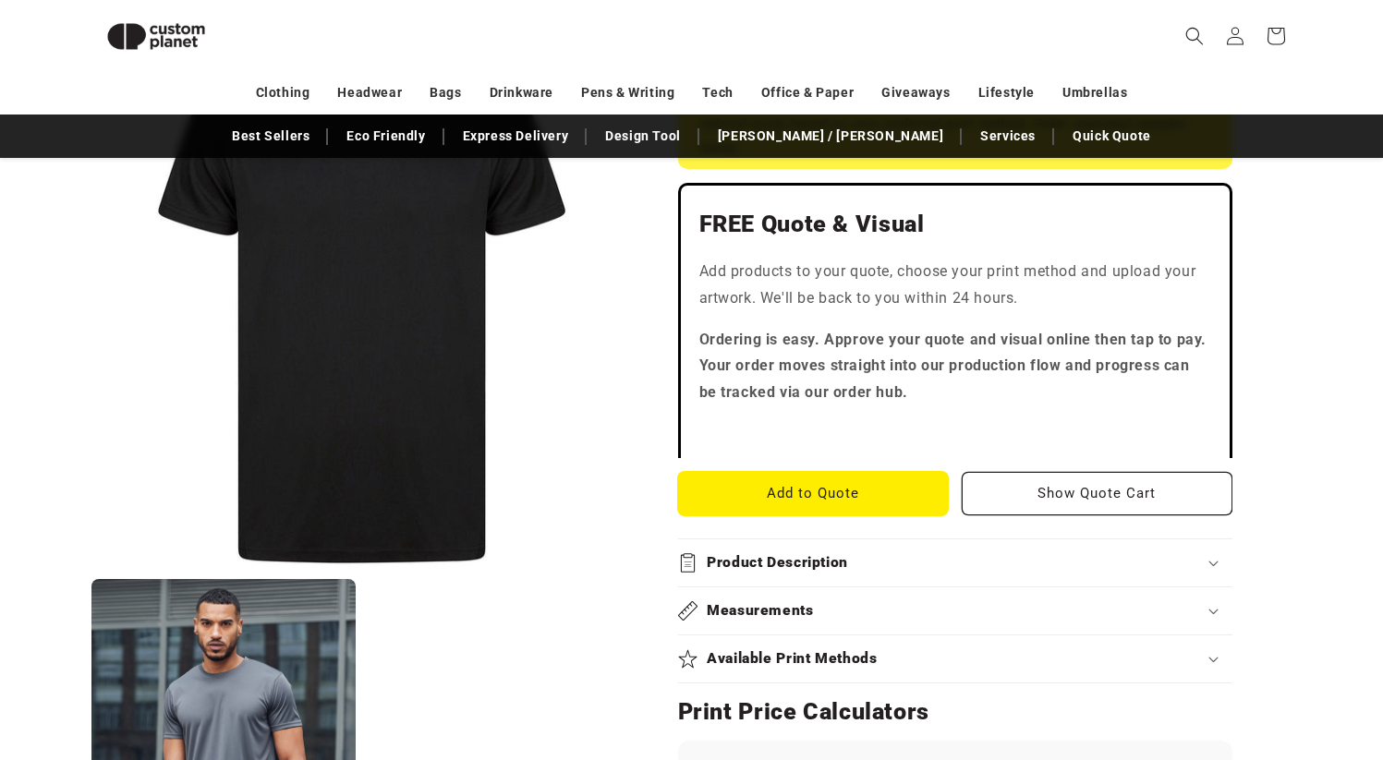
scroll to position [469, 0]
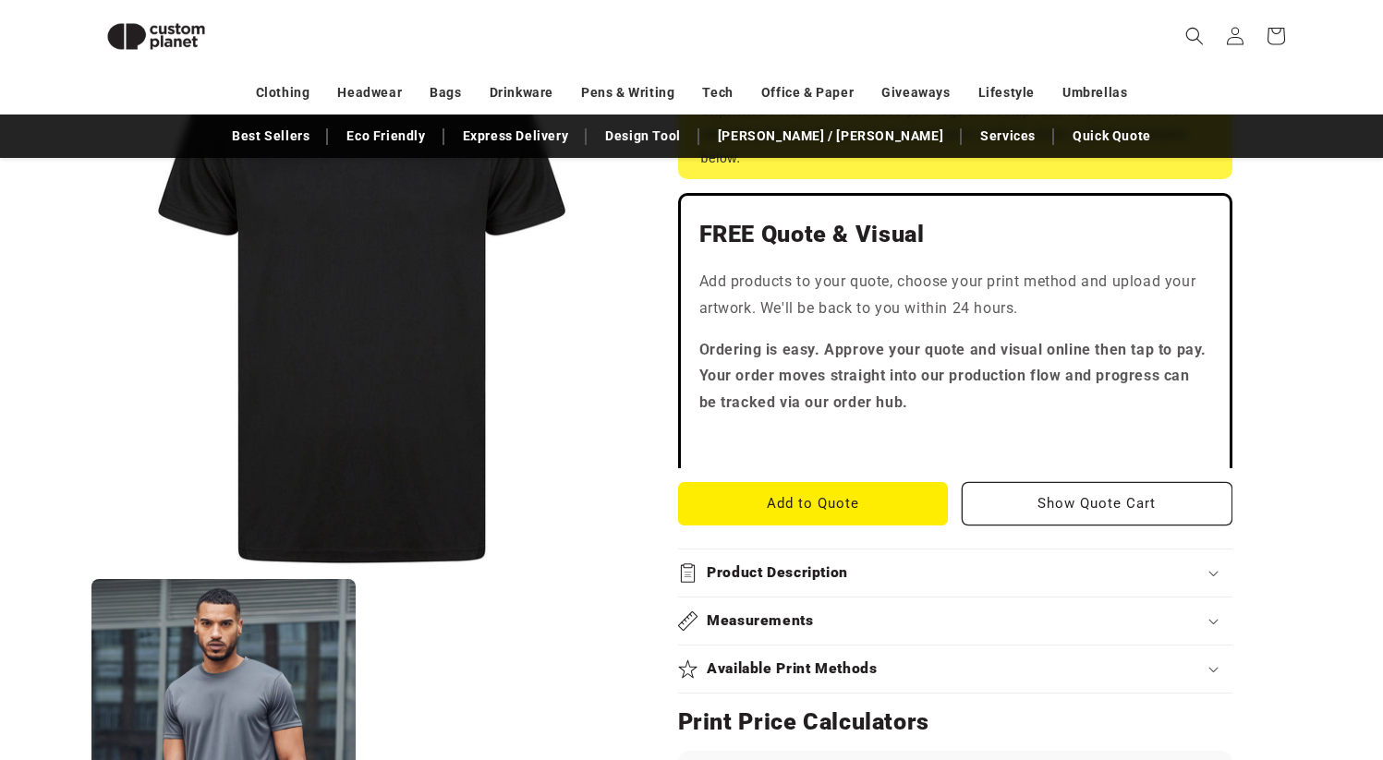
click at [757, 618] on h2 "Measurements" at bounding box center [760, 620] width 107 height 19
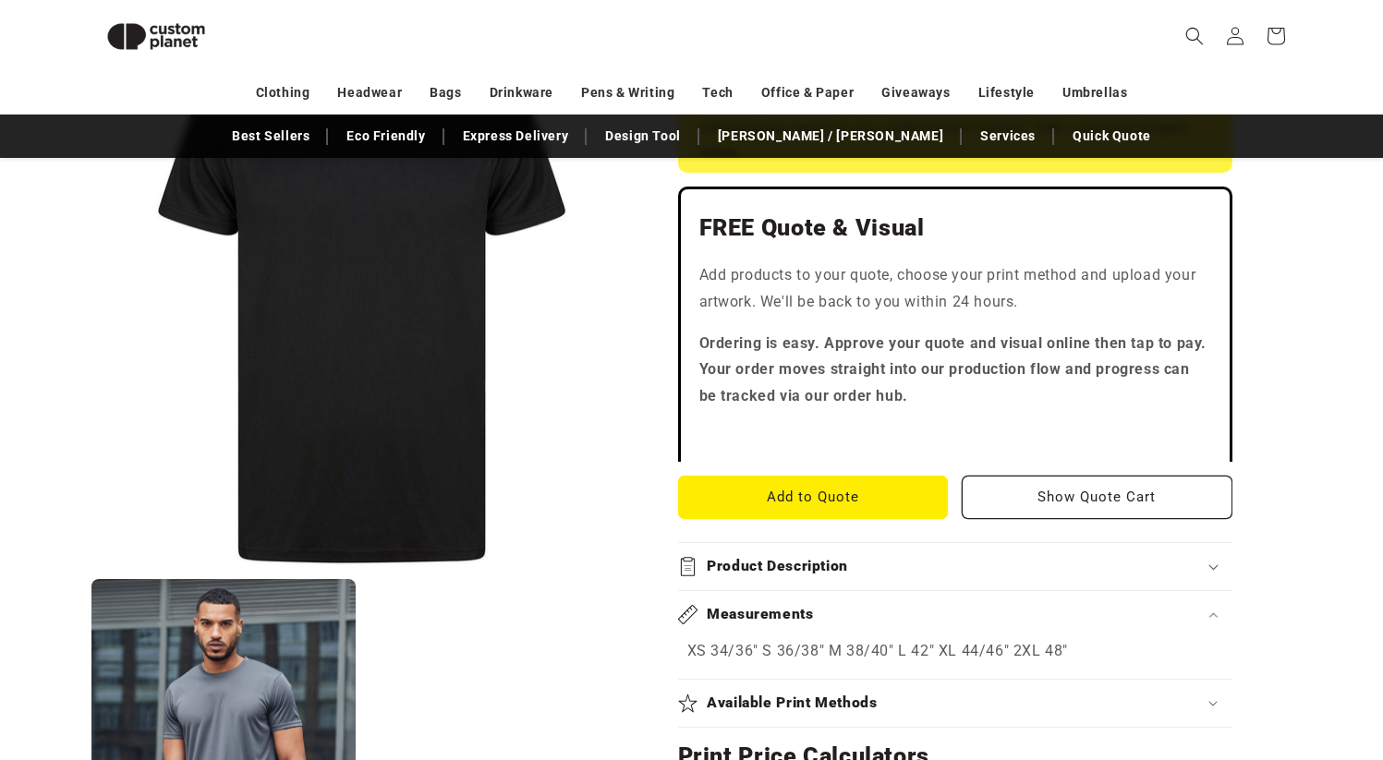
scroll to position [477, 0]
click at [849, 604] on div "Measurements" at bounding box center [955, 613] width 554 height 19
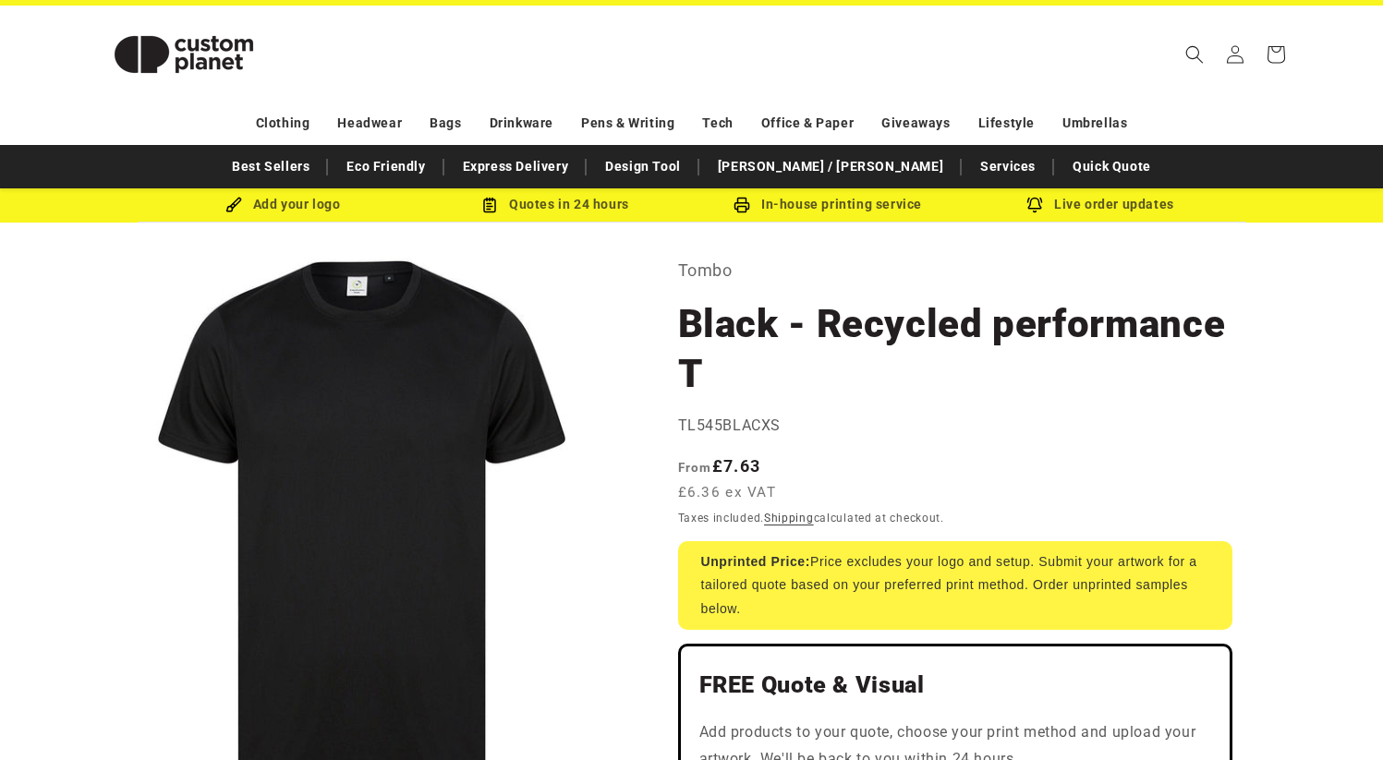
scroll to position [29, 0]
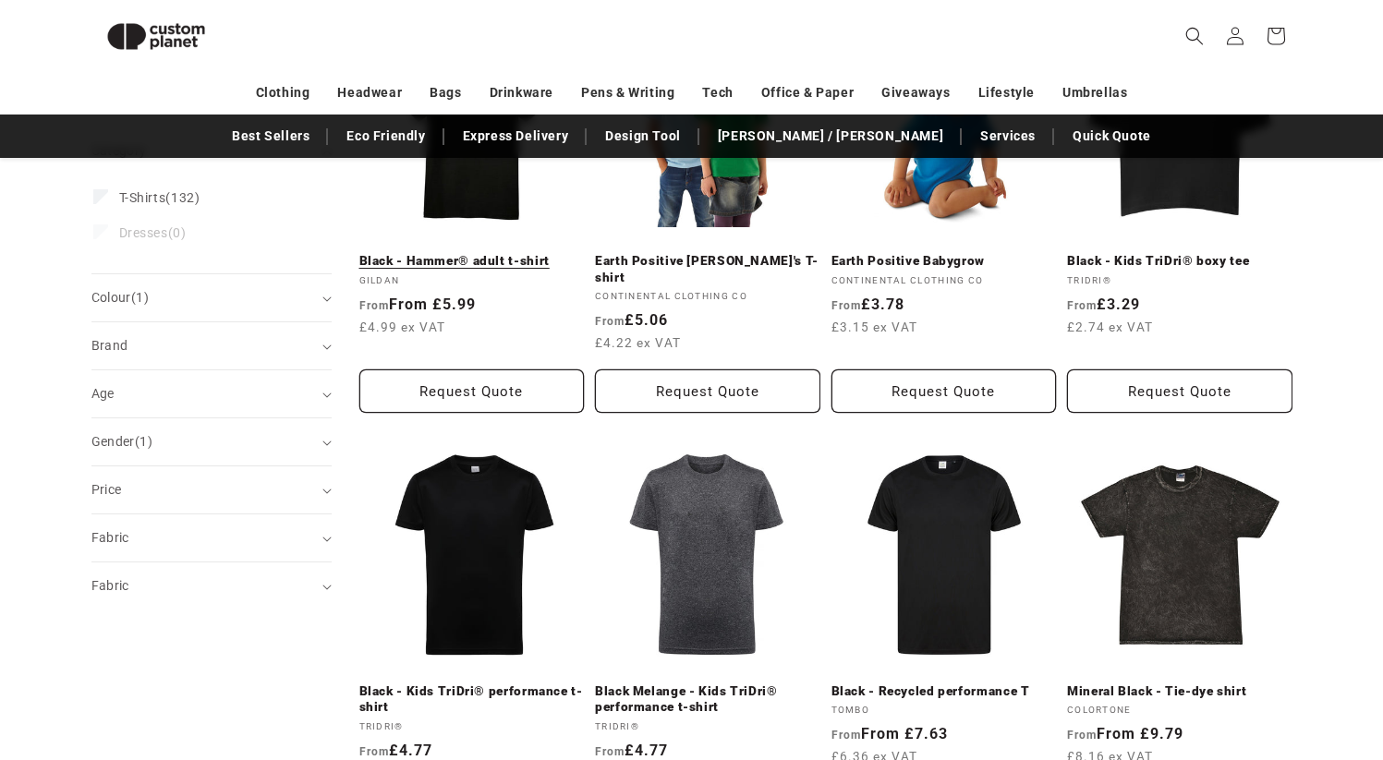
scroll to position [372, 0]
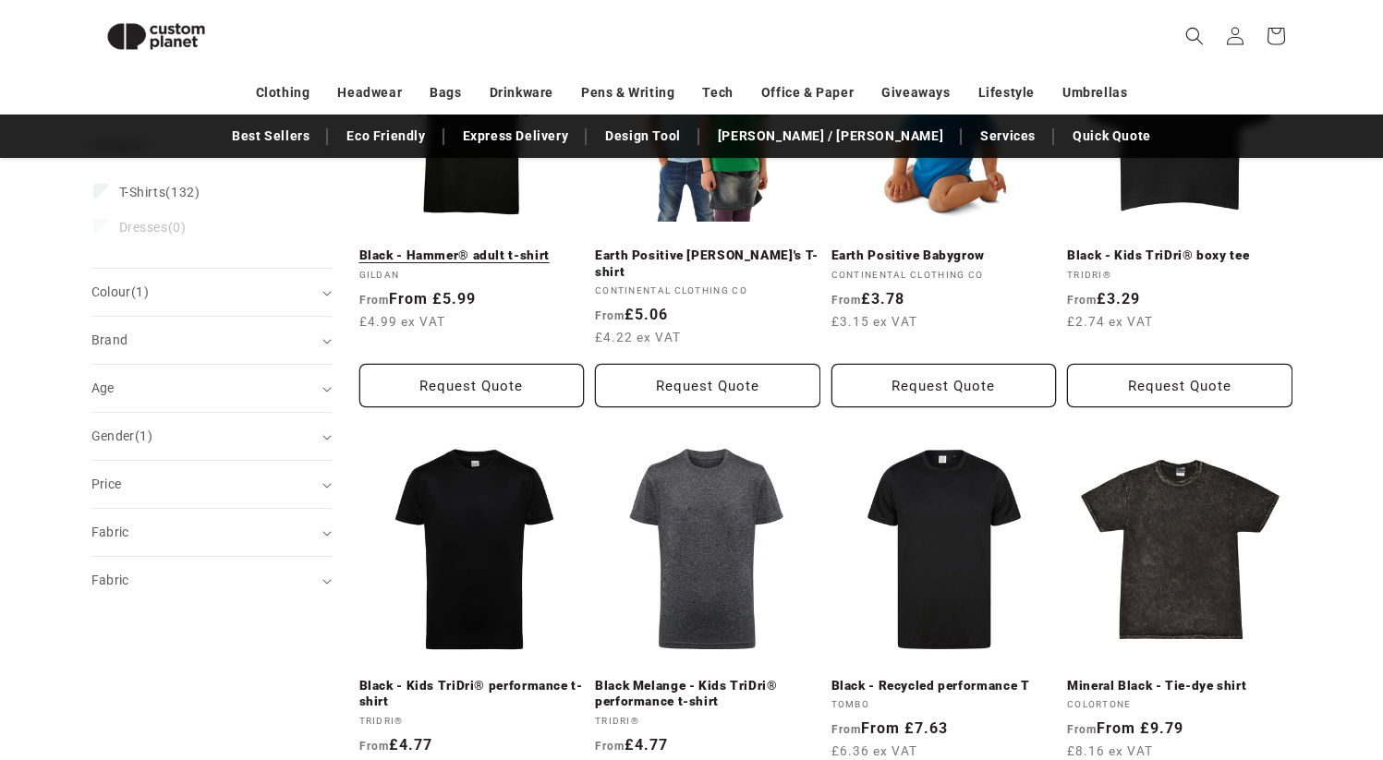
click at [458, 248] on link "Black - Hammer® adult t-shirt" at bounding box center [471, 256] width 225 height 17
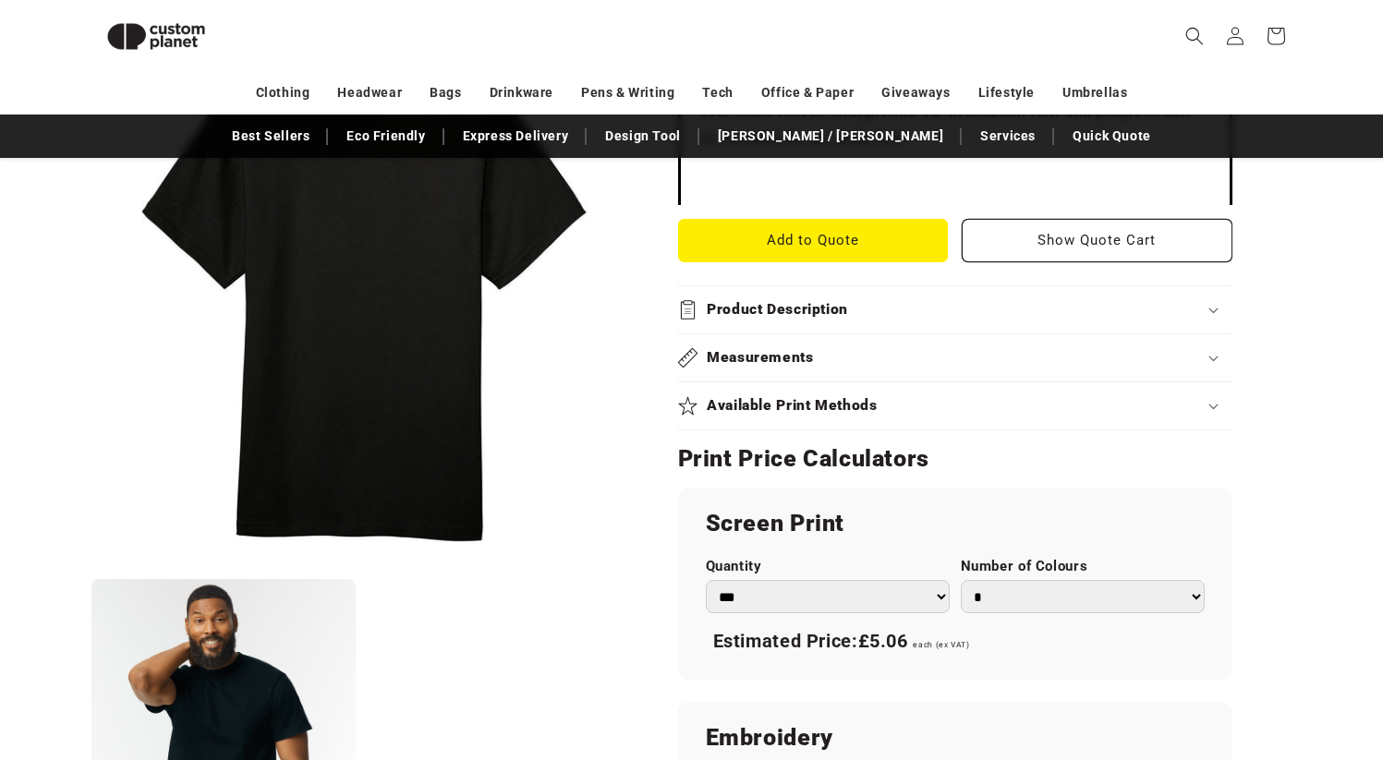
scroll to position [659, 0]
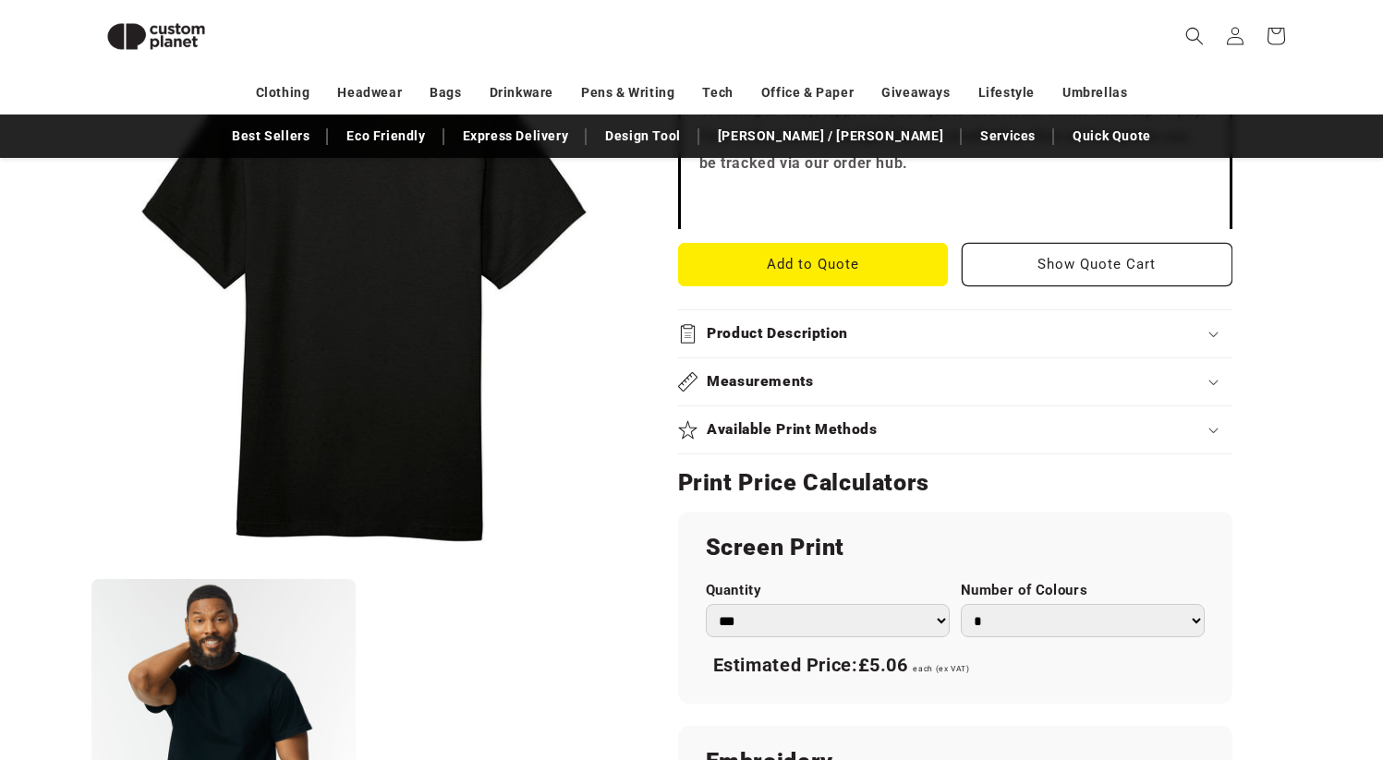
click at [771, 388] on h2 "Measurements" at bounding box center [760, 381] width 107 height 19
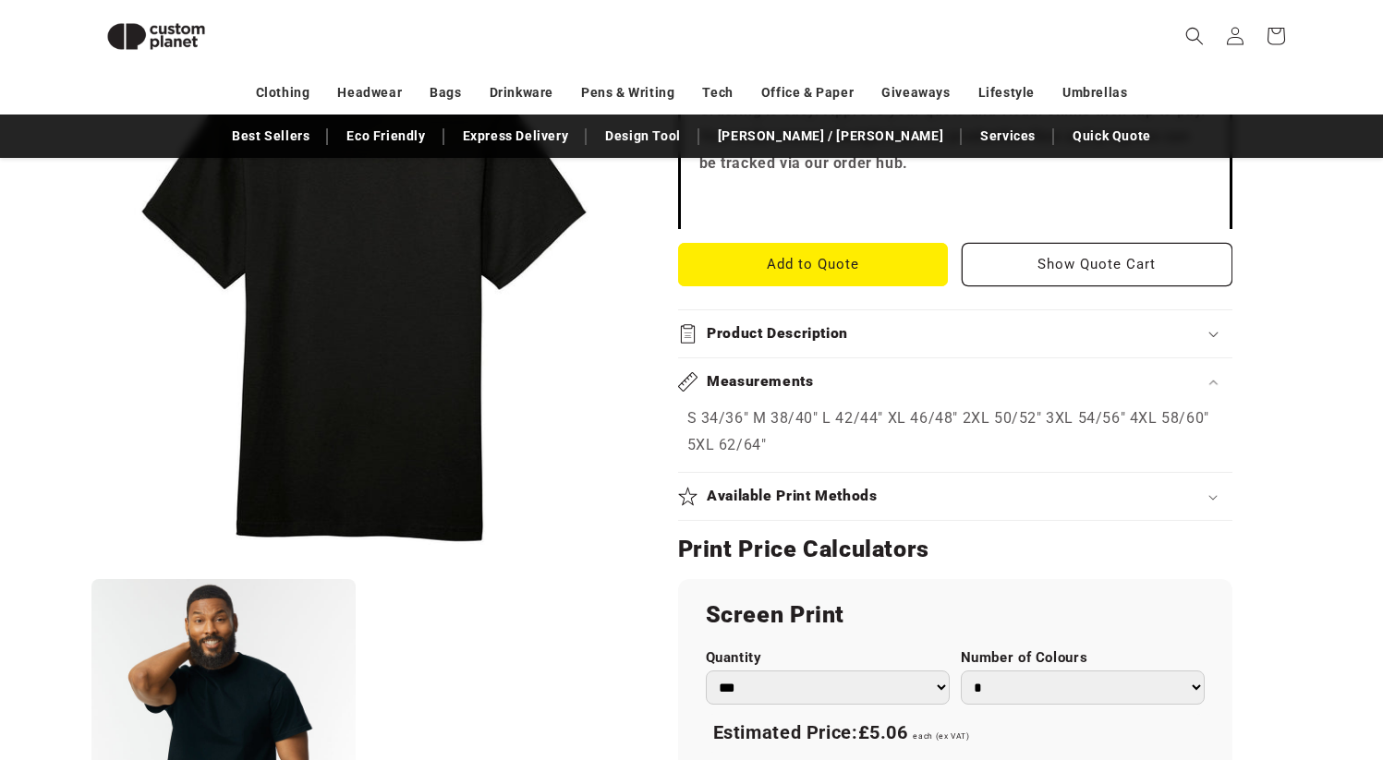
click at [826, 376] on div "Measurements" at bounding box center [955, 381] width 554 height 19
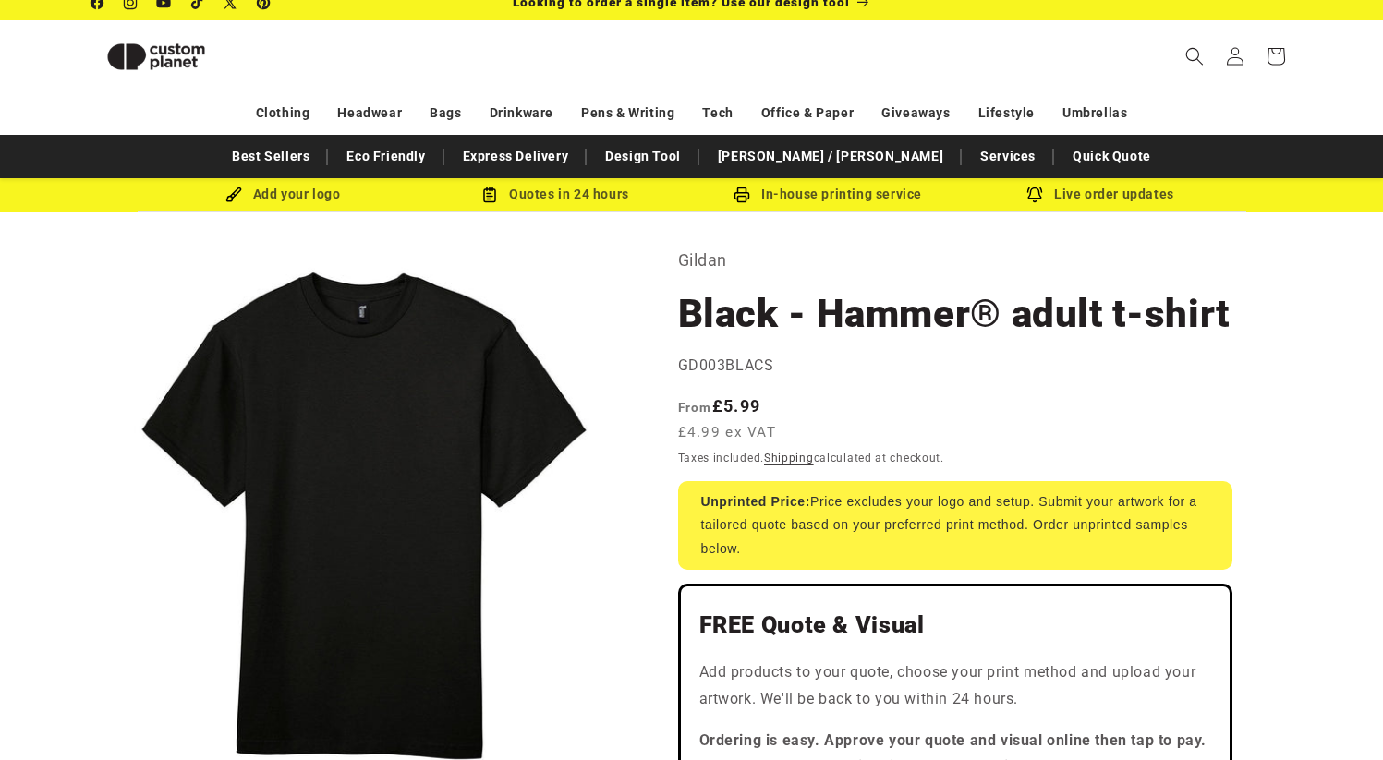
scroll to position [0, 0]
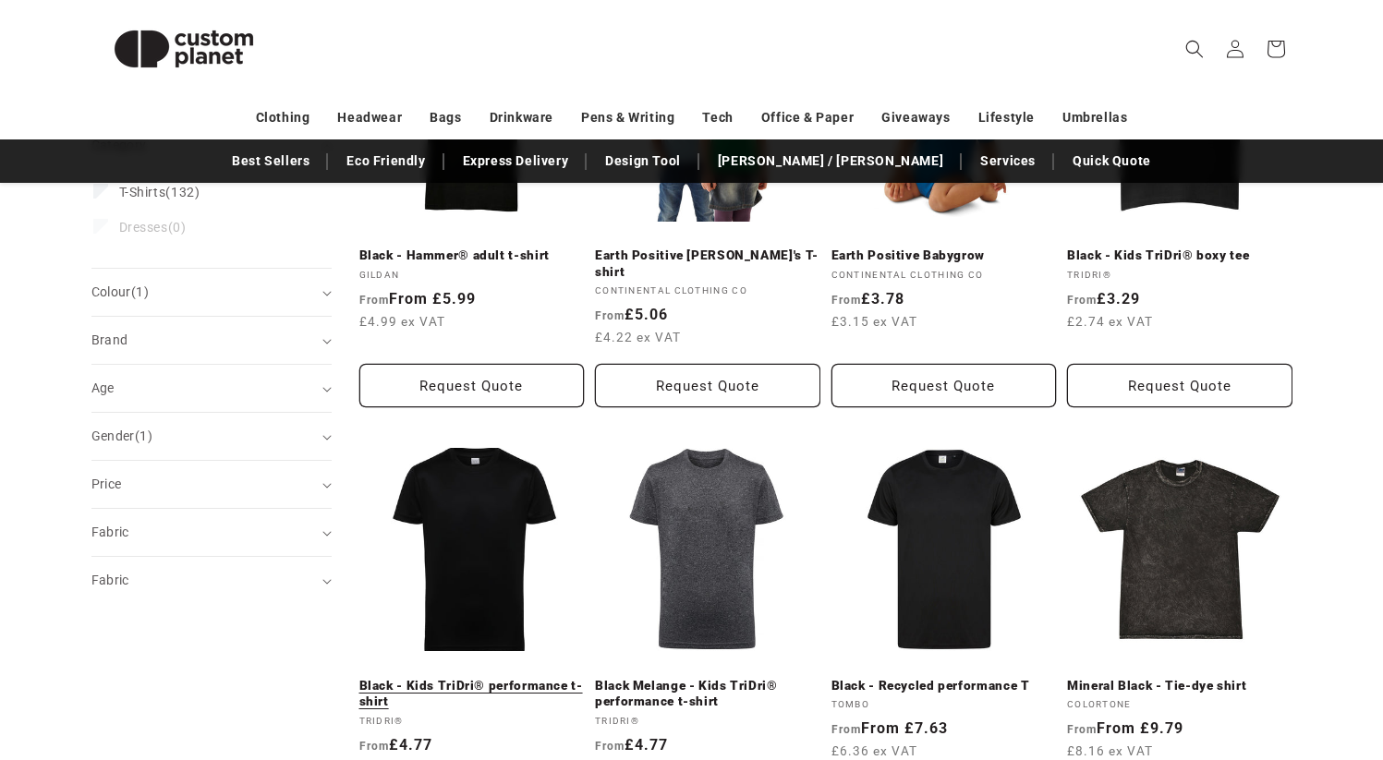
scroll to position [397, 0]
